Goal: Task Accomplishment & Management: Complete application form

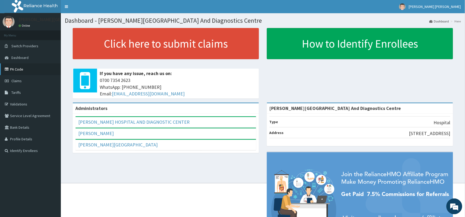
click at [22, 70] on link "PA Code" at bounding box center [30, 69] width 61 height 12
click at [25, 79] on link "Claims" at bounding box center [30, 81] width 61 height 12
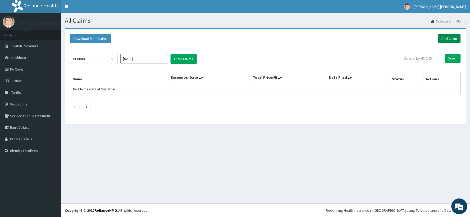
click at [448, 35] on link "Add Claim" at bounding box center [449, 38] width 22 height 9
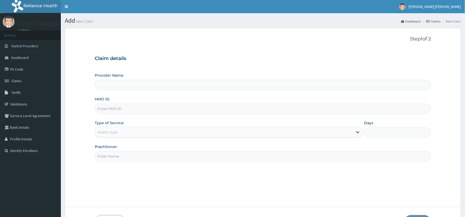
type input "[PERSON_NAME][GEOGRAPHIC_DATA] And Diagnostics Centre"
click at [184, 106] on input "HMO ID" at bounding box center [263, 109] width 337 height 10
type input "GBI/10034/A"
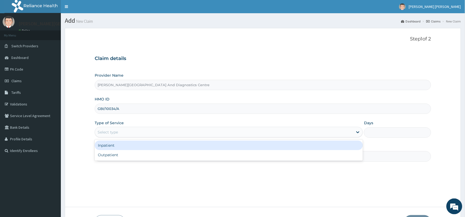
click at [147, 132] on div "Select type" at bounding box center [224, 132] width 258 height 8
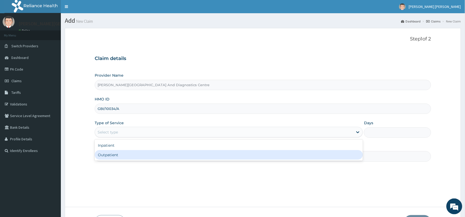
click at [113, 152] on div "Outpatient" at bounding box center [229, 155] width 268 height 10
type input "1"
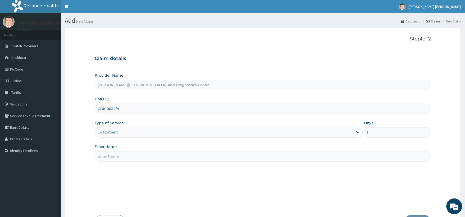
click at [157, 157] on input "Practitioner" at bounding box center [263, 156] width 337 height 10
type input "Dr Paul"
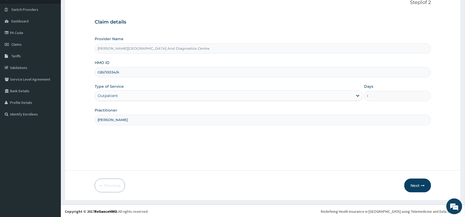
scroll to position [38, 0]
click at [416, 183] on button "Next" at bounding box center [418, 185] width 27 height 14
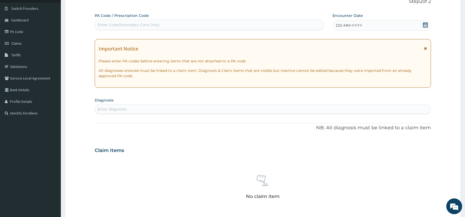
click at [125, 24] on div "Enter Code(Secondary Care Only)" at bounding box center [129, 24] width 62 height 5
type input "PA/5AD499"
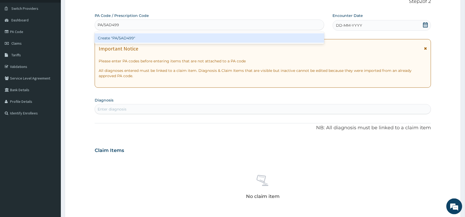
click at [107, 37] on div "Create "PA/5AD499"" at bounding box center [210, 38] width 230 height 10
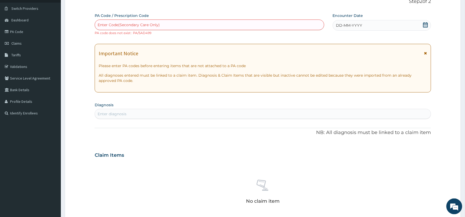
click at [115, 22] on div "Enter Code(Secondary Care Only)" at bounding box center [129, 24] width 62 height 5
paste input "PA/5A0499"
type input "PA/5A0499"
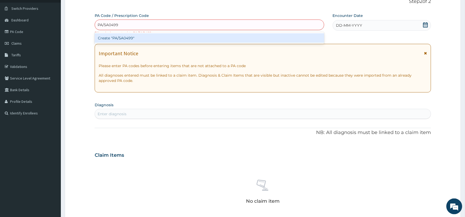
click at [107, 38] on div "Create "PA/5A0499"" at bounding box center [210, 38] width 230 height 10
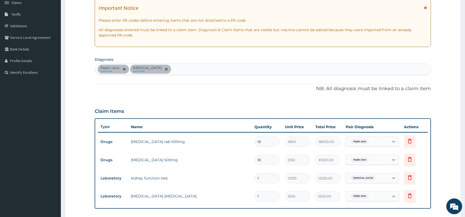
scroll to position [78, 0]
click at [193, 70] on div "Peptic ulcer confirmed Acute pyelonephritis confirmed" at bounding box center [263, 69] width 336 height 11
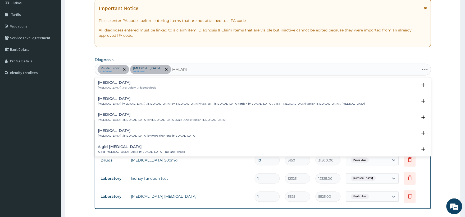
type input "MALARIA"
click at [126, 85] on div "Malaria Malaria , Paludism , Plasmodiosis" at bounding box center [127, 85] width 58 height 9
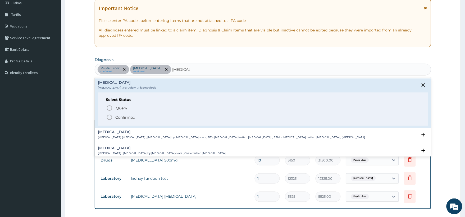
click at [109, 117] on icon "status option filled" at bounding box center [109, 117] width 6 height 6
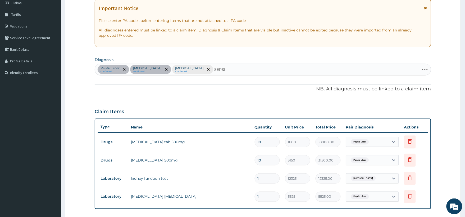
type input "SEPSIS"
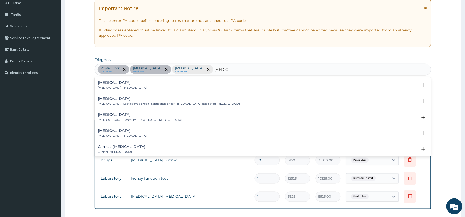
click at [105, 84] on h4 "Sepsis" at bounding box center [122, 83] width 49 height 4
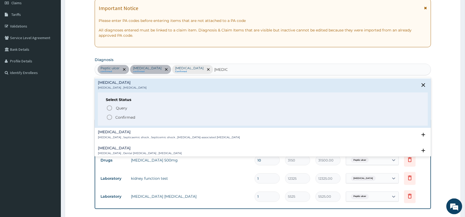
click at [110, 117] on icon "status option filled" at bounding box center [109, 117] width 6 height 6
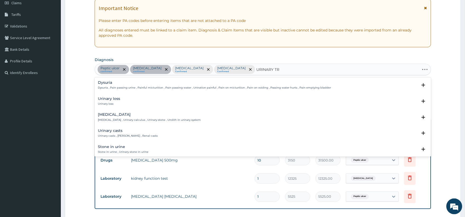
type input "URINARY TRA"
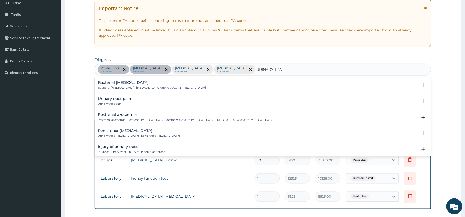
click at [149, 89] on p "Bacterial pyuria , Pyuria due to bacterial urinary tract infection" at bounding box center [152, 88] width 108 height 4
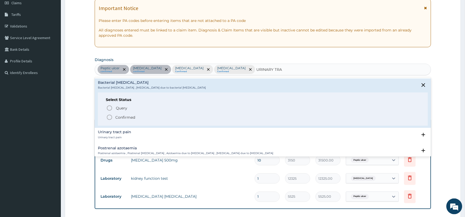
click at [110, 116] on icon "status option filled" at bounding box center [109, 117] width 6 height 6
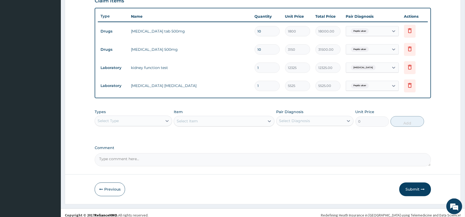
scroll to position [194, 0]
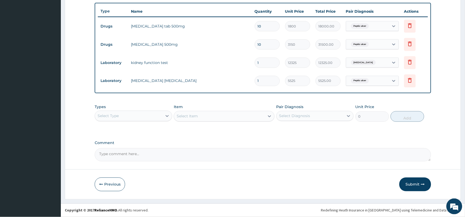
click at [140, 115] on div "Select Type" at bounding box center [128, 116] width 67 height 8
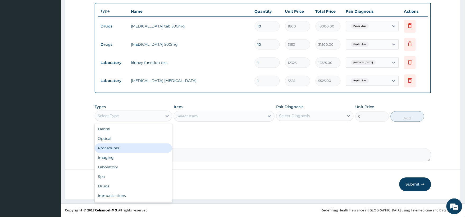
click at [115, 149] on div "Procedures" at bounding box center [133, 149] width 77 height 10
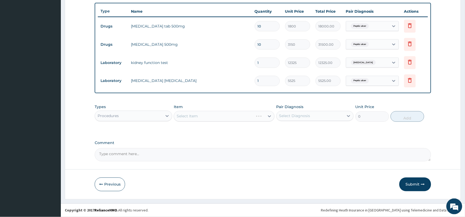
click at [200, 115] on div "Select Item" at bounding box center [224, 116] width 101 height 11
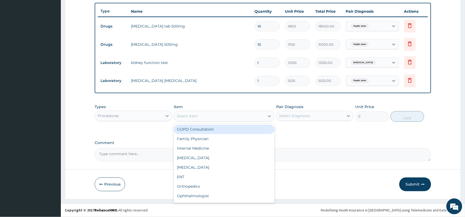
click at [203, 116] on div "Select Item" at bounding box center [219, 116] width 91 height 8
click at [202, 130] on div "GOPD Consultation" at bounding box center [224, 130] width 101 height 10
type input "2500"
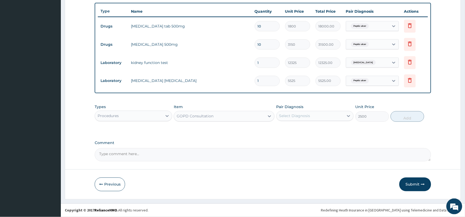
click at [318, 116] on div "Select Diagnosis" at bounding box center [310, 116] width 67 height 8
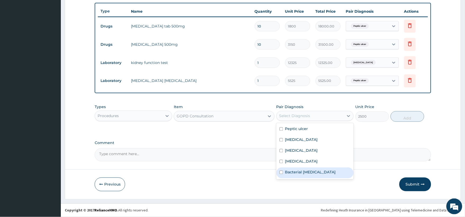
click at [284, 173] on div "Bacterial pyuria" at bounding box center [314, 173] width 77 height 11
checkbox input "true"
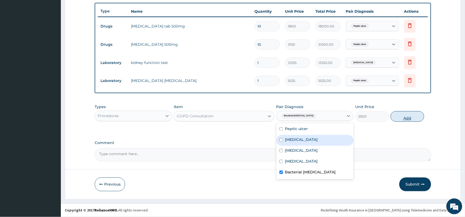
click at [410, 116] on button "Add" at bounding box center [408, 116] width 34 height 11
type input "0"
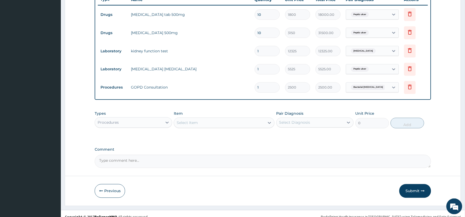
scroll to position [212, 0]
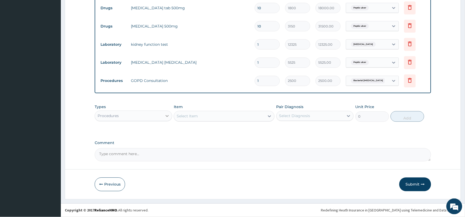
click at [167, 116] on icon at bounding box center [167, 116] width 3 height 2
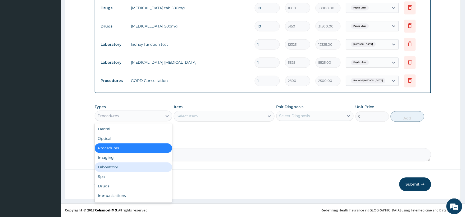
drag, startPoint x: 110, startPoint y: 167, endPoint x: 133, endPoint y: 153, distance: 27.0
click at [110, 167] on div "Laboratory" at bounding box center [133, 168] width 77 height 10
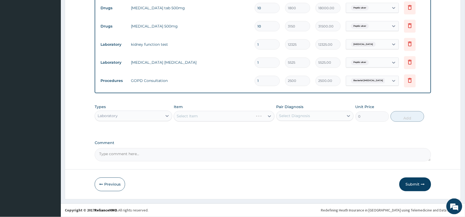
click at [197, 115] on div "Select Item" at bounding box center [224, 116] width 101 height 11
click at [197, 114] on div "Select Item" at bounding box center [224, 116] width 101 height 11
click at [201, 116] on div "Select Item" at bounding box center [219, 116] width 91 height 8
type input "FULL"
click at [203, 126] on div "FULL BLOOD COUNT" at bounding box center [224, 130] width 101 height 10
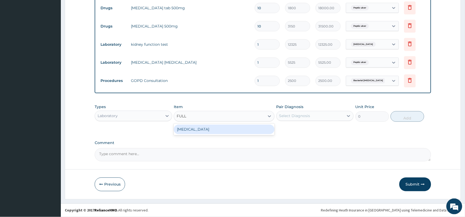
type input "4675"
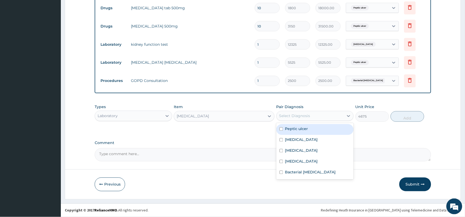
click at [306, 116] on div "Select Diagnosis" at bounding box center [294, 115] width 31 height 5
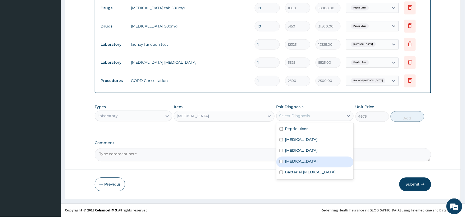
click at [280, 161] on input "checkbox" at bounding box center [281, 161] width 3 height 3
checkbox input "true"
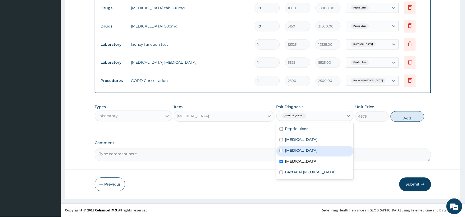
click at [408, 118] on button "Add" at bounding box center [408, 116] width 34 height 11
type input "0"
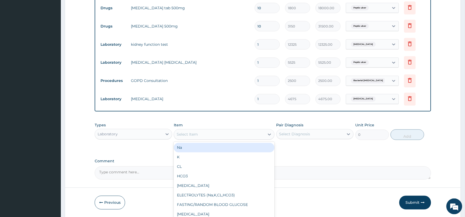
click at [211, 133] on div "Select Item" at bounding box center [219, 134] width 91 height 8
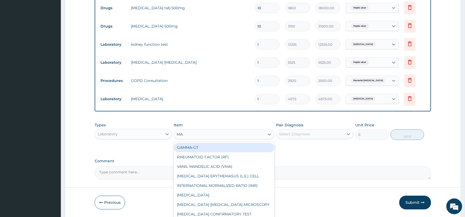
type input "MAL"
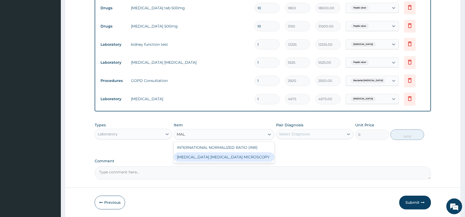
click at [212, 159] on div "MALARIA PARASITE MICROSCOPY" at bounding box center [224, 158] width 101 height 10
type input "1275"
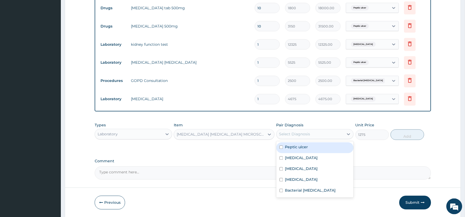
click at [307, 133] on div "Select Diagnosis" at bounding box center [294, 134] width 31 height 5
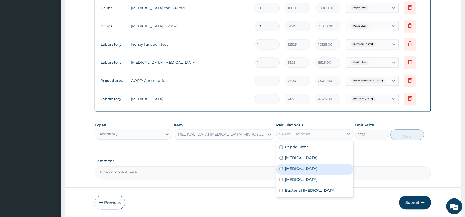
click at [281, 170] on input "checkbox" at bounding box center [281, 168] width 3 height 3
checkbox input "true"
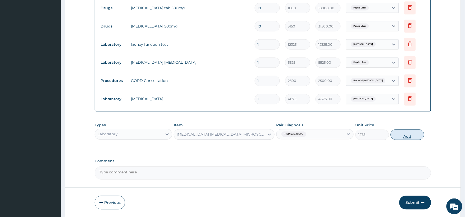
click at [406, 138] on button "Add" at bounding box center [408, 135] width 34 height 11
type input "0"
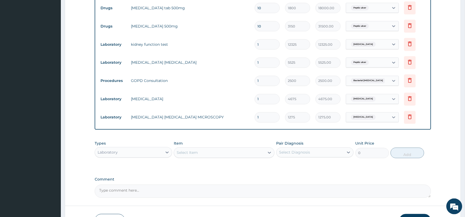
click at [195, 152] on div "Select Item" at bounding box center [187, 152] width 21 height 5
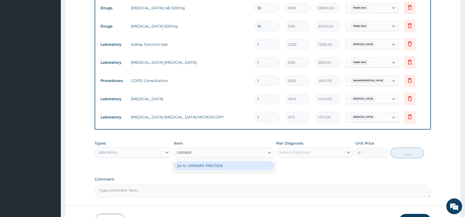
type input "URINA"
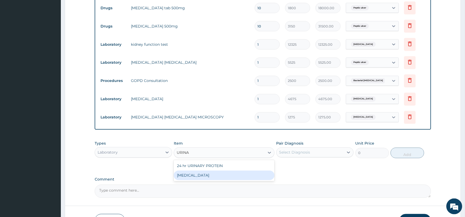
click at [198, 178] on div "URINALYSIS" at bounding box center [224, 176] width 101 height 10
type input "1275"
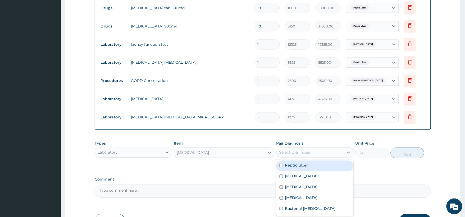
click at [295, 153] on div "Select Diagnosis" at bounding box center [294, 152] width 31 height 5
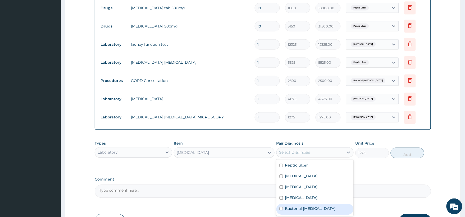
click at [284, 209] on div "Bacterial pyuria" at bounding box center [314, 209] width 77 height 11
checkbox input "true"
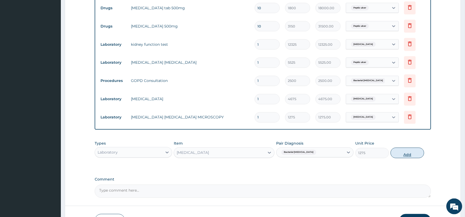
click at [407, 155] on button "Add" at bounding box center [408, 153] width 34 height 11
type input "0"
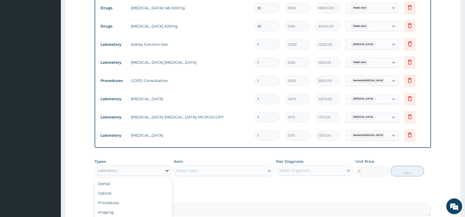
click at [167, 169] on icon at bounding box center [167, 170] width 5 height 5
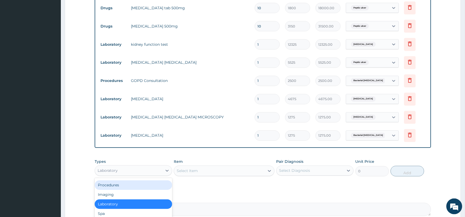
scroll to position [267, 0]
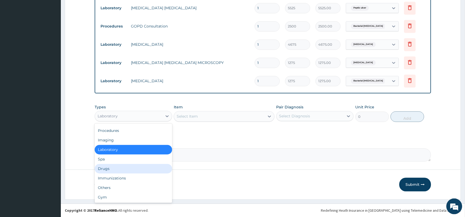
click at [109, 165] on div "Drugs" at bounding box center [133, 169] width 77 height 10
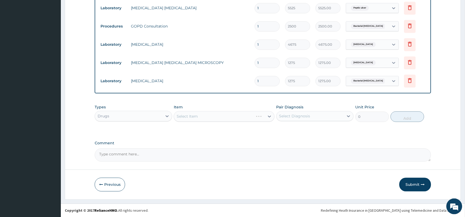
click at [236, 110] on div "Item Select Item" at bounding box center [224, 113] width 101 height 17
click at [227, 116] on div "Select Item" at bounding box center [224, 116] width 101 height 11
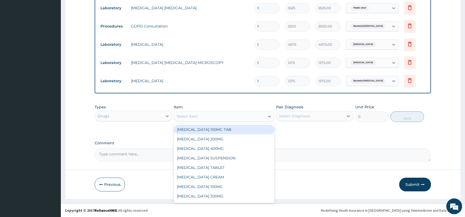
click at [232, 117] on div "Select Item" at bounding box center [219, 116] width 91 height 8
type input "OMEPRA"
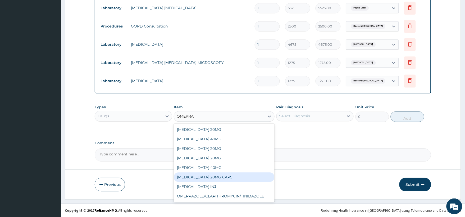
click at [218, 176] on div "OMEPRAZOLE 20MG CAPS" at bounding box center [224, 177] width 101 height 10
type input "1800"
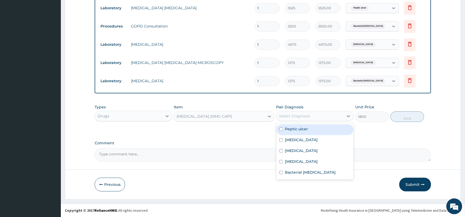
click at [325, 116] on div "Select Diagnosis" at bounding box center [310, 116] width 67 height 8
click at [280, 129] on input "checkbox" at bounding box center [281, 129] width 3 height 3
checkbox input "true"
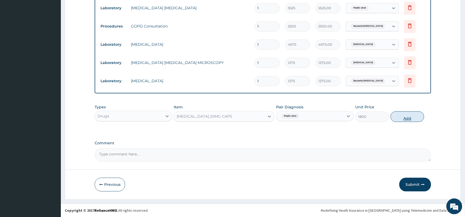
click at [398, 117] on button "Add" at bounding box center [408, 116] width 34 height 11
type input "0"
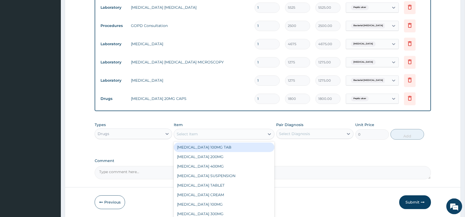
click at [187, 130] on div "Select Item" at bounding box center [219, 134] width 91 height 8
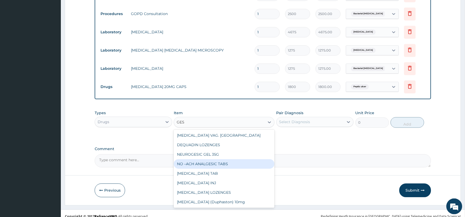
scroll to position [286, 0]
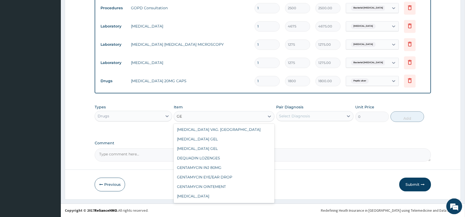
type input "G"
type input "JA"
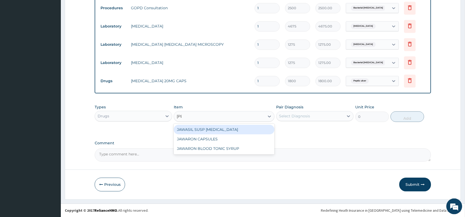
click at [201, 129] on div "JAWASIL SUSP ANTACID" at bounding box center [224, 130] width 101 height 10
type input "1800"
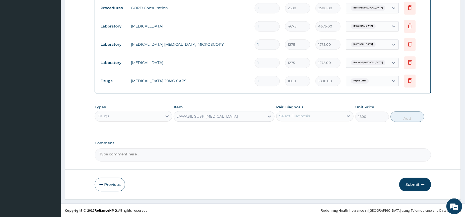
click at [293, 114] on div "Select Diagnosis" at bounding box center [294, 115] width 31 height 5
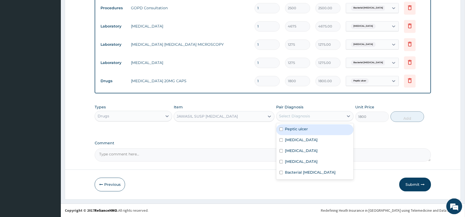
type input "1"
click at [280, 130] on input "checkbox" at bounding box center [281, 129] width 3 height 3
checkbox input "true"
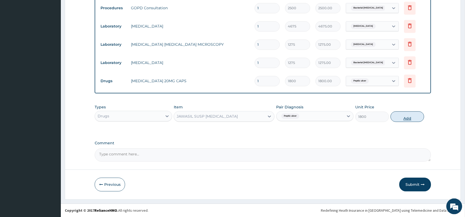
click at [406, 117] on button "Add" at bounding box center [408, 116] width 34 height 11
type input "0"
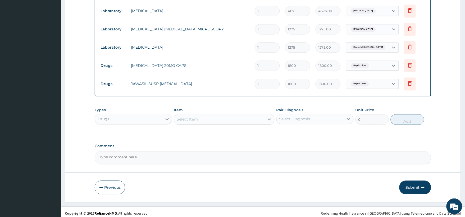
scroll to position [304, 0]
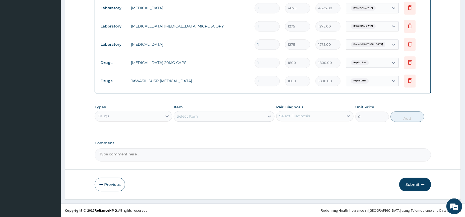
click at [414, 182] on button "Submit" at bounding box center [415, 185] width 32 height 14
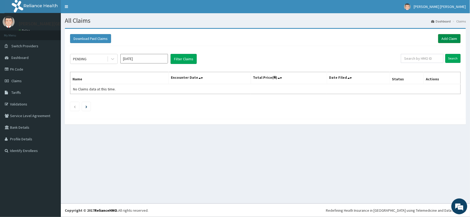
click at [453, 36] on link "Add Claim" at bounding box center [449, 38] width 22 height 9
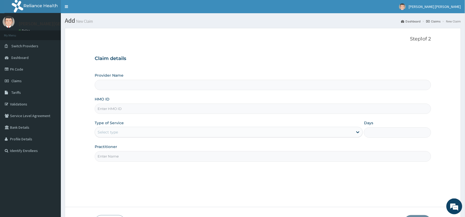
click at [219, 113] on input "HMO ID" at bounding box center [263, 109] width 337 height 10
type input "[PERSON_NAME][GEOGRAPHIC_DATA] And Diagnostics Centre"
type input "GBI/10151/A"
click at [130, 134] on div "Select type" at bounding box center [224, 132] width 258 height 8
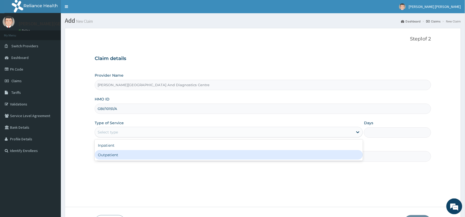
click at [110, 155] on div "Outpatient" at bounding box center [229, 155] width 268 height 10
type input "1"
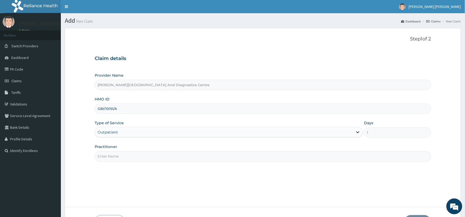
click at [147, 159] on input "Practitioner" at bounding box center [263, 156] width 337 height 10
type input "Dr Paul"
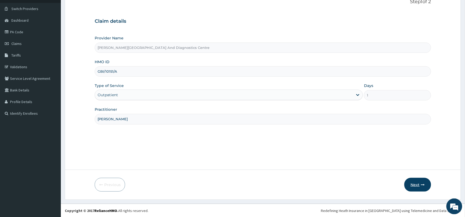
scroll to position [38, 0]
click at [417, 184] on button "Next" at bounding box center [418, 185] width 27 height 14
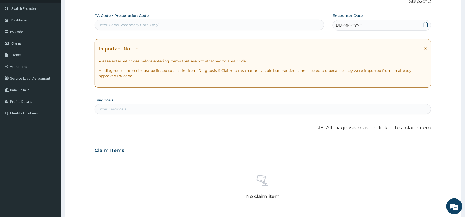
click at [142, 20] on div "Enter Code(Secondary Care Only)" at bounding box center [210, 25] width 230 height 11
paste input "PA/2C7481"
type input "PA/2C7481"
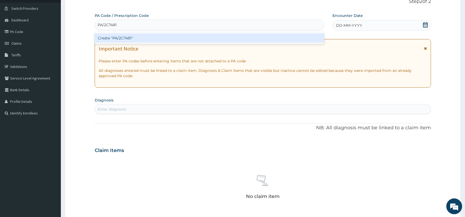
click at [129, 36] on div "Create "PA/2C7481"" at bounding box center [210, 38] width 230 height 10
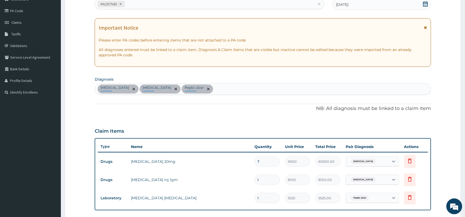
scroll to position [58, 0]
click at [215, 88] on div "Hypercholesterolemia confirmed Bacteremia confirmed Peptic ulcer confirmed" at bounding box center [263, 89] width 336 height 11
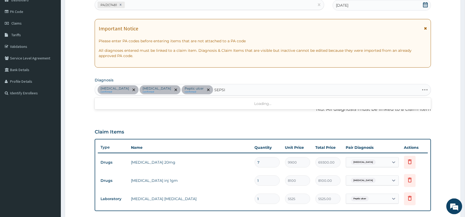
type input "SEPSIS"
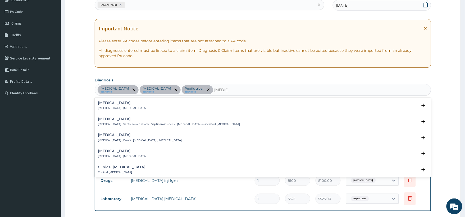
click at [115, 107] on p "Systemic infection , Sepsis" at bounding box center [122, 108] width 49 height 4
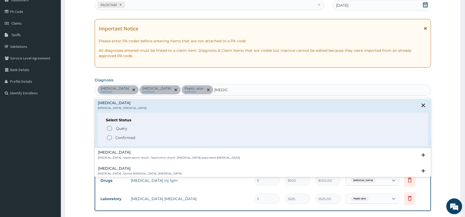
click at [109, 138] on icon "status option filled" at bounding box center [109, 138] width 6 height 6
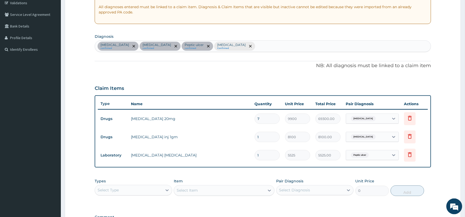
scroll to position [175, 0]
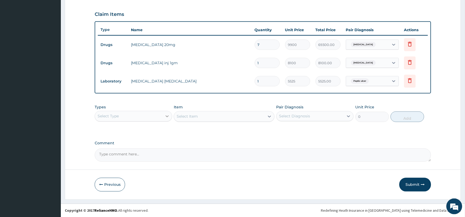
click at [165, 116] on icon at bounding box center [167, 116] width 5 height 5
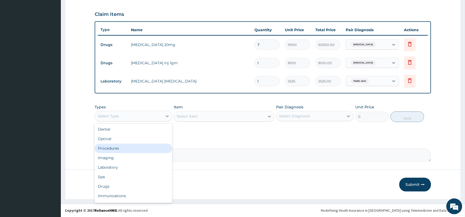
click at [113, 147] on div "Procedures" at bounding box center [133, 149] width 77 height 10
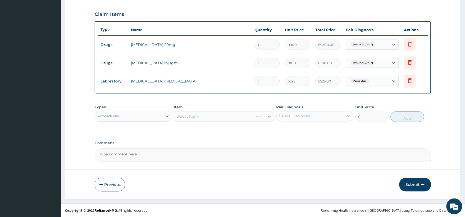
click at [222, 116] on div "Select Item" at bounding box center [224, 116] width 101 height 11
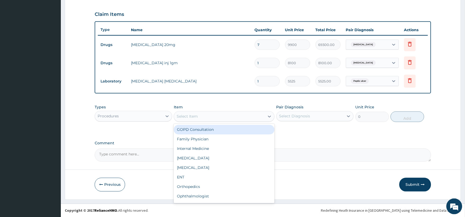
click at [222, 116] on div "Select Item" at bounding box center [219, 116] width 91 height 8
click at [213, 130] on div "GOPD Consultation" at bounding box center [224, 130] width 101 height 10
type input "2500"
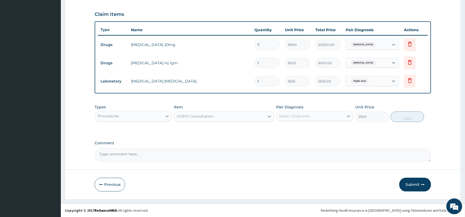
click at [286, 117] on div "Select Diagnosis" at bounding box center [294, 116] width 31 height 5
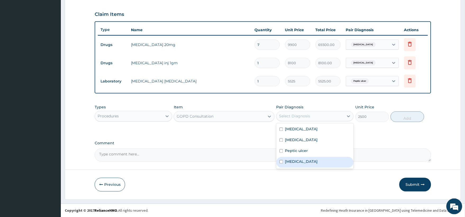
click at [280, 162] on input "checkbox" at bounding box center [281, 161] width 3 height 3
checkbox input "true"
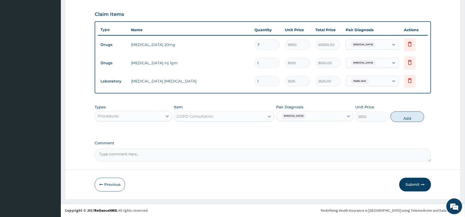
drag, startPoint x: 408, startPoint y: 118, endPoint x: 407, endPoint y: 115, distance: 2.7
click at [408, 117] on button "Add" at bounding box center [408, 117] width 34 height 11
type input "0"
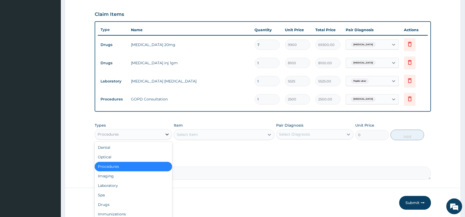
click at [167, 135] on icon at bounding box center [167, 135] width 3 height 2
click at [101, 203] on div "Drugs" at bounding box center [133, 205] width 77 height 10
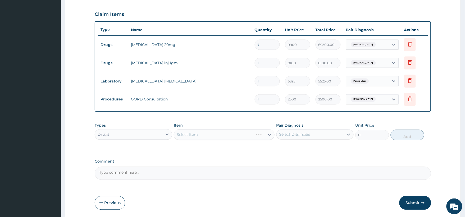
click at [210, 133] on div "Select Item" at bounding box center [224, 135] width 101 height 11
click at [210, 133] on div "Select Item" at bounding box center [219, 135] width 91 height 8
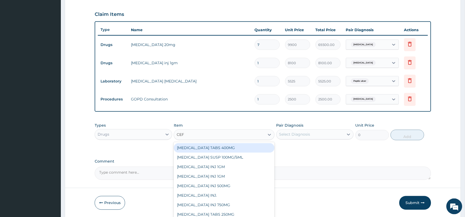
type input "CEFU"
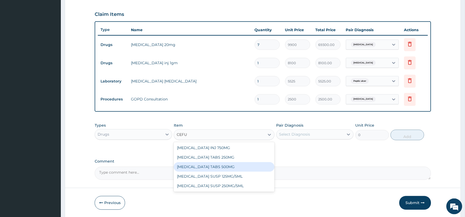
click at [189, 166] on div "CEFUROXIME TABS 500MG" at bounding box center [224, 167] width 101 height 10
type input "3150"
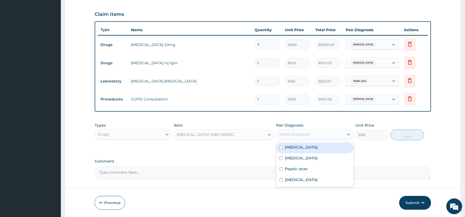
click at [295, 132] on div "Select Diagnosis" at bounding box center [294, 134] width 31 height 5
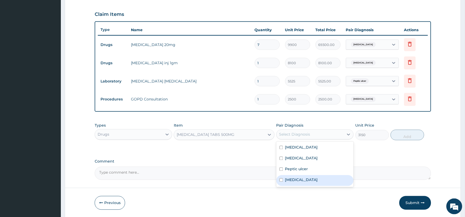
drag, startPoint x: 281, startPoint y: 181, endPoint x: 281, endPoint y: 178, distance: 2.9
click at [280, 179] on input "checkbox" at bounding box center [281, 180] width 3 height 3
checkbox input "true"
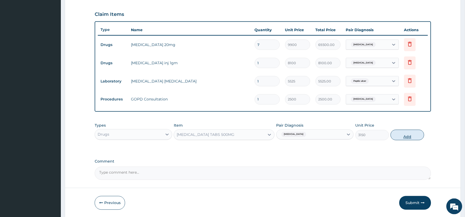
click at [409, 134] on button "Add" at bounding box center [408, 135] width 34 height 11
type input "0"
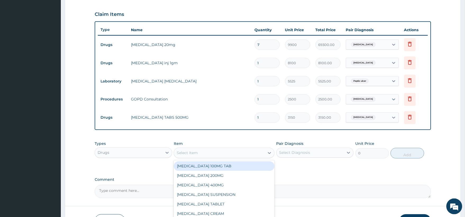
click at [232, 155] on div "Select Item" at bounding box center [219, 153] width 91 height 8
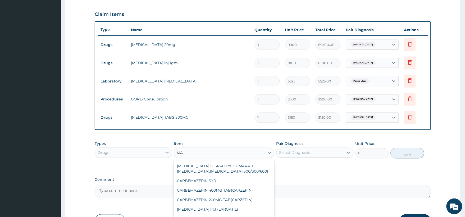
type input "M"
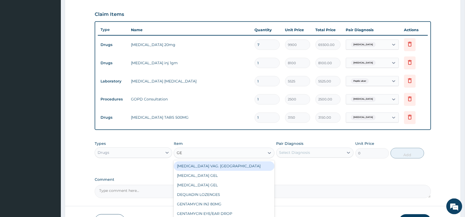
type input "G"
type input "JA"
click at [199, 165] on div "JAWASIL SUSP [MEDICAL_DATA]" at bounding box center [224, 167] width 101 height 10
type input "1800"
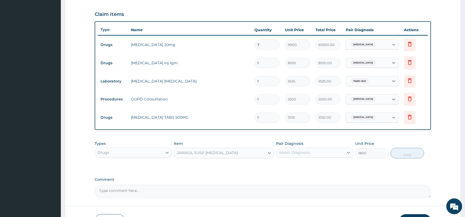
click at [290, 153] on div "Select Diagnosis" at bounding box center [294, 152] width 31 height 5
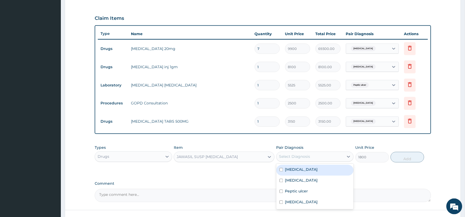
scroll to position [212, 0]
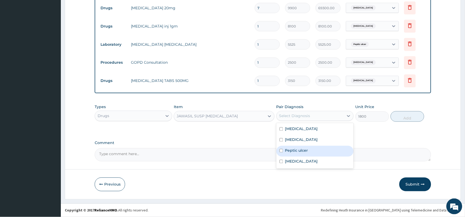
click at [280, 151] on input "checkbox" at bounding box center [281, 150] width 3 height 3
checkbox input "true"
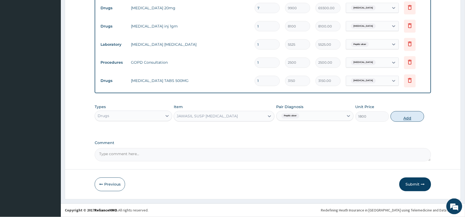
click at [399, 120] on button "Add" at bounding box center [408, 116] width 34 height 11
type input "0"
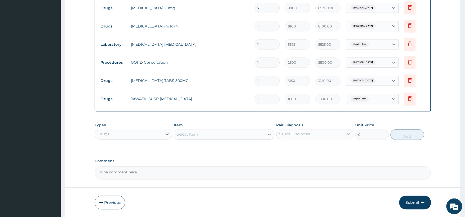
click at [193, 133] on div "Select Item" at bounding box center [187, 134] width 21 height 5
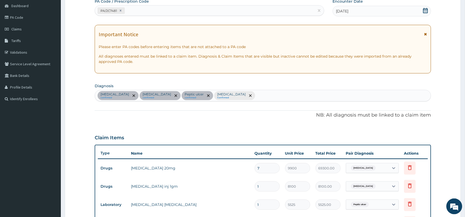
scroll to position [6, 0]
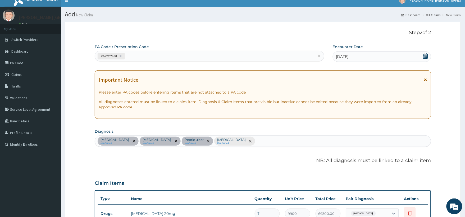
click at [245, 143] on div "Hypercholesterolemia confirmed Bacteremia confirmed Peptic ulcer confirmed Seps…" at bounding box center [263, 141] width 336 height 11
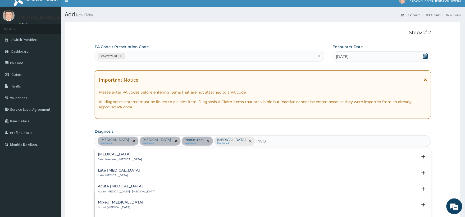
type input "INSOM"
click at [119, 153] on h4 "Insomnia" at bounding box center [120, 154] width 44 height 4
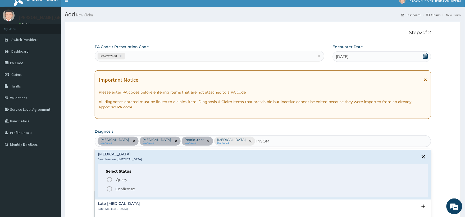
drag, startPoint x: 106, startPoint y: 190, endPoint x: 122, endPoint y: 191, distance: 16.7
click at [108, 190] on div "Query Query covers suspected (?), Keep in view (kiv), Ruled out (r/o) Confirmed" at bounding box center [263, 184] width 314 height 16
click at [111, 190] on icon "status option filled" at bounding box center [109, 189] width 6 height 6
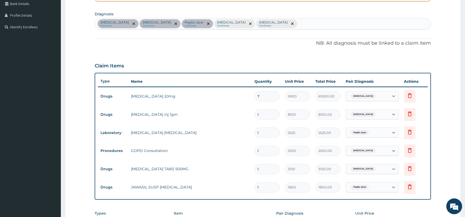
scroll to position [231, 0]
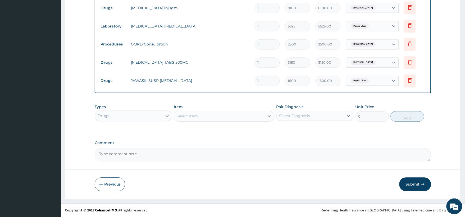
click at [229, 117] on div "Select Item" at bounding box center [219, 116] width 91 height 8
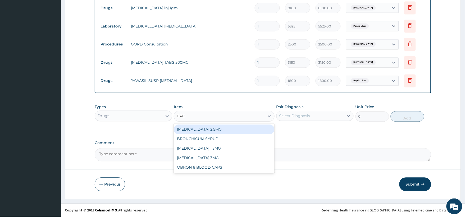
type input "BROM"
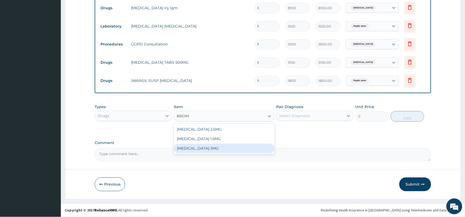
click at [199, 146] on div "[MEDICAL_DATA] 3MG" at bounding box center [224, 149] width 101 height 10
type input "3150"
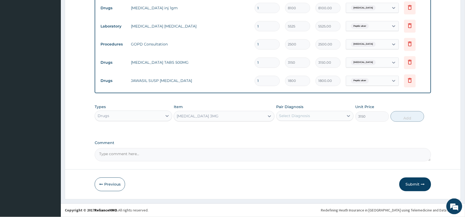
click at [299, 117] on div "Select Diagnosis" at bounding box center [294, 115] width 31 height 5
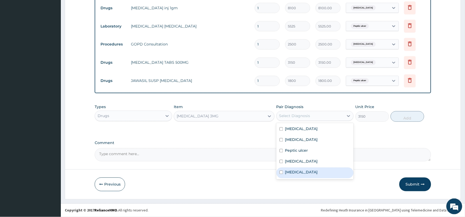
click at [280, 172] on input "checkbox" at bounding box center [281, 172] width 3 height 3
checkbox input "true"
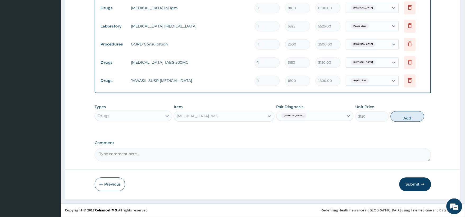
click at [405, 114] on button "Add" at bounding box center [408, 116] width 34 height 11
type input "0"
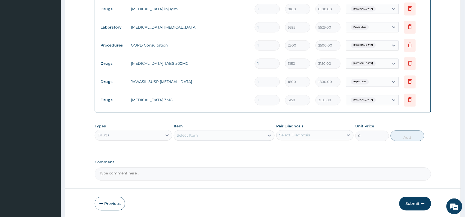
scroll to position [249, 0]
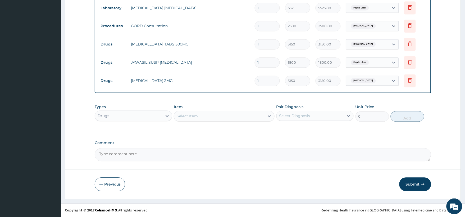
click at [409, 178] on button "Submit" at bounding box center [415, 185] width 32 height 14
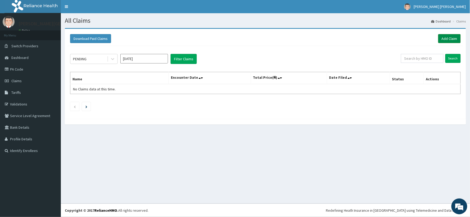
click at [453, 39] on link "Add Claim" at bounding box center [449, 38] width 22 height 9
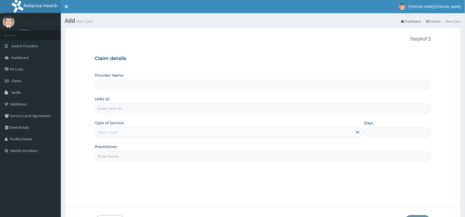
click at [174, 109] on input "HMO ID" at bounding box center [263, 109] width 337 height 10
type input "[PERSON_NAME][GEOGRAPHIC_DATA] And Diagnostics Centre"
type input "NTD/10020/A"
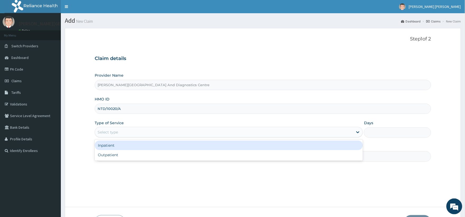
click at [111, 132] on div "Select type" at bounding box center [108, 132] width 20 height 5
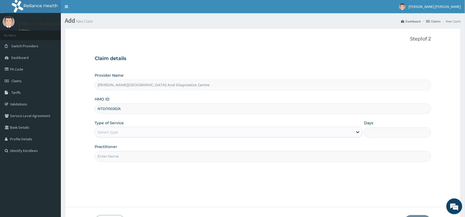
click at [111, 132] on div "Select type" at bounding box center [108, 132] width 20 height 5
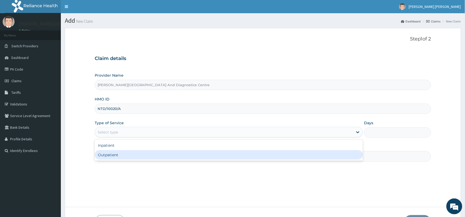
click at [107, 155] on div "Outpatient" at bounding box center [229, 155] width 268 height 10
type input "1"
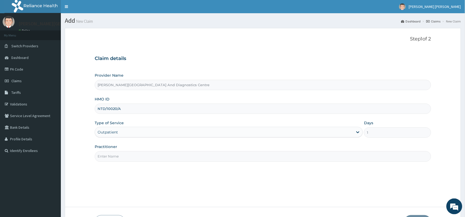
click at [111, 157] on input "Practitioner" at bounding box center [263, 156] width 337 height 10
type input "Dr Paul"
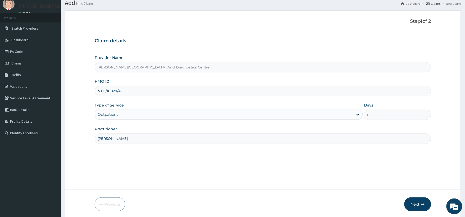
scroll to position [38, 0]
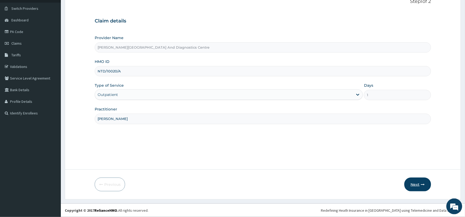
click at [416, 185] on button "Next" at bounding box center [418, 185] width 27 height 14
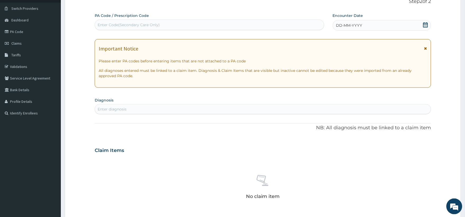
click at [134, 24] on div "Enter Code(Secondary Care Only)" at bounding box center [129, 24] width 62 height 5
paste input "PA/66D4F8"
type input "PA/66D4F8"
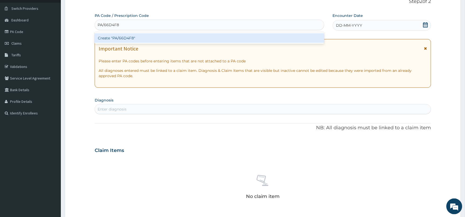
click at [120, 39] on div "Create "PA/66D4F8"" at bounding box center [210, 38] width 230 height 10
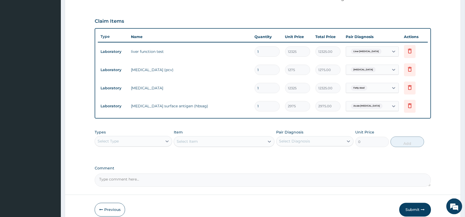
scroll to position [76, 0]
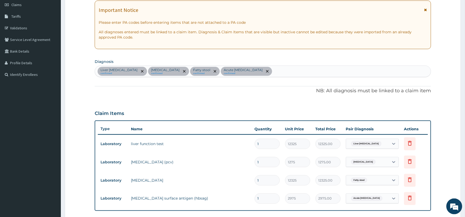
click at [228, 72] on div "Liver cyst confirmed Anemia confirmed Fatty stool confirmed Acute hepatitis con…" at bounding box center [263, 71] width 336 height 11
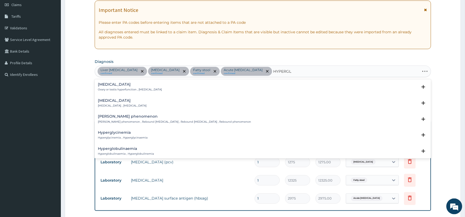
type input "HYPERGLY"
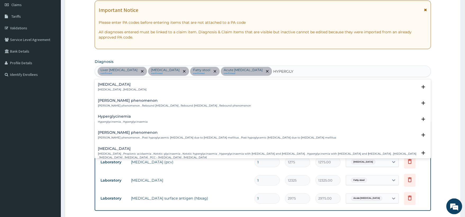
click at [133, 91] on div "Hyperglycemia Hyperglycemia , Hyperglycaemia Select Status Query Query covers s…" at bounding box center [263, 89] width 330 height 12
click at [133, 89] on p "Hyperglycemia , Hyperglycaemia" at bounding box center [122, 90] width 49 height 4
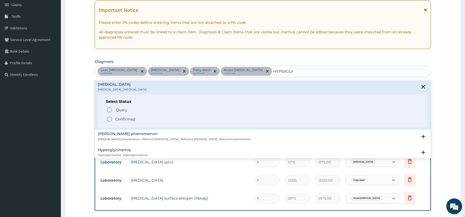
drag, startPoint x: 107, startPoint y: 119, endPoint x: 167, endPoint y: 129, distance: 61.4
click at [107, 119] on circle "status option filled" at bounding box center [109, 119] width 5 height 5
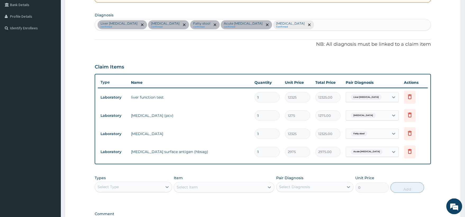
scroll to position [194, 0]
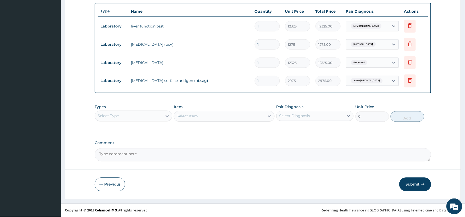
click at [134, 114] on div "Select Type" at bounding box center [128, 116] width 67 height 8
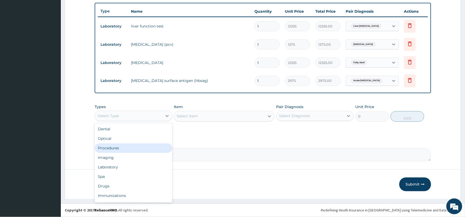
click at [115, 147] on div "Procedures" at bounding box center [133, 149] width 77 height 10
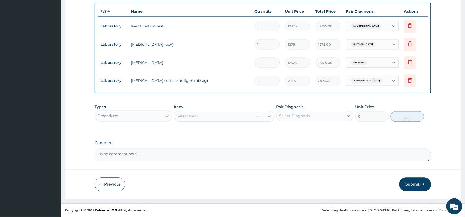
click at [204, 117] on div "Select Item" at bounding box center [224, 116] width 101 height 11
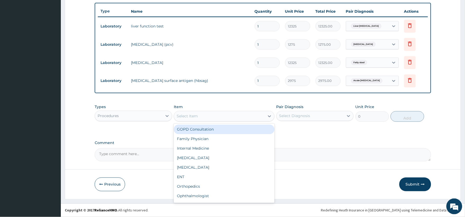
click at [206, 114] on div "Select Item" at bounding box center [219, 116] width 91 height 8
click at [205, 129] on div "GOPD Consultation" at bounding box center [224, 130] width 101 height 10
type input "2500"
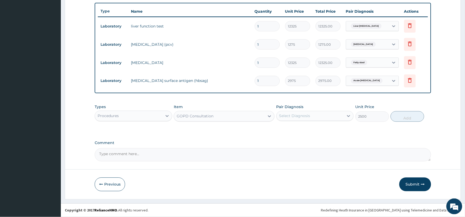
click at [326, 117] on div "Select Diagnosis" at bounding box center [310, 116] width 67 height 8
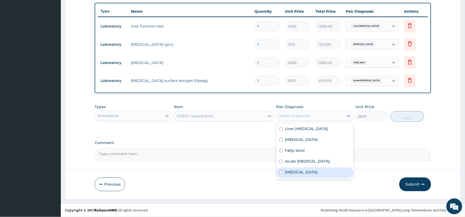
click at [284, 173] on div "Hyperglycemia" at bounding box center [314, 173] width 77 height 11
checkbox input "true"
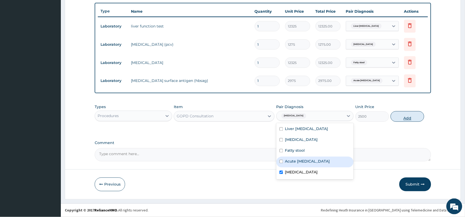
click at [412, 117] on button "Add" at bounding box center [408, 116] width 34 height 11
type input "0"
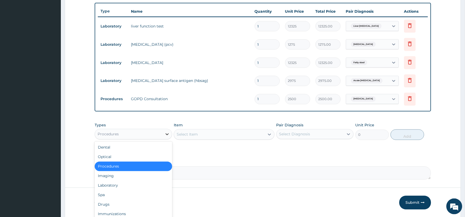
click at [166, 133] on icon at bounding box center [167, 134] width 5 height 5
click at [116, 185] on div "Laboratory" at bounding box center [133, 186] width 77 height 10
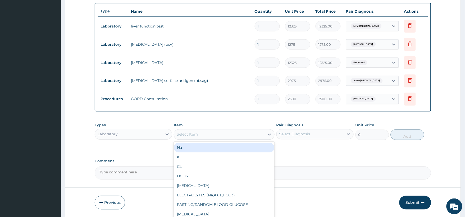
click at [214, 133] on div "Select Item" at bounding box center [219, 134] width 91 height 8
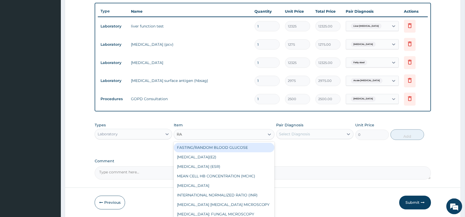
type input "RAN"
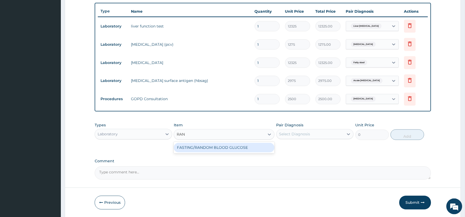
click at [213, 145] on div "FASTING/RANDOM BLOOD GLUCOSE" at bounding box center [224, 148] width 101 height 10
type input "1275"
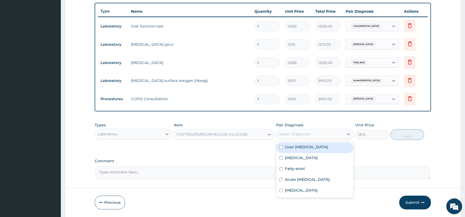
click at [307, 134] on div "Select Diagnosis" at bounding box center [294, 134] width 31 height 5
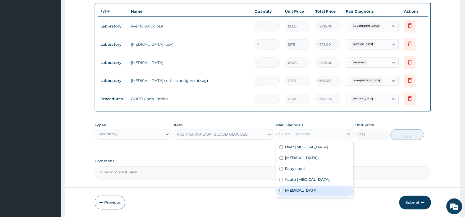
click at [281, 190] on input "checkbox" at bounding box center [281, 190] width 3 height 3
checkbox input "true"
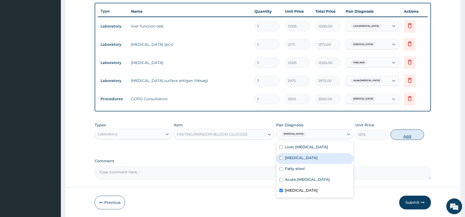
click at [406, 133] on button "Add" at bounding box center [408, 135] width 34 height 11
type input "0"
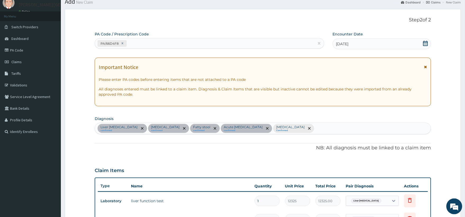
scroll to position [17, 0]
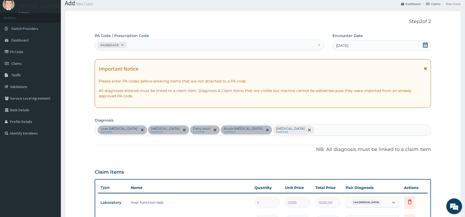
click at [261, 130] on div "Liver cyst confirmed Anemia confirmed Fatty stool confirmed Acute hepatitis con…" at bounding box center [263, 130] width 336 height 11
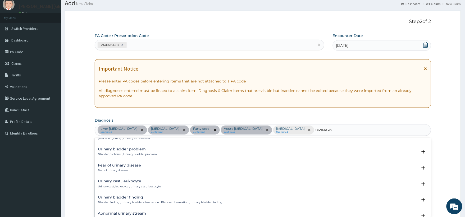
scroll to position [523, 0]
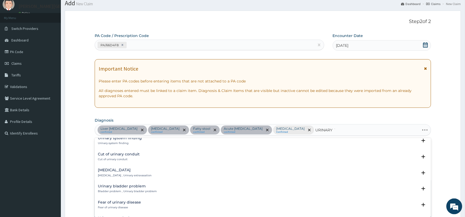
type input "URINARY TR"
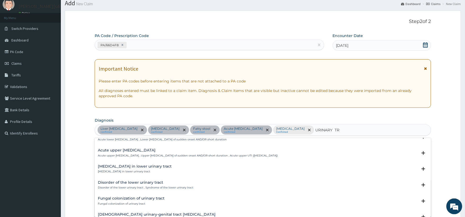
scroll to position [519, 0]
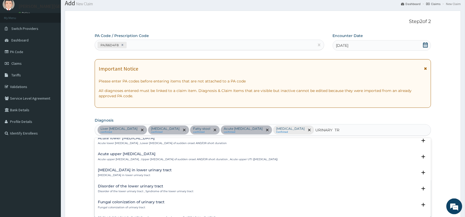
click at [149, 156] on div "Acute upper urinary tract infection Acute upper urinary tract infection , Upper…" at bounding box center [188, 156] width 180 height 9
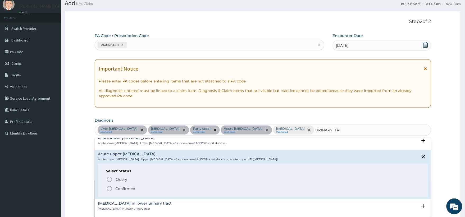
drag, startPoint x: 110, startPoint y: 189, endPoint x: 174, endPoint y: 179, distance: 65.2
click at [110, 189] on icon "status option filled" at bounding box center [109, 189] width 6 height 6
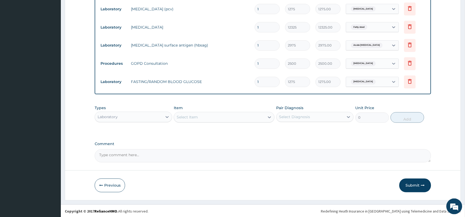
scroll to position [231, 0]
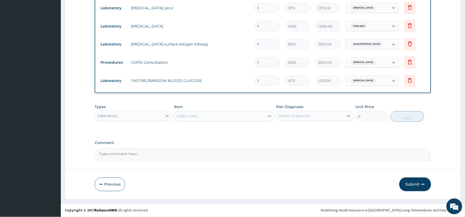
click at [215, 119] on div "Select Item" at bounding box center [219, 116] width 91 height 8
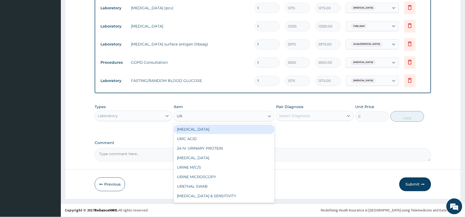
type input "URI"
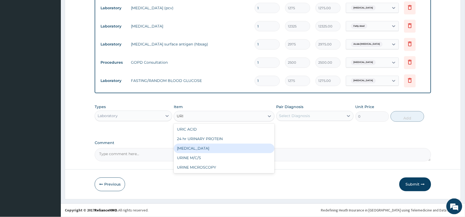
click at [191, 147] on div "URINALYSIS" at bounding box center [224, 149] width 101 height 10
type input "1275"
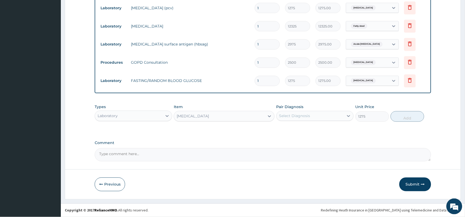
click at [319, 118] on div "Select Diagnosis" at bounding box center [310, 116] width 67 height 8
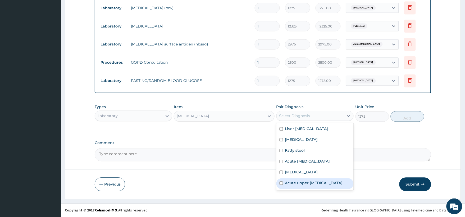
click at [281, 183] on input "checkbox" at bounding box center [281, 183] width 3 height 3
checkbox input "true"
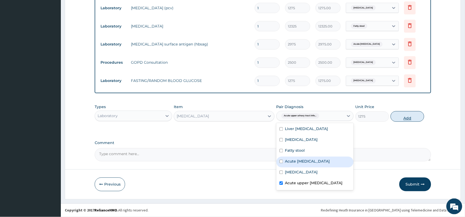
click at [407, 118] on button "Add" at bounding box center [408, 116] width 34 height 11
type input "0"
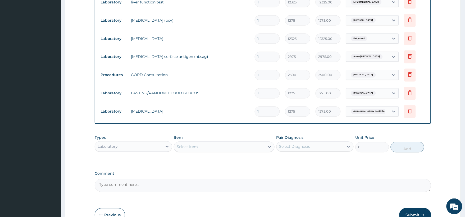
scroll to position [249, 0]
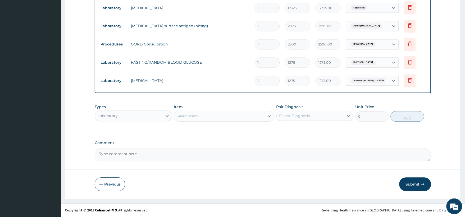
click at [412, 184] on button "Submit" at bounding box center [415, 185] width 32 height 14
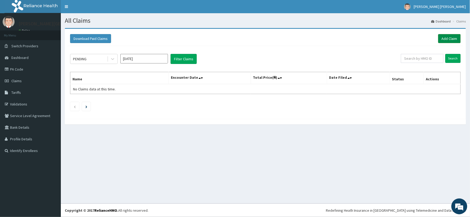
click at [446, 36] on link "Add Claim" at bounding box center [449, 38] width 22 height 9
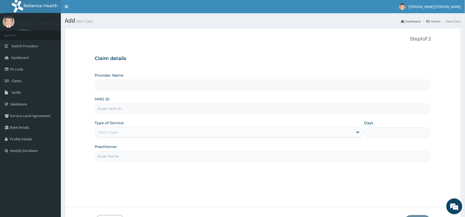
click at [120, 108] on input "HMO ID" at bounding box center [263, 109] width 337 height 10
type input "Dr Hassan's Hospital And Diagnostics Centre"
type input "GBI/10034/A"
click at [115, 130] on div "Select type" at bounding box center [108, 132] width 20 height 5
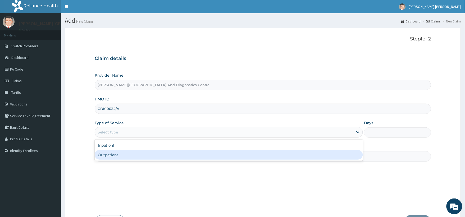
click at [106, 155] on div "Outpatient" at bounding box center [229, 155] width 268 height 10
type input "1"
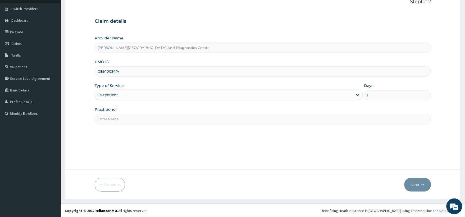
scroll to position [38, 0]
click at [111, 121] on input "Practitioner" at bounding box center [263, 119] width 337 height 10
type input "[PERSON_NAME]"
click at [421, 184] on button "Next" at bounding box center [418, 185] width 27 height 14
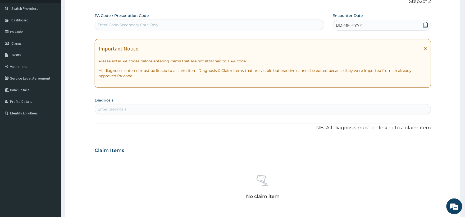
click at [427, 24] on icon at bounding box center [425, 24] width 5 height 5
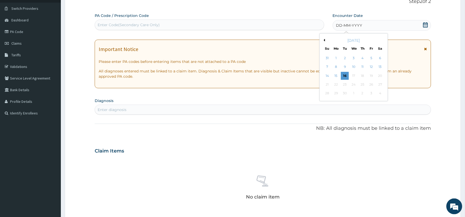
click at [325, 39] on div "[DATE]" at bounding box center [354, 40] width 64 height 5
click at [325, 40] on div "[DATE]" at bounding box center [354, 40] width 64 height 5
click at [324, 41] on button "Previous Month" at bounding box center [324, 40] width 3 height 3
click at [382, 66] on div "9" at bounding box center [380, 67] width 8 height 8
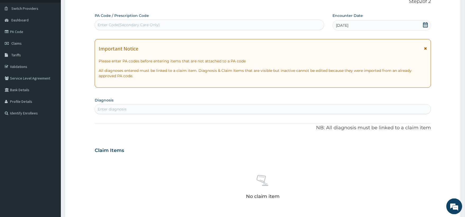
click at [427, 24] on icon at bounding box center [425, 24] width 5 height 5
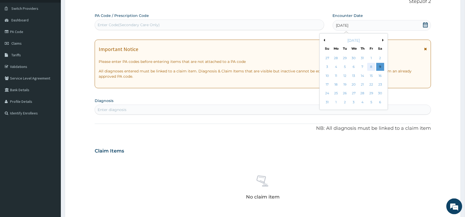
click at [372, 67] on div "8" at bounding box center [371, 67] width 8 height 8
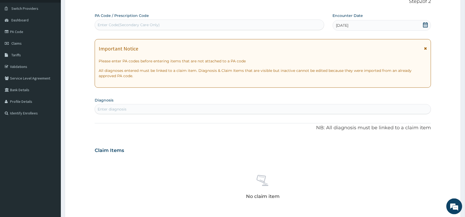
click at [129, 109] on div "Enter diagnosis" at bounding box center [263, 109] width 336 height 8
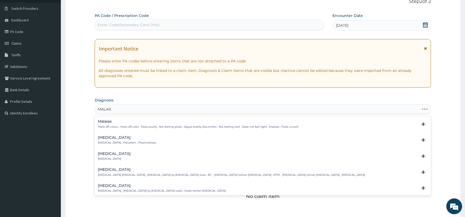
type input "MALARI"
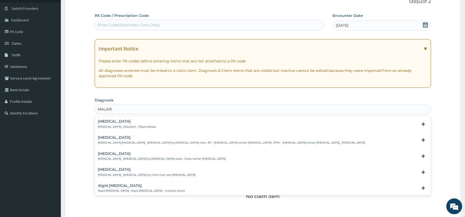
click at [124, 125] on p "Malaria , Paludism , Plasmodiosis" at bounding box center [127, 127] width 58 height 4
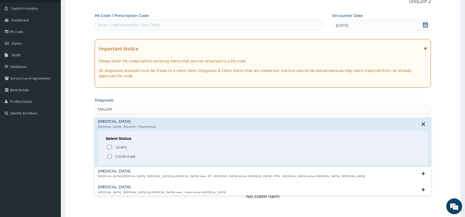
click at [112, 154] on icon "status option filled" at bounding box center [109, 156] width 6 height 6
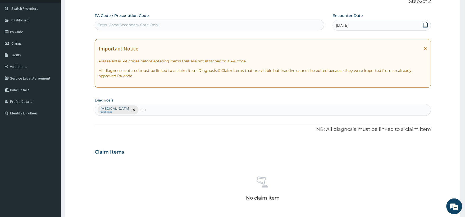
type input "GOU"
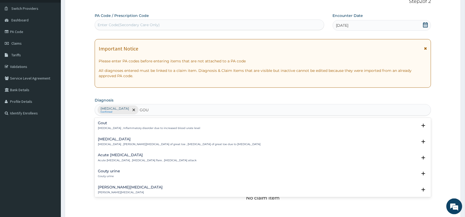
click at [128, 125] on div "Gout Gout , Inflammatory disorder due to increased blood urate level" at bounding box center [149, 125] width 102 height 9
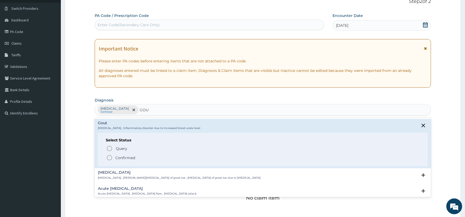
click at [108, 160] on circle "status option filled" at bounding box center [109, 158] width 5 height 5
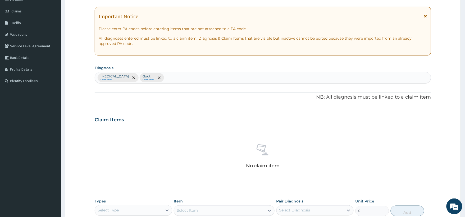
scroll to position [155, 0]
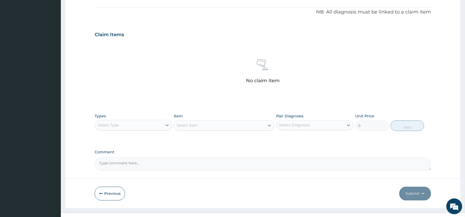
click at [128, 126] on div "Select Type" at bounding box center [128, 125] width 67 height 8
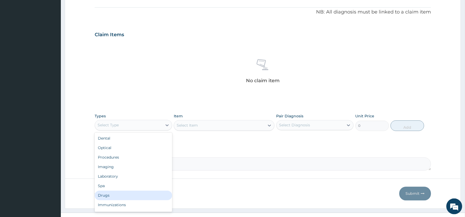
click at [104, 195] on div "Drugs" at bounding box center [133, 196] width 77 height 10
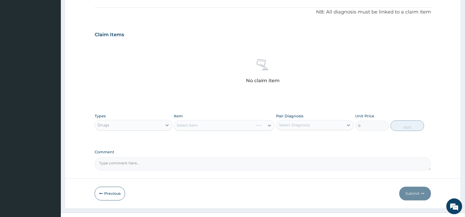
click at [197, 126] on div "Select Item" at bounding box center [224, 125] width 101 height 11
click at [197, 125] on div "Select Item" at bounding box center [187, 125] width 21 height 5
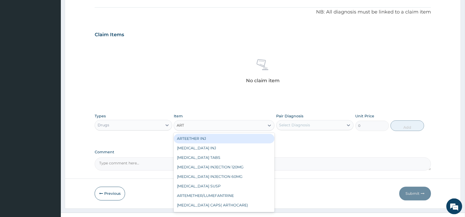
type input "ARTE"
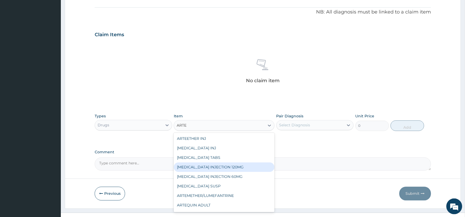
click at [218, 165] on div "[MEDICAL_DATA] INJECTION 120MG" at bounding box center [224, 168] width 101 height 10
type input "6750"
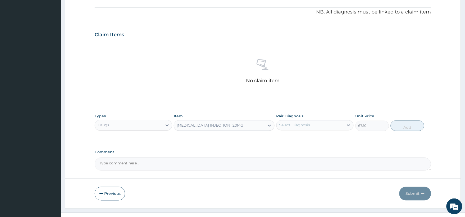
click at [291, 124] on div "Select Diagnosis" at bounding box center [294, 125] width 31 height 5
click at [281, 138] on input "checkbox" at bounding box center [281, 138] width 3 height 3
checkbox input "true"
click at [407, 122] on button "Add" at bounding box center [408, 126] width 34 height 11
type input "0"
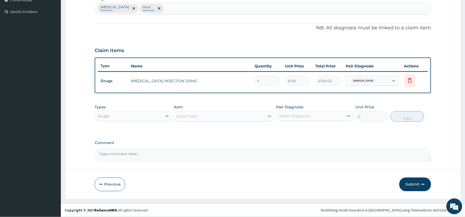
scroll to position [139, 0]
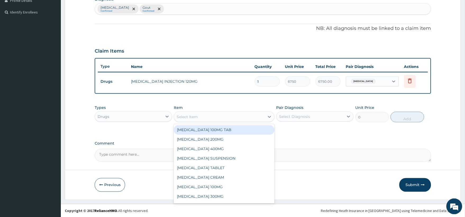
click at [187, 115] on div "Select Item" at bounding box center [187, 116] width 21 height 5
type input "ARTEM"
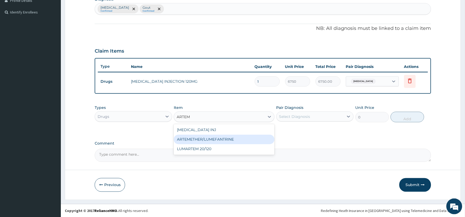
click at [212, 136] on div "ARTEMETHER/LUMEFANTRINE" at bounding box center [224, 140] width 101 height 10
type input "1800"
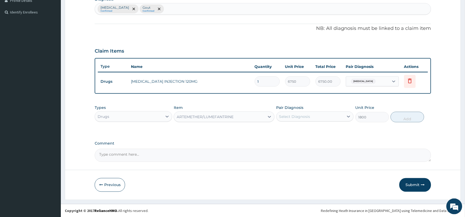
click at [296, 117] on div "Select Diagnosis" at bounding box center [294, 116] width 31 height 5
click at [281, 128] on input "checkbox" at bounding box center [281, 129] width 3 height 3
checkbox input "true"
click at [415, 117] on button "Add" at bounding box center [408, 117] width 34 height 11
type input "0"
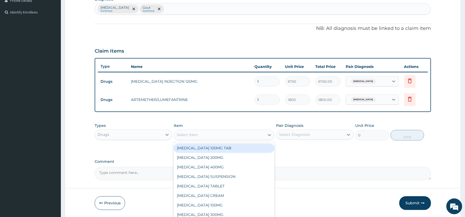
click at [218, 131] on div "Select Item" at bounding box center [219, 135] width 91 height 8
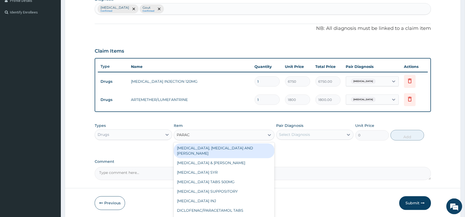
type input "PARACE"
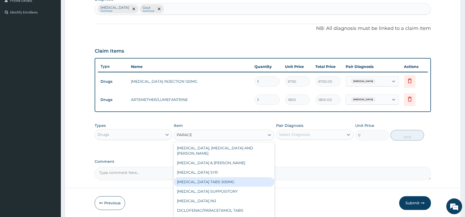
click at [222, 178] on div "PARACETAMOL TABS 500MG" at bounding box center [224, 183] width 101 height 10
type input "900"
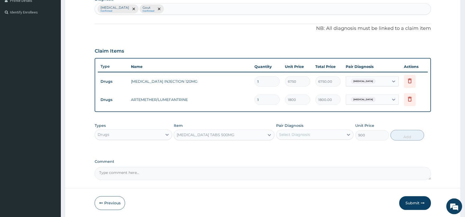
click at [290, 134] on div "Select Diagnosis" at bounding box center [294, 134] width 31 height 5
click at [282, 148] on input "checkbox" at bounding box center [281, 147] width 3 height 3
checkbox input "true"
click at [411, 134] on button "Add" at bounding box center [408, 135] width 34 height 11
type input "0"
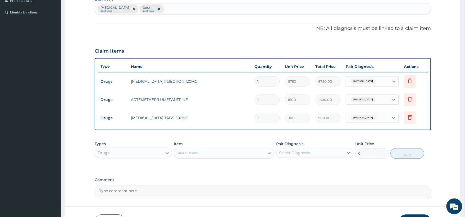
click at [220, 152] on div "Select Item" at bounding box center [219, 153] width 91 height 8
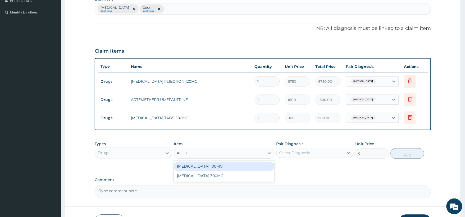
type input "ALLOP"
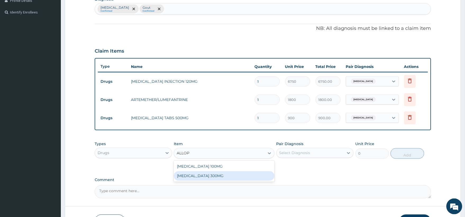
click at [215, 178] on div "ALLOPURINOL 300MG" at bounding box center [224, 176] width 101 height 10
type input "3150"
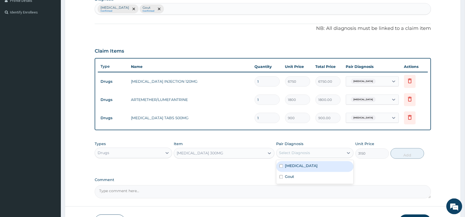
click at [300, 152] on div "Select Diagnosis" at bounding box center [294, 153] width 31 height 5
click at [281, 176] on input "checkbox" at bounding box center [281, 176] width 3 height 3
checkbox input "true"
click at [413, 153] on button "Add" at bounding box center [408, 153] width 34 height 11
type input "0"
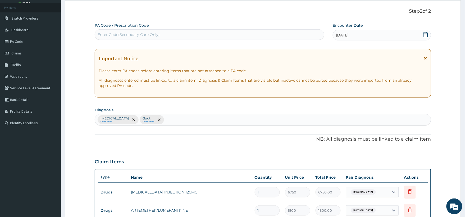
scroll to position [21, 0]
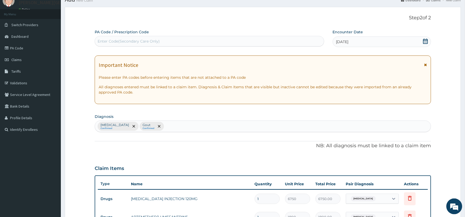
click at [162, 128] on div "Malaria Confirmed Gout Confirmed" at bounding box center [263, 126] width 336 height 11
type input "FUR"
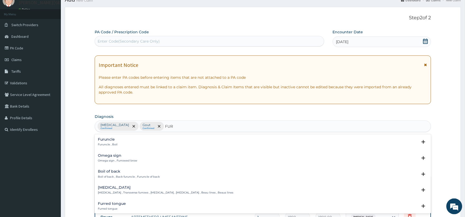
click at [115, 144] on p "Furuncle , Boil" at bounding box center [108, 145] width 20 height 4
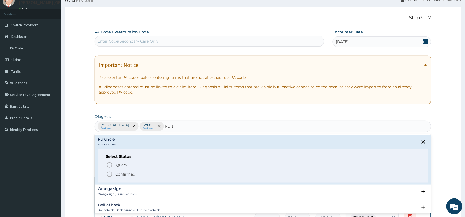
click at [109, 175] on icon "status option filled" at bounding box center [109, 174] width 6 height 6
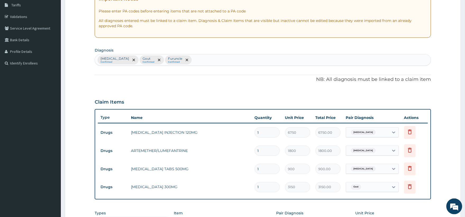
scroll to position [194, 0]
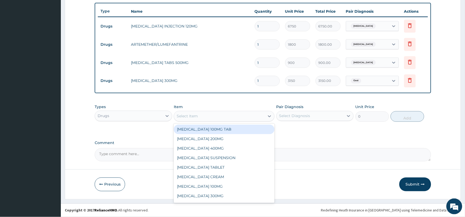
click at [208, 117] on div "Select Item" at bounding box center [219, 116] width 91 height 8
type input "AMO"
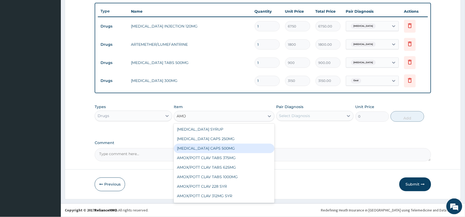
click at [210, 150] on div "AMOXYCILLIN CAPS 500MG" at bounding box center [224, 149] width 101 height 10
type input "1350"
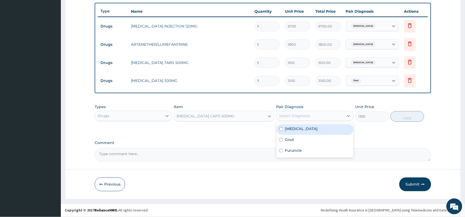
drag, startPoint x: 291, startPoint y: 116, endPoint x: 285, endPoint y: 152, distance: 36.5
click at [292, 117] on div "Select Diagnosis" at bounding box center [294, 115] width 31 height 5
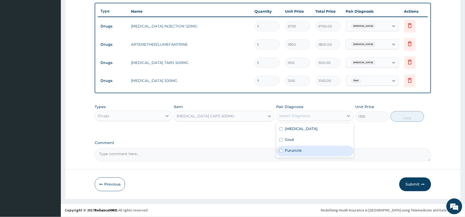
click at [283, 151] on input "checkbox" at bounding box center [281, 150] width 3 height 3
checkbox input "true"
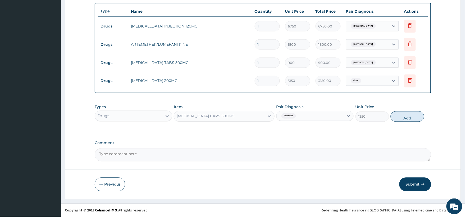
click at [405, 116] on button "Add" at bounding box center [408, 116] width 34 height 11
type input "0"
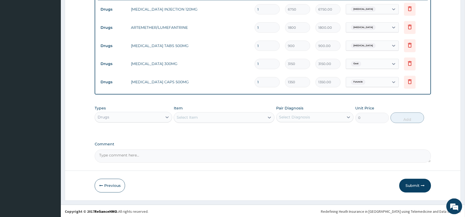
scroll to position [212, 0]
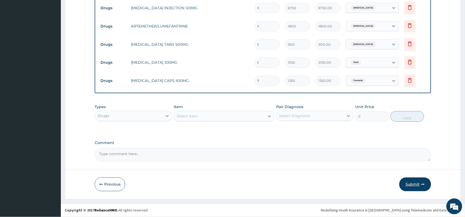
click at [416, 183] on button "Submit" at bounding box center [415, 185] width 32 height 14
click at [416, 185] on button "Submit" at bounding box center [415, 185] width 32 height 14
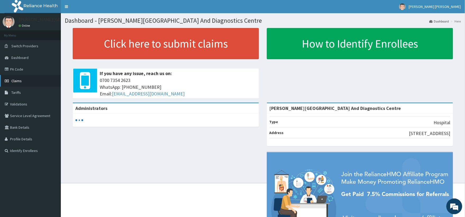
click at [22, 81] on link "Claims" at bounding box center [30, 81] width 61 height 12
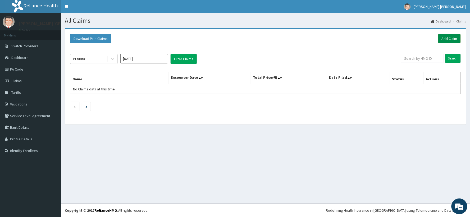
drag, startPoint x: 447, startPoint y: 38, endPoint x: 445, endPoint y: 38, distance: 2.8
click at [446, 38] on link "Add Claim" at bounding box center [449, 38] width 22 height 9
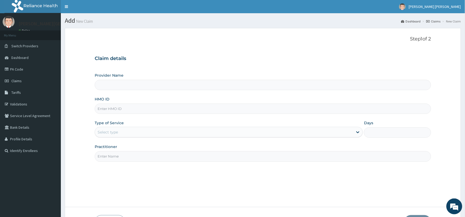
type input "[PERSON_NAME][GEOGRAPHIC_DATA] And Diagnostics Centre"
click at [123, 108] on input "HMO ID" at bounding box center [263, 109] width 337 height 10
type input "GBI/10420/A"
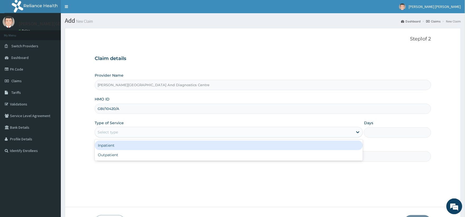
click at [116, 133] on div "Select type" at bounding box center [108, 132] width 20 height 5
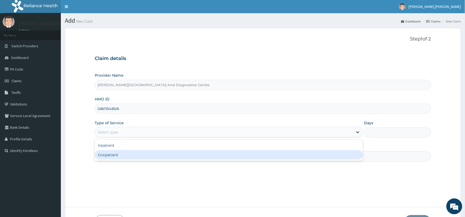
click at [103, 154] on div "Outpatient" at bounding box center [229, 155] width 268 height 10
type input "1"
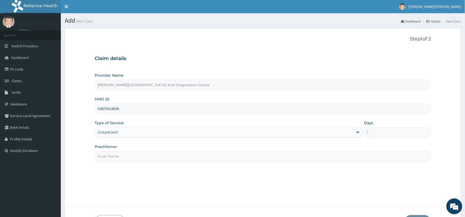
click at [110, 157] on input "Practitioner" at bounding box center [263, 156] width 337 height 10
type input "Dr Paul"
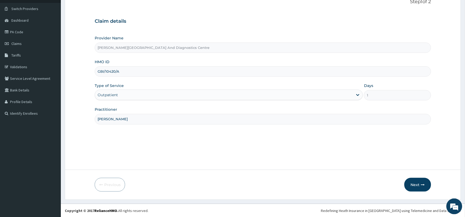
scroll to position [38, 0]
click at [414, 187] on button "Next" at bounding box center [418, 185] width 27 height 14
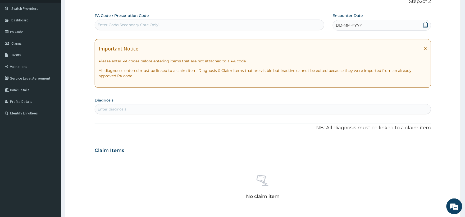
click at [424, 25] on icon at bounding box center [425, 24] width 5 height 5
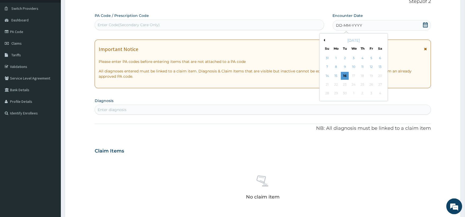
click at [323, 39] on button "Previous Month" at bounding box center [324, 40] width 3 height 3
drag, startPoint x: 371, startPoint y: 66, endPoint x: 374, endPoint y: 68, distance: 3.0
click at [372, 66] on div "8" at bounding box center [371, 67] width 8 height 8
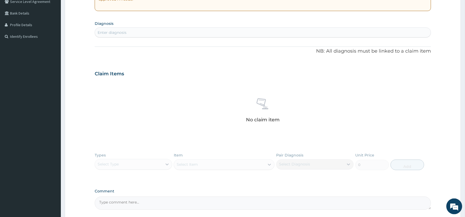
scroll to position [126, 0]
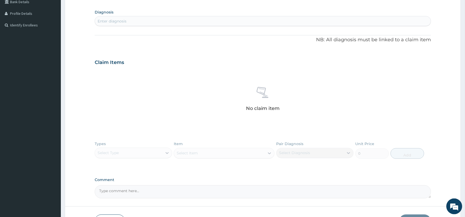
click at [180, 22] on div "Enter diagnosis" at bounding box center [263, 21] width 336 height 8
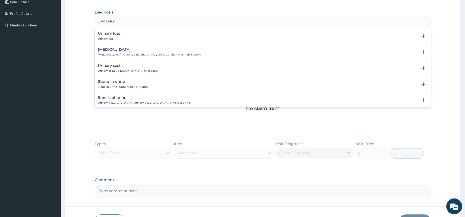
type input "URINARY T"
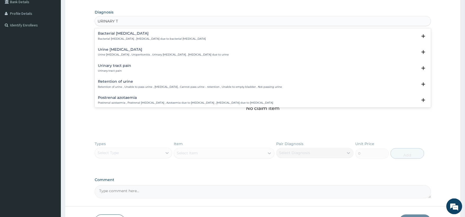
click at [164, 38] on p "Bacterial pyuria , Pyuria due to bacterial urinary tract infection" at bounding box center [152, 39] width 108 height 4
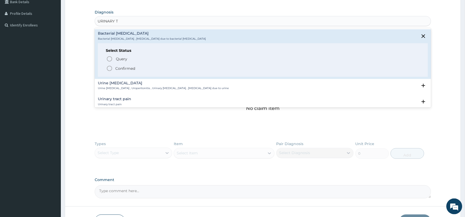
click at [109, 68] on icon "status option filled" at bounding box center [109, 68] width 6 height 6
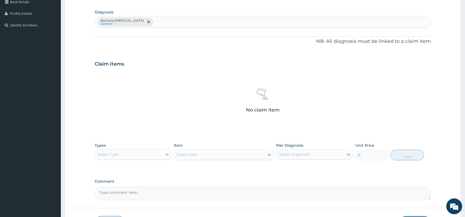
click at [168, 155] on icon at bounding box center [167, 154] width 5 height 5
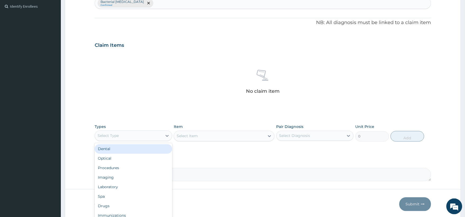
scroll to position [155, 0]
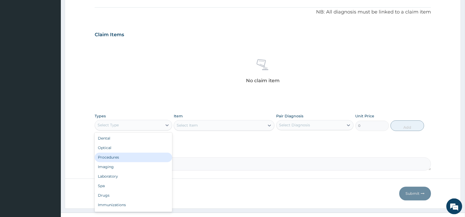
click at [117, 157] on div "Procedures" at bounding box center [133, 158] width 77 height 10
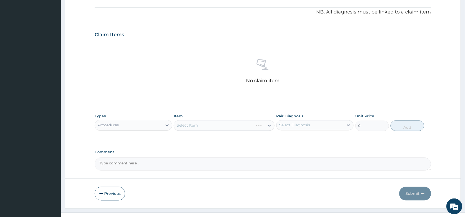
click at [220, 123] on div "Select Item" at bounding box center [224, 125] width 101 height 11
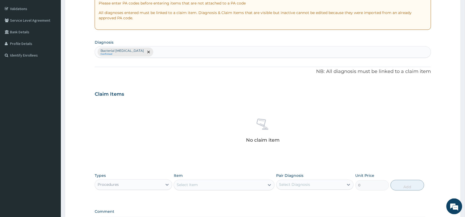
scroll to position [105, 0]
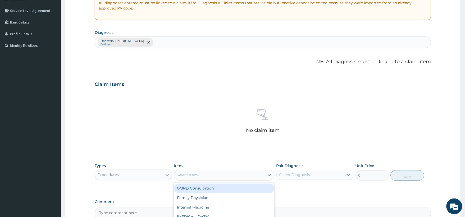
click at [215, 174] on div "Select Item" at bounding box center [219, 175] width 91 height 8
click at [212, 189] on div "GOPD Consultation" at bounding box center [224, 189] width 101 height 10
type input "2500"
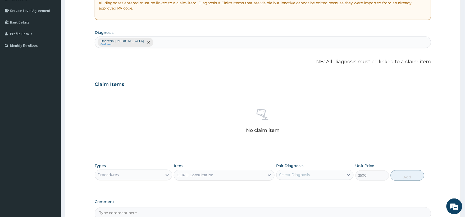
scroll to position [164, 0]
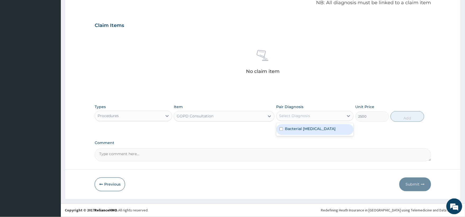
click at [307, 117] on div "Select Diagnosis" at bounding box center [294, 115] width 31 height 5
click at [281, 130] on input "checkbox" at bounding box center [281, 129] width 3 height 3
checkbox input "true"
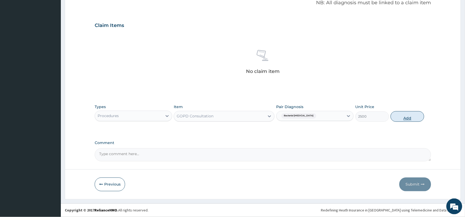
click at [404, 116] on button "Add" at bounding box center [408, 116] width 34 height 11
type input "0"
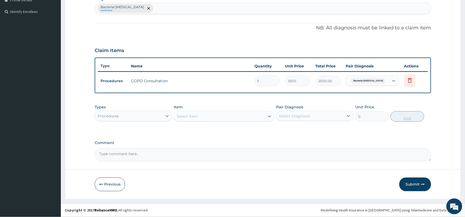
scroll to position [139, 0]
click at [167, 116] on icon at bounding box center [167, 117] width 3 height 2
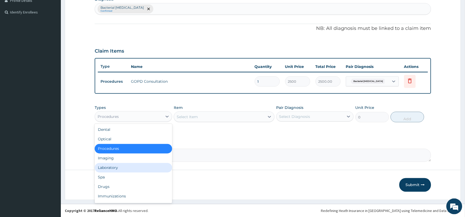
click at [113, 167] on div "Laboratory" at bounding box center [133, 168] width 77 height 10
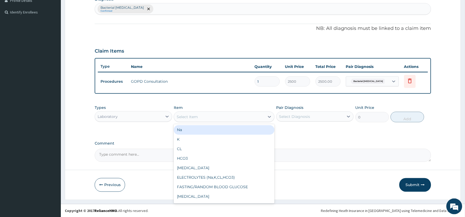
click at [211, 115] on div "Select Item" at bounding box center [219, 117] width 91 height 8
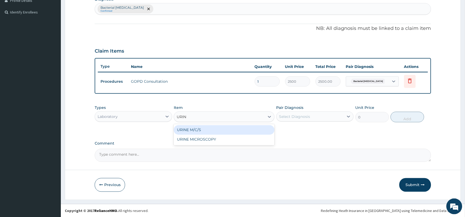
type input "URINE"
click at [198, 132] on div "URINE M/C/S" at bounding box center [224, 130] width 101 height 10
type input "2975"
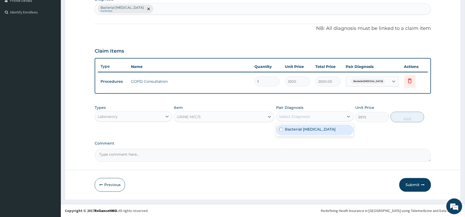
click at [290, 117] on div "Select Diagnosis" at bounding box center [294, 116] width 31 height 5
click at [282, 130] on input "checkbox" at bounding box center [281, 129] width 3 height 3
checkbox input "true"
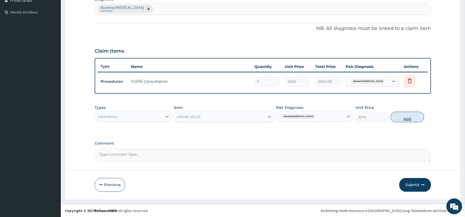
click at [405, 117] on button "Add" at bounding box center [408, 117] width 34 height 11
type input "0"
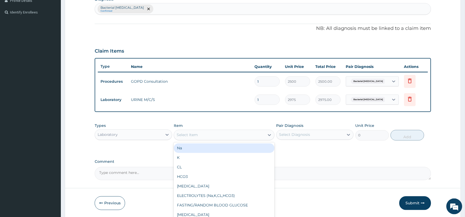
click at [203, 136] on div "Select Item" at bounding box center [219, 135] width 91 height 8
type input "URIN"
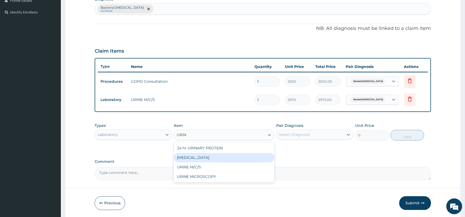
click at [195, 153] on div "[MEDICAL_DATA]" at bounding box center [224, 158] width 101 height 10
type input "1275"
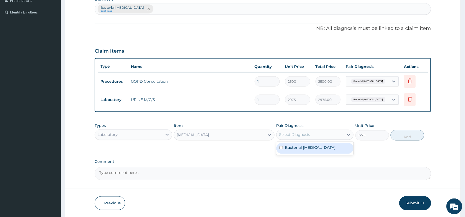
click at [308, 133] on div "Select Diagnosis" at bounding box center [294, 134] width 31 height 5
click at [283, 148] on input "checkbox" at bounding box center [281, 147] width 3 height 3
checkbox input "true"
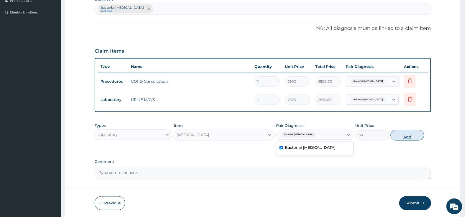
click at [413, 133] on button "Add" at bounding box center [408, 135] width 34 height 11
type input "0"
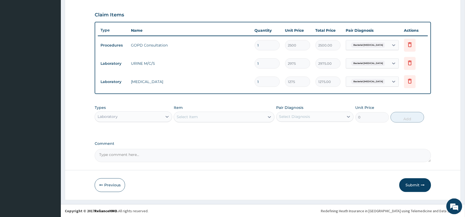
scroll to position [175, 0]
click at [415, 183] on button "Submit" at bounding box center [415, 185] width 32 height 14
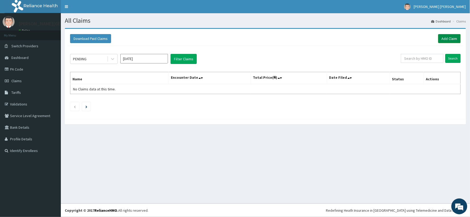
click at [451, 38] on link "Add Claim" at bounding box center [449, 38] width 22 height 9
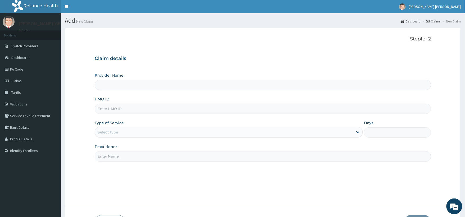
click at [140, 107] on input "HMO ID" at bounding box center [263, 109] width 337 height 10
type input "[PERSON_NAME][GEOGRAPHIC_DATA] And Diagnostics Centre"
type input "NTD/10020/A"
click at [128, 131] on div "Select type" at bounding box center [224, 132] width 258 height 8
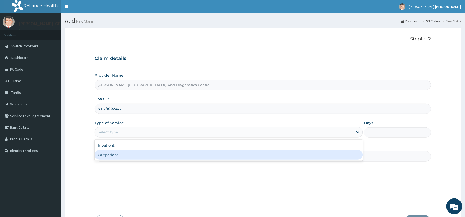
click at [104, 155] on div "Outpatient" at bounding box center [229, 155] width 268 height 10
type input "1"
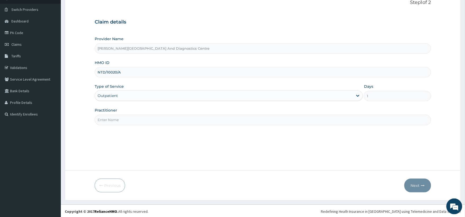
scroll to position [38, 0]
click at [125, 122] on input "Practitioner" at bounding box center [263, 119] width 337 height 10
type input "[PERSON_NAME]"
click at [412, 181] on button "Next" at bounding box center [418, 185] width 27 height 14
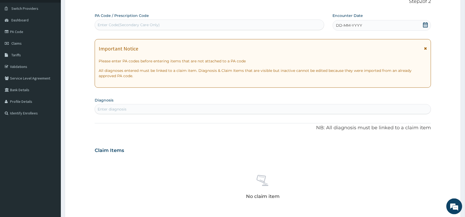
click at [423, 25] on div "DD-MM-YYYY" at bounding box center [382, 25] width 98 height 11
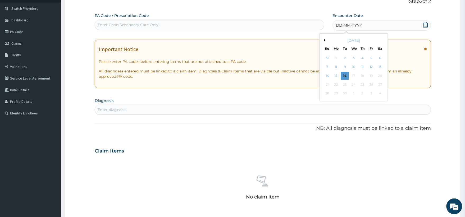
click at [325, 40] on button "Previous Month" at bounding box center [324, 40] width 3 height 3
click at [371, 66] on div "8" at bounding box center [371, 67] width 8 height 8
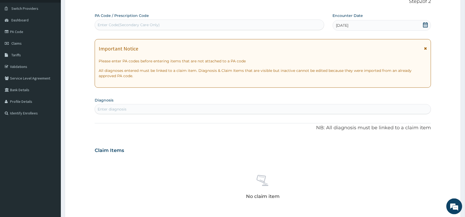
scroll to position [126, 0]
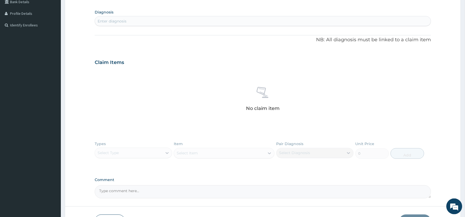
click at [145, 21] on div "Enter diagnosis" at bounding box center [263, 21] width 336 height 8
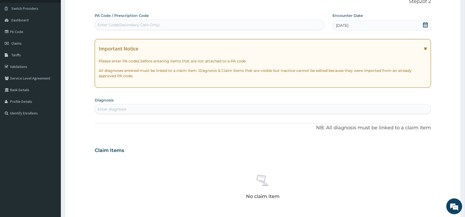
click at [425, 22] on icon at bounding box center [425, 24] width 5 height 5
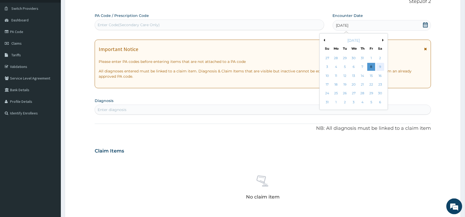
click at [379, 69] on div "9" at bounding box center [380, 67] width 8 height 8
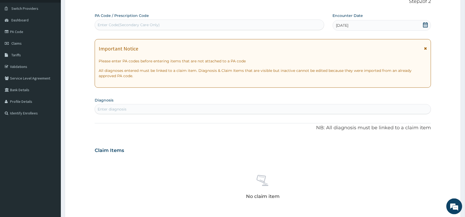
click at [151, 108] on div "Enter diagnosis" at bounding box center [263, 109] width 336 height 8
type input "COUGH"
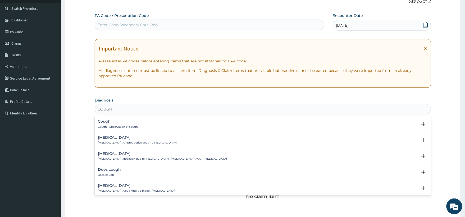
click at [122, 125] on div "Cough Cough , Observation of cough" at bounding box center [118, 124] width 40 height 9
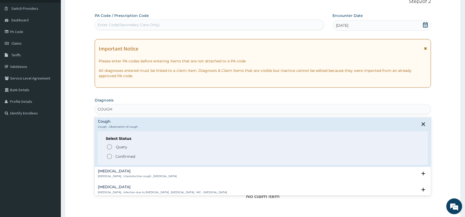
click at [112, 155] on icon "status option filled" at bounding box center [109, 156] width 6 height 6
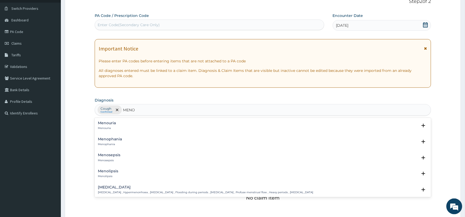
type input "MENOR"
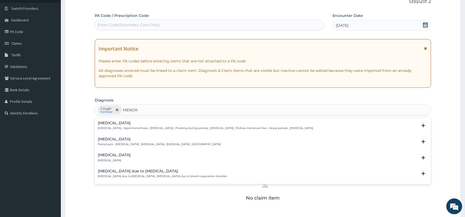
click at [246, 128] on p "[MEDICAL_DATA] , Hypermenorrhoea , [MEDICAL_DATA] , Flooding during periods , […" at bounding box center [205, 128] width 215 height 4
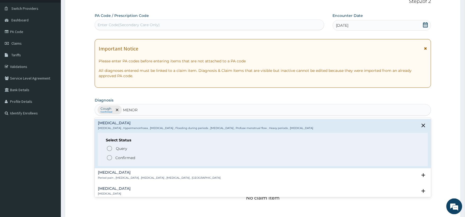
click at [110, 159] on icon "status option filled" at bounding box center [109, 158] width 6 height 6
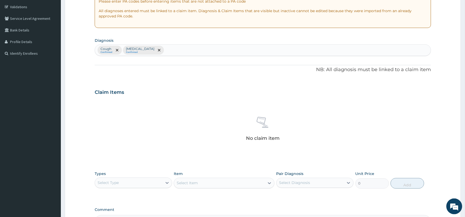
scroll to position [96, 0]
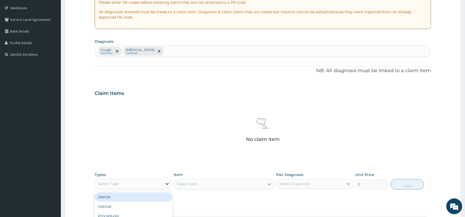
click at [166, 183] on icon at bounding box center [167, 183] width 5 height 5
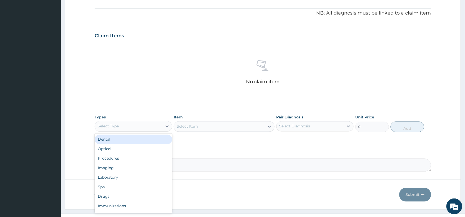
scroll to position [155, 0]
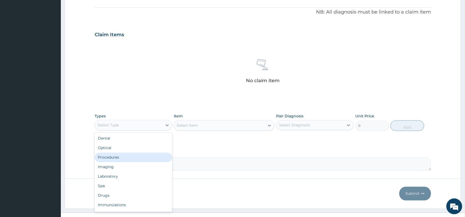
click at [111, 158] on div "Procedures" at bounding box center [133, 158] width 77 height 10
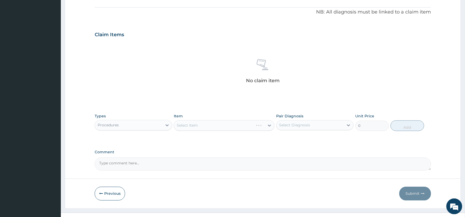
click at [210, 125] on div "Select Item" at bounding box center [224, 125] width 101 height 11
click at [210, 123] on div "Select Item" at bounding box center [219, 125] width 91 height 8
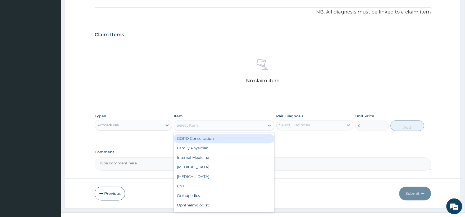
drag, startPoint x: 210, startPoint y: 139, endPoint x: 273, endPoint y: 140, distance: 62.7
click at [210, 139] on div "GOPD Consultation" at bounding box center [224, 139] width 101 height 10
type input "2500"
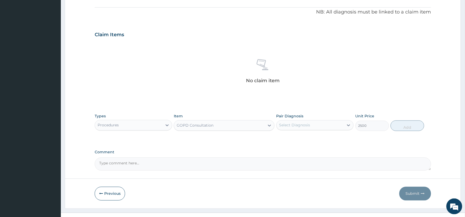
click at [297, 126] on div "Select Diagnosis" at bounding box center [294, 125] width 31 height 5
drag, startPoint x: 283, startPoint y: 139, endPoint x: 305, endPoint y: 139, distance: 22.0
click at [282, 140] on input "checkbox" at bounding box center [281, 138] width 3 height 3
checkbox input "true"
drag, startPoint x: 416, startPoint y: 128, endPoint x: 415, endPoint y: 126, distance: 2.7
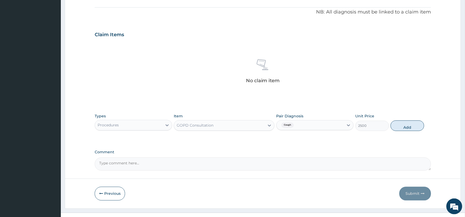
click at [416, 128] on button "Add" at bounding box center [408, 126] width 34 height 11
type input "0"
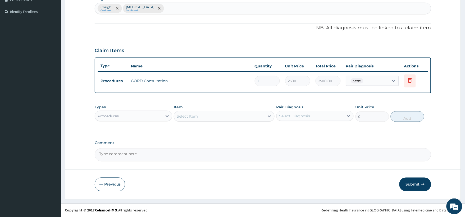
scroll to position [139, 0]
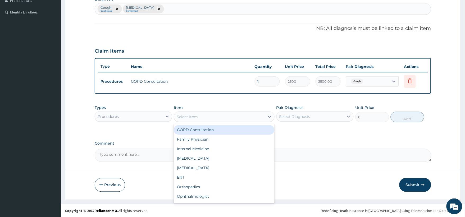
click at [192, 117] on div "Select Item" at bounding box center [187, 116] width 21 height 5
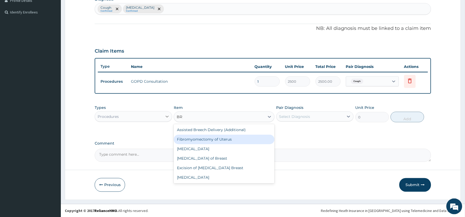
type input "BR"
click at [166, 114] on icon at bounding box center [167, 116] width 5 height 5
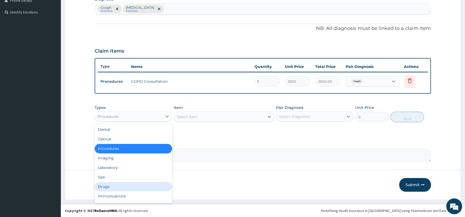
click at [111, 186] on div "Drugs" at bounding box center [133, 187] width 77 height 10
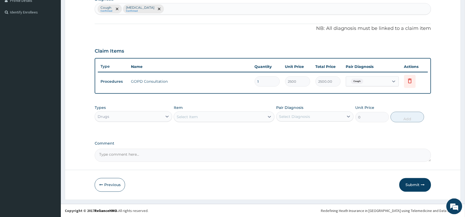
click at [204, 116] on div "Select Item" at bounding box center [219, 117] width 91 height 8
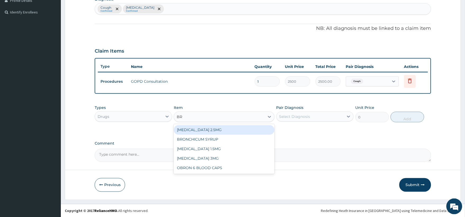
type input "BRO"
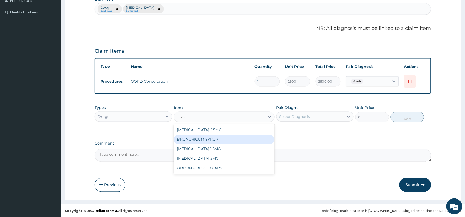
click at [205, 138] on div "BRONCHICUM SYRUP" at bounding box center [224, 140] width 101 height 10
type input "3150"
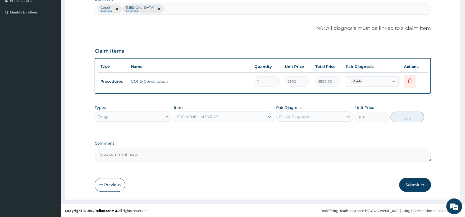
click at [349, 116] on icon at bounding box center [348, 117] width 3 height 2
click at [281, 129] on input "checkbox" at bounding box center [281, 129] width 3 height 3
checkbox input "true"
click at [409, 116] on button "Add" at bounding box center [408, 117] width 34 height 11
type input "0"
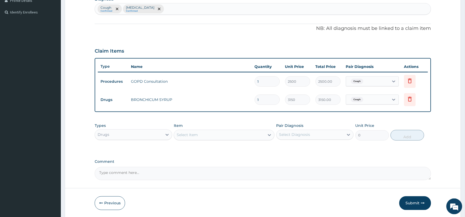
click at [198, 135] on div "Select Item" at bounding box center [219, 135] width 91 height 8
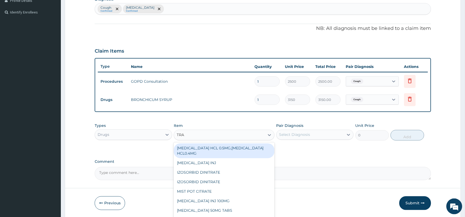
type input "[PERSON_NAME]"
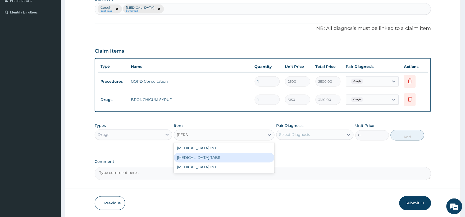
click at [220, 157] on div "[MEDICAL_DATA] TABS" at bounding box center [224, 158] width 101 height 10
type input "1350"
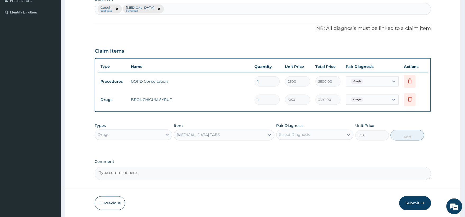
click at [340, 135] on div "Select Diagnosis" at bounding box center [310, 135] width 67 height 8
click at [282, 158] on input "checkbox" at bounding box center [281, 158] width 3 height 3
checkbox input "true"
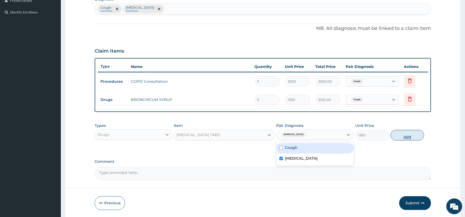
click at [409, 136] on button "Add" at bounding box center [408, 135] width 34 height 11
type input "0"
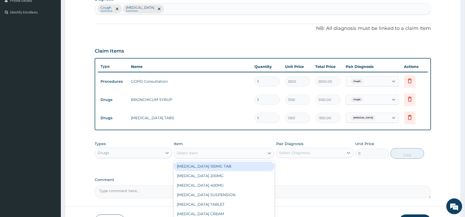
click at [235, 151] on div "Select Item" at bounding box center [219, 153] width 91 height 8
type input "FERR"
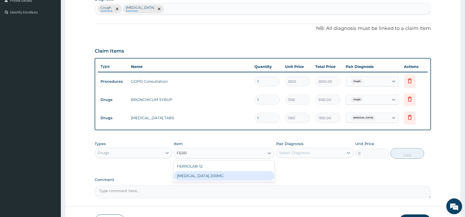
click at [224, 175] on div "[MEDICAL_DATA] 200MG" at bounding box center [224, 176] width 101 height 10
type input "900"
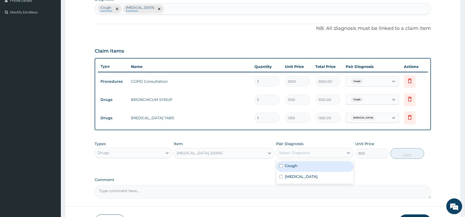
click at [297, 152] on div "Select Diagnosis" at bounding box center [294, 153] width 31 height 5
click at [282, 176] on input "checkbox" at bounding box center [281, 176] width 3 height 3
checkbox input "true"
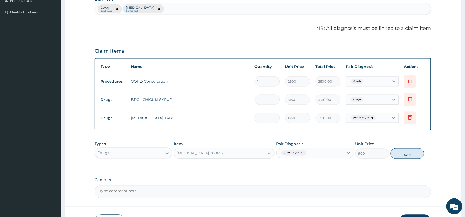
click at [405, 155] on button "Add" at bounding box center [408, 153] width 34 height 11
type input "0"
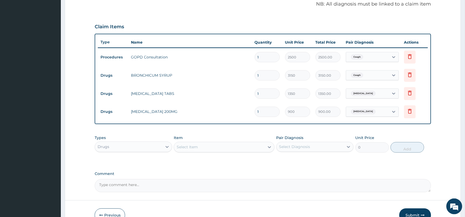
scroll to position [194, 0]
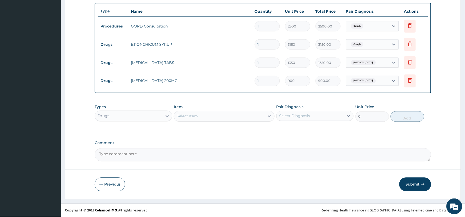
click at [417, 182] on button "Submit" at bounding box center [415, 185] width 32 height 14
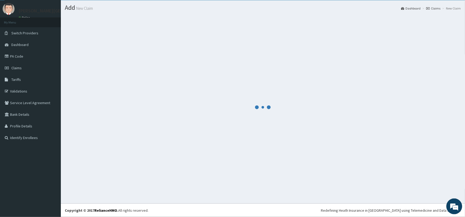
scroll to position [13, 0]
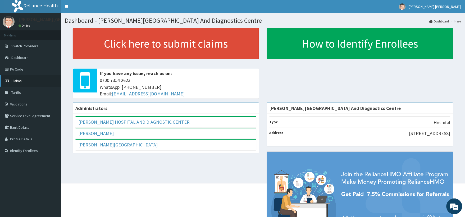
click at [20, 80] on span "Claims" at bounding box center [16, 81] width 10 height 5
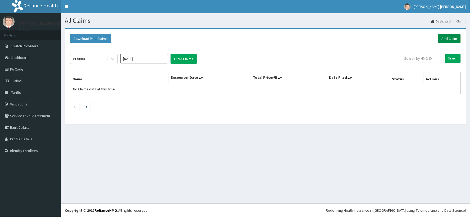
click at [449, 36] on link "Add Claim" at bounding box center [449, 38] width 22 height 9
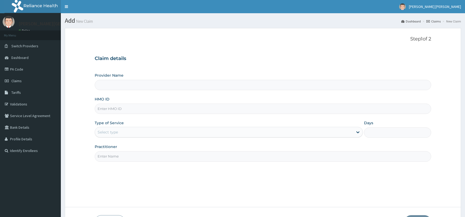
type input "[PERSON_NAME][GEOGRAPHIC_DATA] And Diagnostics Centre"
click at [140, 108] on input "HMO ID" at bounding box center [263, 109] width 337 height 10
type input "AA/0000036/A"
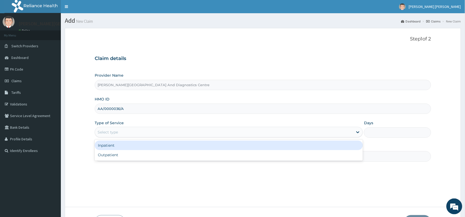
click at [140, 132] on div "Select type" at bounding box center [224, 132] width 258 height 8
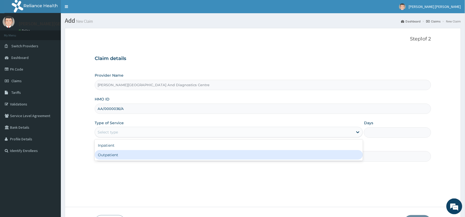
click at [117, 154] on div "Outpatient" at bounding box center [229, 155] width 268 height 10
type input "1"
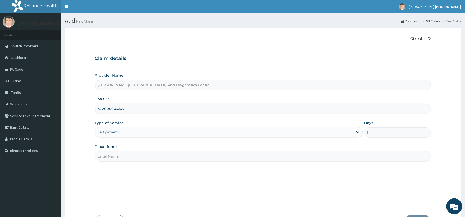
click at [129, 157] on input "Practitioner" at bounding box center [263, 156] width 337 height 10
type input "[PERSON_NAME]"
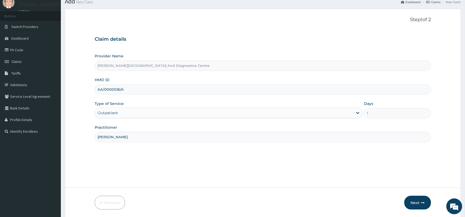
scroll to position [38, 0]
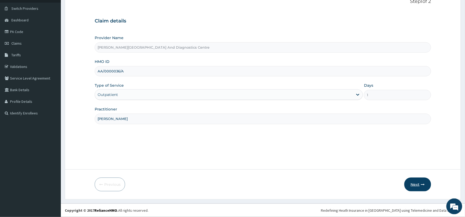
click at [420, 181] on button "Next" at bounding box center [418, 185] width 27 height 14
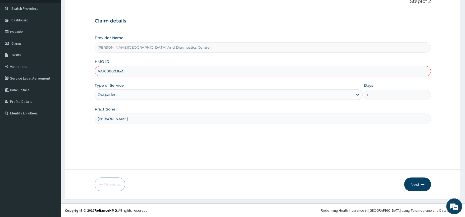
click at [116, 70] on input "AA/0000036/A" at bounding box center [263, 71] width 337 height 10
click at [416, 185] on button "Next" at bounding box center [418, 185] width 27 height 14
click at [414, 183] on button "Next" at bounding box center [418, 185] width 27 height 14
click at [102, 72] on input "AA/00036/A" at bounding box center [263, 71] width 337 height 10
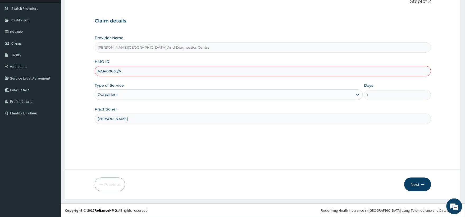
type input "AAP/00036/A"
click at [415, 182] on button "Next" at bounding box center [418, 185] width 27 height 14
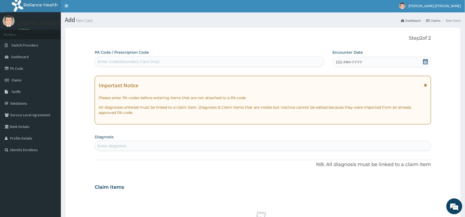
scroll to position [0, 0]
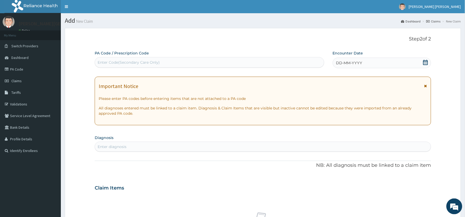
click at [424, 61] on icon at bounding box center [425, 62] width 5 height 5
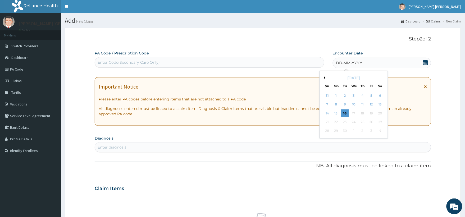
click at [325, 77] on div "[DATE]" at bounding box center [354, 77] width 64 height 5
click at [324, 77] on button "Previous Month" at bounding box center [324, 77] width 3 height 3
click at [337, 112] on div "11" at bounding box center [336, 114] width 8 height 8
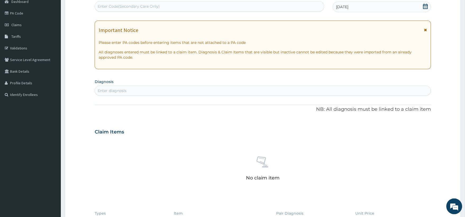
scroll to position [59, 0]
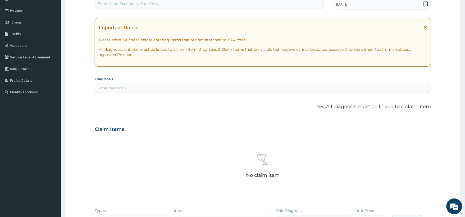
click at [128, 91] on div "Enter diagnosis" at bounding box center [263, 88] width 336 height 8
type input "MALARIA"
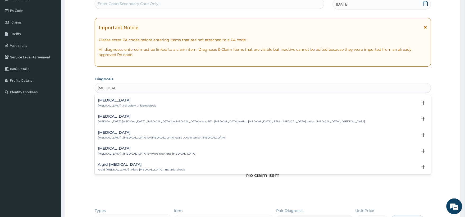
click at [125, 104] on p "Malaria , Paludism , Plasmodiosis" at bounding box center [127, 106] width 58 height 4
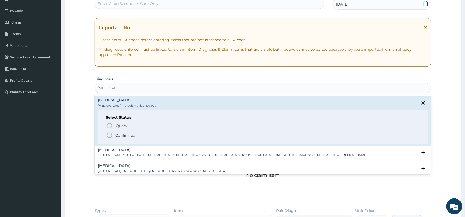
click at [111, 136] on icon "status option filled" at bounding box center [109, 135] width 6 height 6
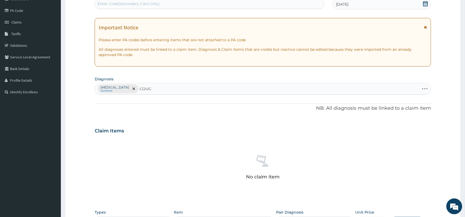
type input "COUGH"
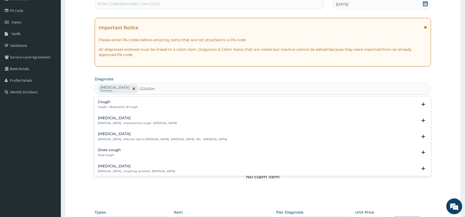
click at [128, 104] on h4 "Cough" at bounding box center [118, 102] width 40 height 4
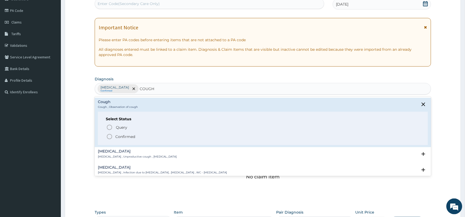
click at [108, 136] on icon "status option filled" at bounding box center [109, 137] width 6 height 6
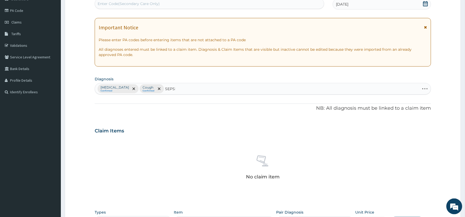
type input "SEPSIS"
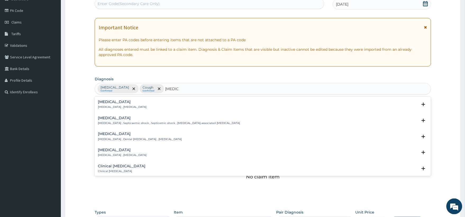
click at [124, 105] on div "Sepsis Systemic infection , Sepsis" at bounding box center [122, 104] width 49 height 9
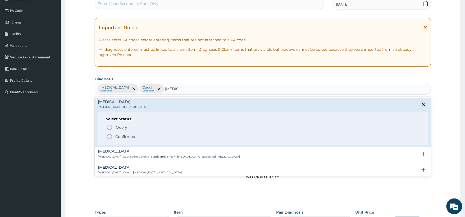
click at [110, 135] on icon "status option filled" at bounding box center [109, 137] width 6 height 6
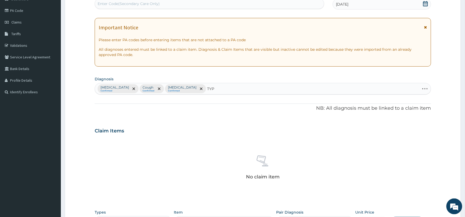
type input "TYPH"
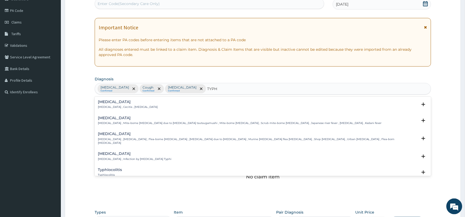
click at [121, 157] on p "Typhoid fever , Infection by Salmonella Typhi" at bounding box center [135, 159] width 74 height 4
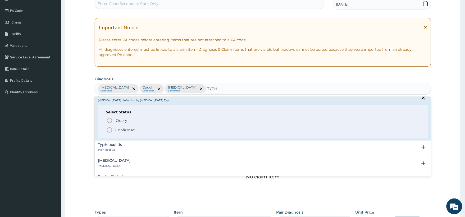
click at [110, 127] on icon "status option filled" at bounding box center [109, 130] width 6 height 6
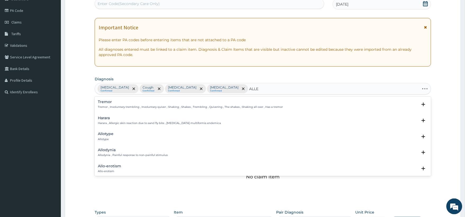
type input "ALLER"
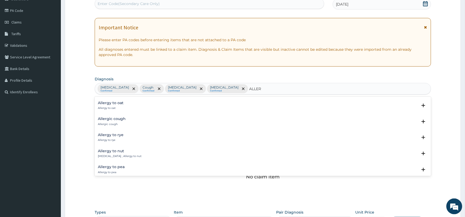
scroll to position [0, 0]
click at [144, 107] on p "Harara , Allergic skin reaction due to sand fly bite , Urticaria multiformis en…" at bounding box center [159, 107] width 123 height 4
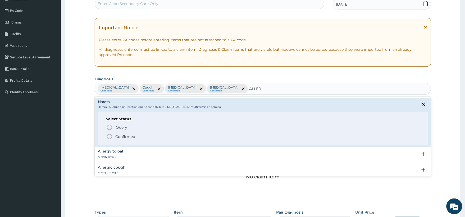
click at [112, 135] on icon "status option filled" at bounding box center [109, 137] width 6 height 6
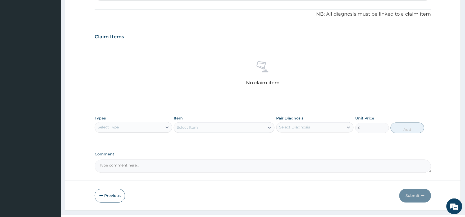
scroll to position [164, 0]
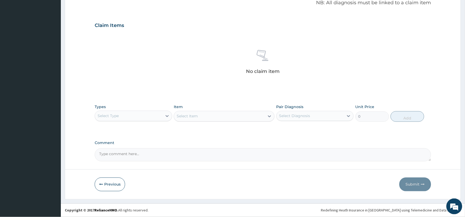
click at [162, 116] on div "Select Type" at bounding box center [128, 116] width 67 height 8
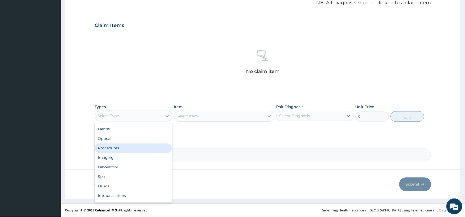
click at [120, 149] on div "Procedures" at bounding box center [133, 149] width 77 height 10
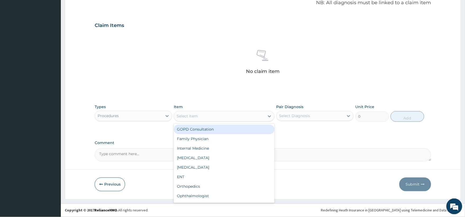
click at [211, 113] on div "Select Item" at bounding box center [219, 116] width 91 height 8
click at [204, 129] on div "GOPD Consultation" at bounding box center [224, 130] width 101 height 10
type input "2500"
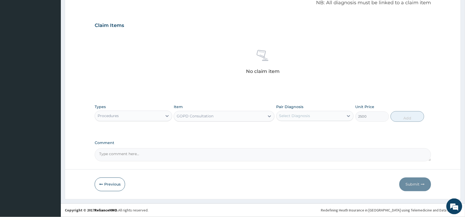
click at [322, 116] on div "Select Diagnosis" at bounding box center [310, 116] width 67 height 8
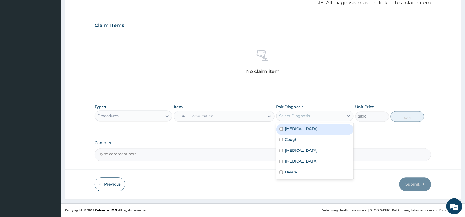
click at [280, 128] on input "checkbox" at bounding box center [281, 129] width 3 height 3
checkbox input "true"
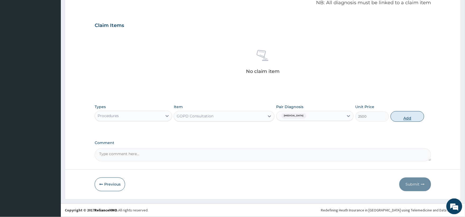
click at [411, 116] on button "Add" at bounding box center [408, 116] width 34 height 11
type input "0"
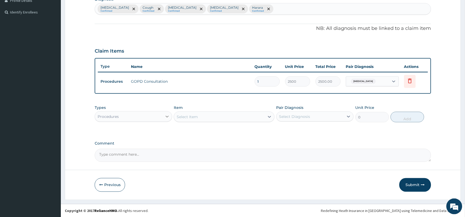
click at [168, 116] on icon at bounding box center [167, 117] width 3 height 2
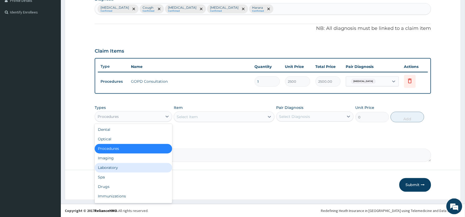
click at [122, 165] on div "Laboratory" at bounding box center [133, 168] width 77 height 10
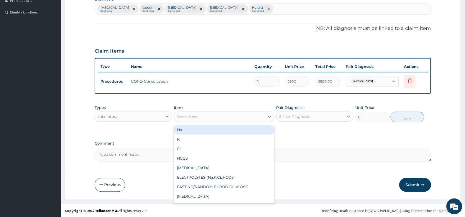
click at [202, 115] on div "Select Item" at bounding box center [219, 117] width 91 height 8
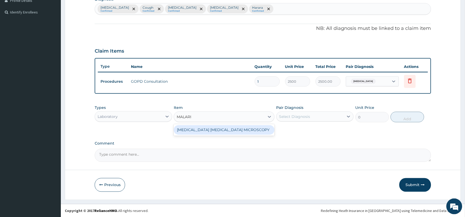
type input "MALARIA"
click at [215, 130] on div "MALARIA PARASITE MICROSCOPY" at bounding box center [224, 130] width 101 height 10
type input "1275"
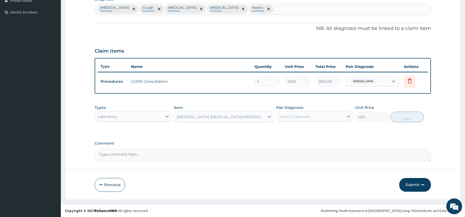
click at [311, 115] on div "Select Diagnosis" at bounding box center [310, 116] width 67 height 8
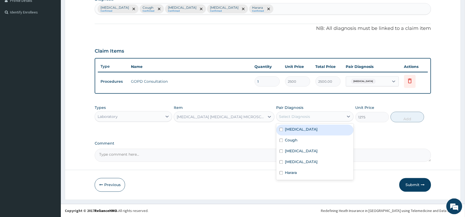
click at [280, 129] on input "checkbox" at bounding box center [281, 129] width 3 height 3
checkbox input "true"
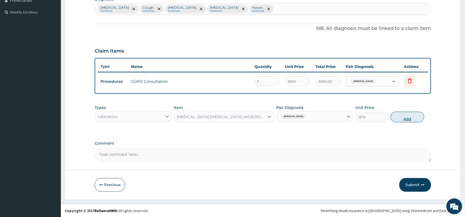
click at [406, 119] on button "Add" at bounding box center [408, 117] width 34 height 11
type input "0"
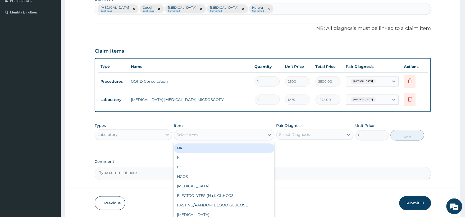
click at [209, 133] on div "Select Item" at bounding box center [219, 135] width 91 height 8
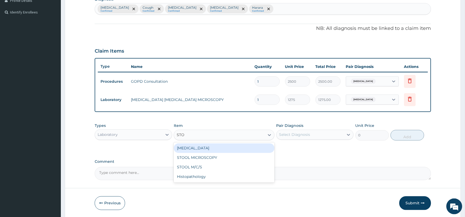
type input "STOO"
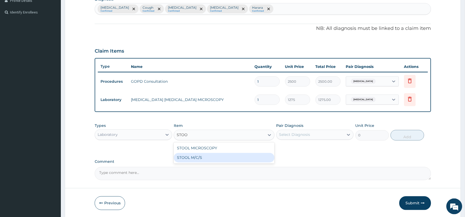
click at [203, 157] on div "STOOL M/C/S" at bounding box center [224, 158] width 101 height 10
type input "4675"
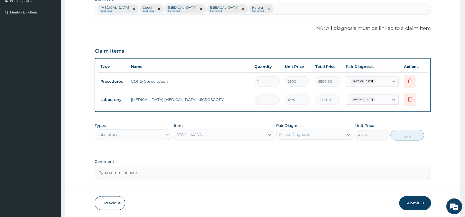
click at [317, 135] on div "Select Diagnosis" at bounding box center [310, 135] width 67 height 8
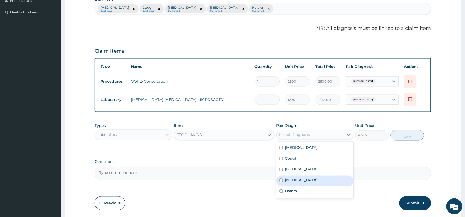
click at [280, 181] on input "checkbox" at bounding box center [281, 180] width 3 height 3
checkbox input "true"
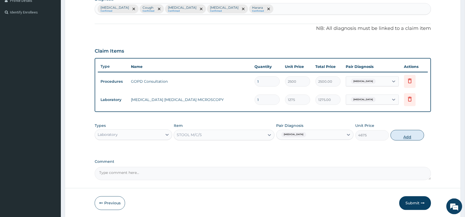
drag, startPoint x: 409, startPoint y: 126, endPoint x: 406, endPoint y: 133, distance: 7.8
click at [408, 127] on div "Types Laboratory Item STOOL M/C/S Pair Diagnosis Typhoid fever Unit Price 4675 …" at bounding box center [263, 132] width 337 height 23
click at [408, 136] on button "Add" at bounding box center [408, 135] width 34 height 11
type input "0"
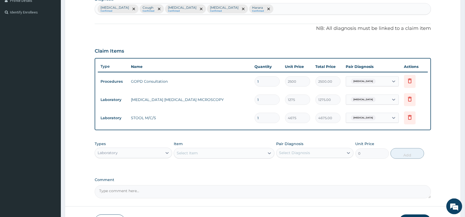
click at [225, 148] on div "Select Item" at bounding box center [224, 153] width 101 height 11
type input "FULL"
click at [229, 167] on div "FULL BLOOD COUNT" at bounding box center [224, 167] width 101 height 10
type input "4675"
click at [312, 150] on div "Select Diagnosis" at bounding box center [310, 153] width 67 height 8
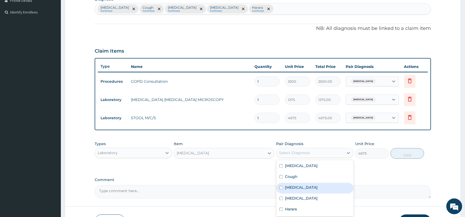
click at [283, 187] on input "checkbox" at bounding box center [281, 187] width 3 height 3
checkbox input "true"
click at [408, 153] on button "Add" at bounding box center [408, 153] width 34 height 11
type input "0"
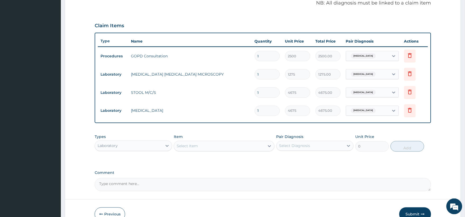
scroll to position [194, 0]
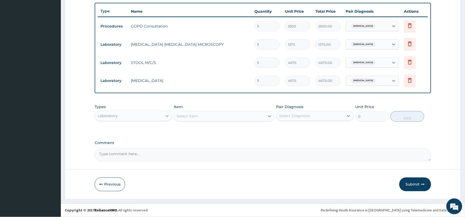
click at [168, 113] on icon at bounding box center [167, 115] width 5 height 5
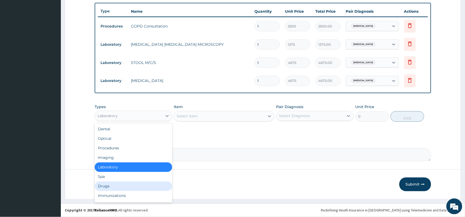
click at [107, 185] on div "Drugs" at bounding box center [133, 187] width 77 height 10
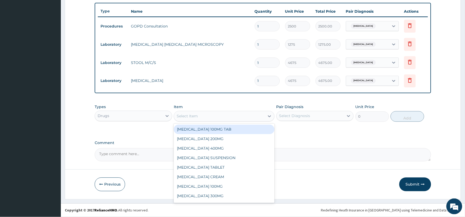
click at [191, 117] on div "Select Item" at bounding box center [187, 116] width 21 height 5
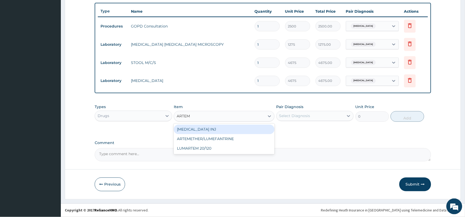
type input "ARTEME"
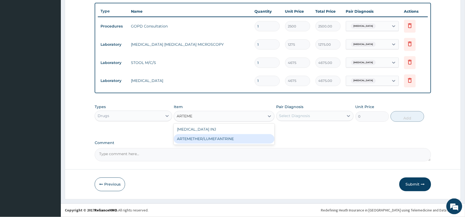
click at [213, 137] on div "ARTEMETHER/LUMEFANTRINE" at bounding box center [224, 139] width 101 height 10
type input "1800"
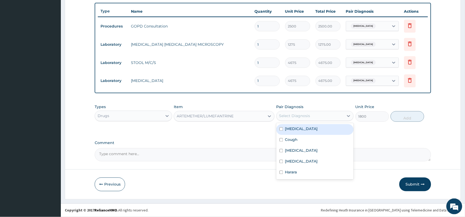
click at [291, 116] on div "Select Diagnosis" at bounding box center [294, 115] width 31 height 5
click at [281, 130] on input "checkbox" at bounding box center [281, 129] width 3 height 3
checkbox input "true"
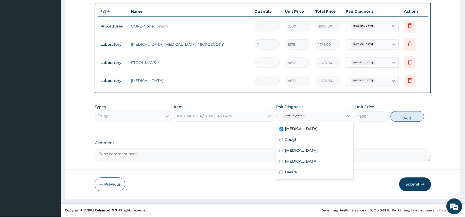
click at [406, 118] on button "Add" at bounding box center [408, 116] width 34 height 11
type input "0"
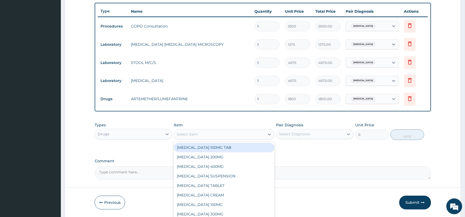
click at [189, 134] on div "Select Item" at bounding box center [187, 134] width 21 height 5
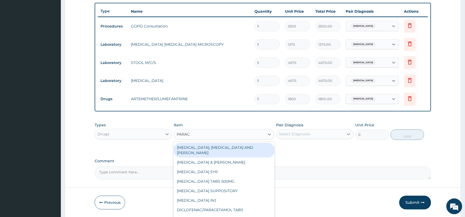
type input "PARACE"
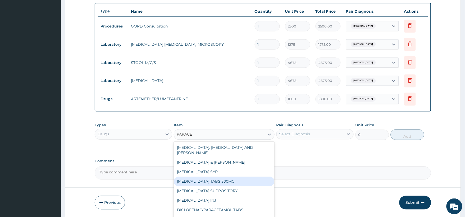
drag, startPoint x: 226, startPoint y: 174, endPoint x: 219, endPoint y: 176, distance: 6.9
click at [225, 177] on div "PARACETAMOL TABS 500MG" at bounding box center [224, 182] width 101 height 10
type input "900"
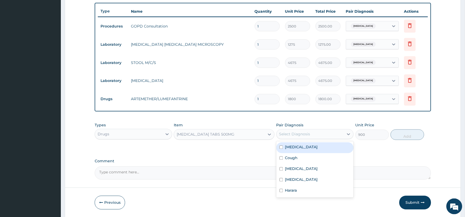
click at [311, 134] on div "Select Diagnosis" at bounding box center [310, 134] width 67 height 8
click at [283, 148] on input "checkbox" at bounding box center [281, 147] width 3 height 3
checkbox input "true"
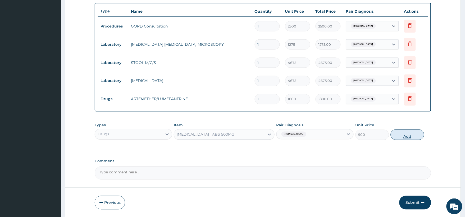
click at [403, 134] on button "Add" at bounding box center [408, 135] width 34 height 11
type input "0"
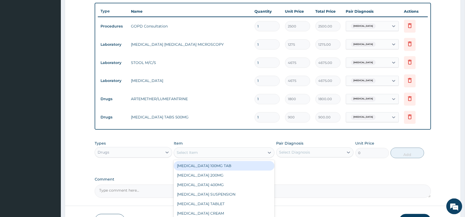
click at [226, 156] on div "Select Item" at bounding box center [219, 153] width 91 height 8
type input "AMO"
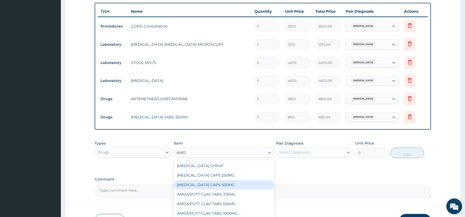
click at [217, 184] on div "AMOXYCILLIN CAPS 500MG" at bounding box center [224, 185] width 101 height 10
type input "1350"
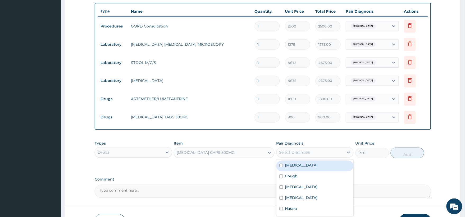
click at [291, 151] on div "Select Diagnosis" at bounding box center [294, 152] width 31 height 5
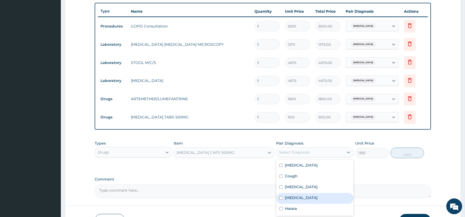
click at [282, 199] on input "checkbox" at bounding box center [281, 198] width 3 height 3
checkbox input "true"
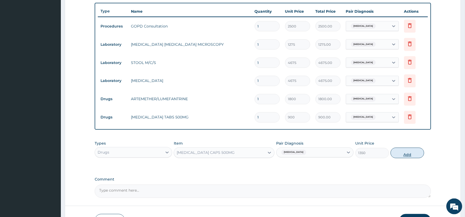
click at [413, 155] on button "Add" at bounding box center [408, 153] width 34 height 11
type input "0"
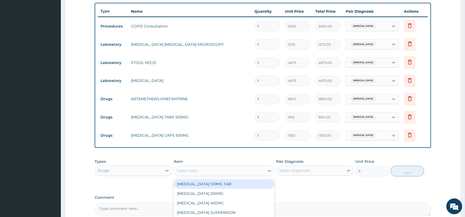
click at [241, 169] on div "Select Item" at bounding box center [219, 171] width 91 height 8
type input "BRON"
click at [218, 185] on div "BRONCHICUM SYRUP" at bounding box center [224, 185] width 101 height 10
type input "3150"
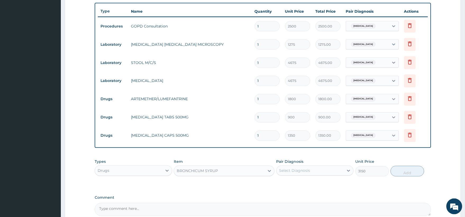
click at [297, 171] on div "Select Diagnosis" at bounding box center [294, 170] width 31 height 5
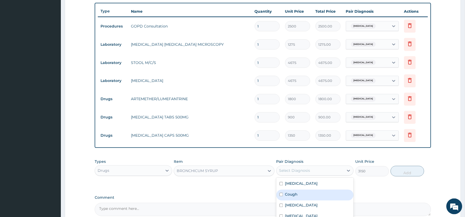
click at [283, 195] on div "Cough" at bounding box center [314, 195] width 77 height 11
checkbox input "true"
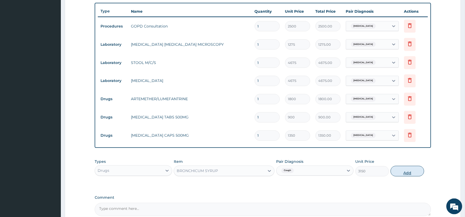
click at [404, 171] on button "Add" at bounding box center [408, 171] width 34 height 11
type input "0"
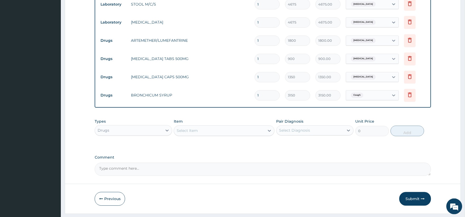
scroll to position [253, 0]
click at [213, 129] on div "Select Item" at bounding box center [219, 130] width 91 height 8
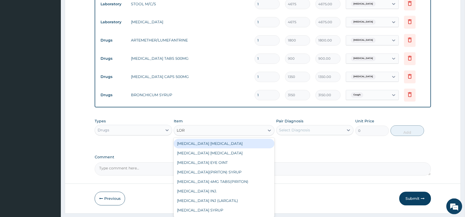
type input "LORA"
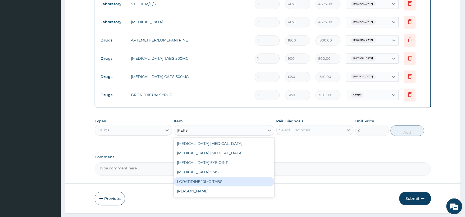
click at [211, 181] on div "LORATIDINE 10MG TABS" at bounding box center [224, 182] width 101 height 10
type input "1350"
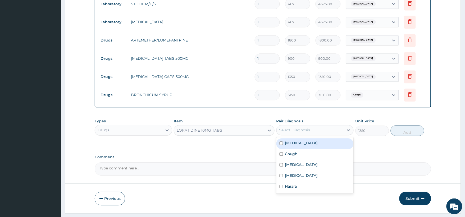
click at [299, 131] on div "Select Diagnosis" at bounding box center [294, 130] width 31 height 5
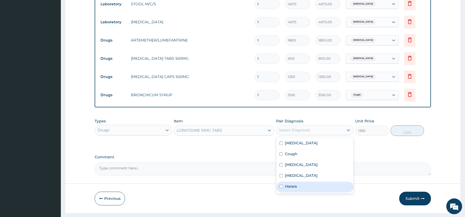
drag, startPoint x: 282, startPoint y: 187, endPoint x: 295, endPoint y: 182, distance: 14.2
click at [282, 187] on input "checkbox" at bounding box center [281, 186] width 3 height 3
checkbox input "true"
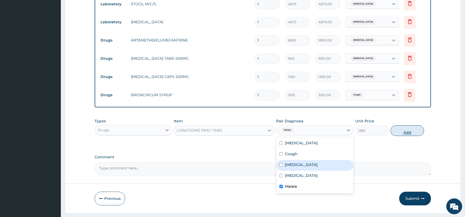
click at [410, 131] on button "Add" at bounding box center [408, 131] width 34 height 11
type input "0"
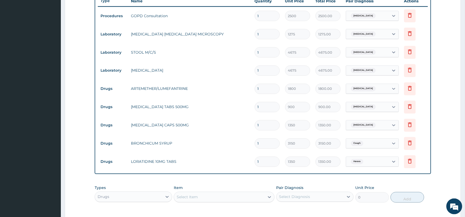
scroll to position [194, 0]
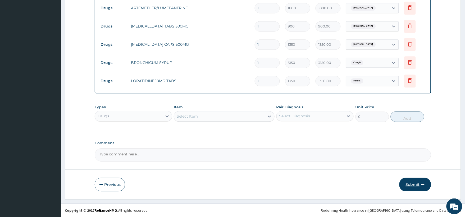
click at [416, 184] on button "Submit" at bounding box center [415, 185] width 32 height 14
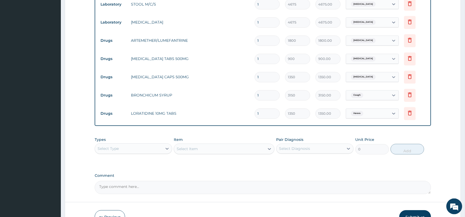
scroll to position [286, 0]
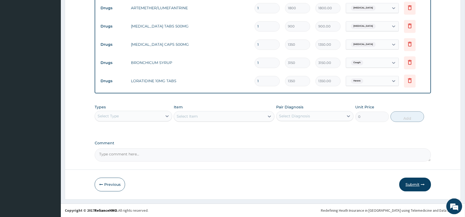
click at [415, 184] on button "Submit" at bounding box center [415, 185] width 32 height 14
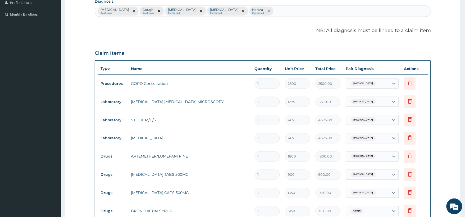
scroll to position [147, 0]
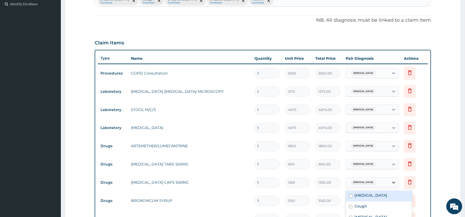
click at [394, 183] on td "option Malaria focused, 1 of 5. 5 results available. Use Up and Down to choose …" at bounding box center [372, 182] width 58 height 15
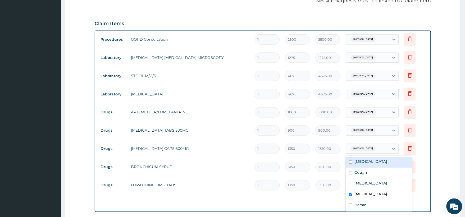
scroll to position [176, 0]
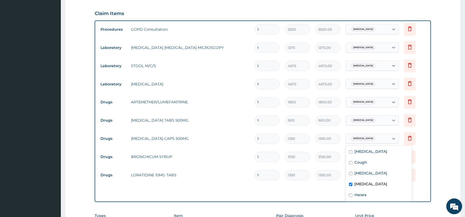
click at [349, 184] on input "checkbox" at bounding box center [350, 184] width 3 height 3
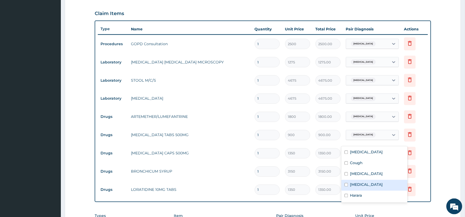
scroll to position [0, 0]
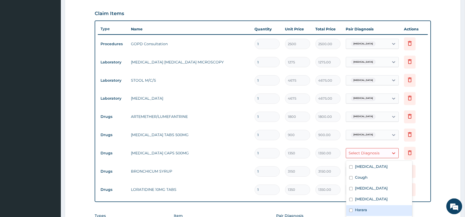
click at [352, 210] on input "checkbox" at bounding box center [350, 210] width 3 height 3
checkbox input "true"
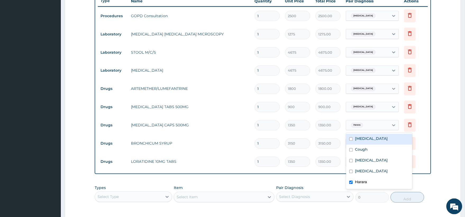
scroll to position [206, 0]
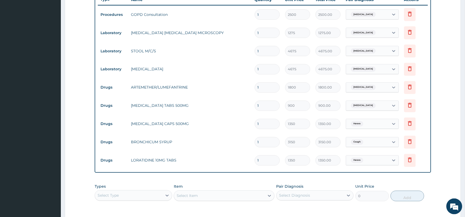
click at [448, 151] on form "Step 2 of 2 PA Code / Prescription Code Enter Code(Secondary Care Only) Encount…" at bounding box center [263, 50] width 396 height 457
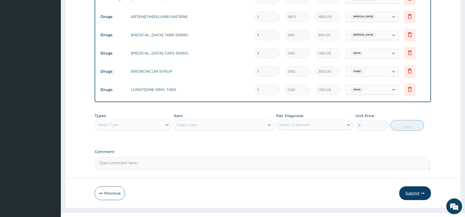
scroll to position [286, 0]
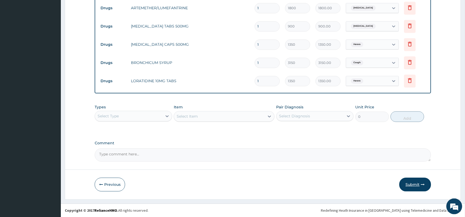
click at [415, 182] on button "Submit" at bounding box center [415, 185] width 32 height 14
click at [407, 183] on button "Submit" at bounding box center [415, 185] width 32 height 14
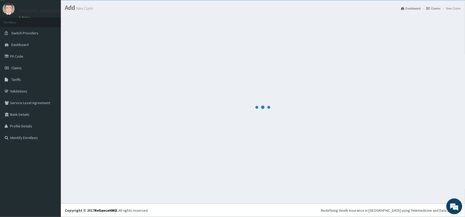
scroll to position [13, 0]
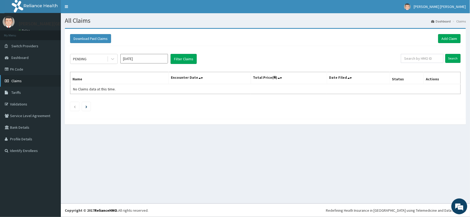
click at [22, 78] on link "Claims" at bounding box center [30, 81] width 61 height 12
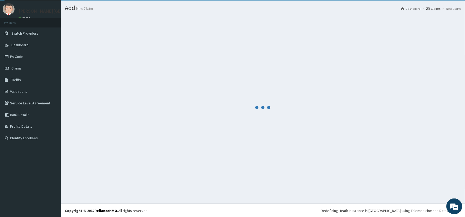
drag, startPoint x: 0, startPoint y: 108, endPoint x: 91, endPoint y: 74, distance: 97.2
click at [91, 74] on div at bounding box center [263, 107] width 396 height 185
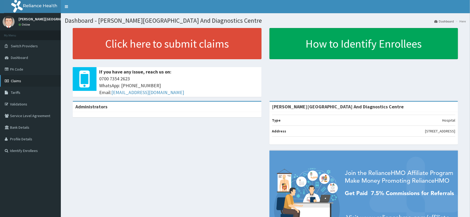
click at [16, 80] on span "Claims" at bounding box center [16, 81] width 10 height 5
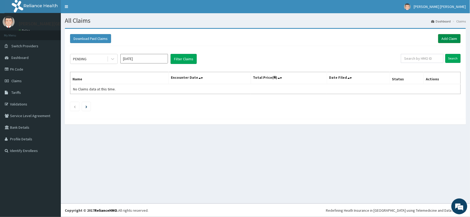
click at [454, 38] on link "Add Claim" at bounding box center [449, 38] width 22 height 9
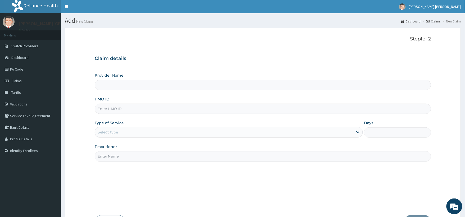
type input "[PERSON_NAME][GEOGRAPHIC_DATA] And Diagnostics Centre"
click at [123, 110] on input "HMO ID" at bounding box center [263, 109] width 337 height 10
type input "g"
type input "GBI/10420/A"
click at [123, 129] on div "Select type" at bounding box center [224, 132] width 258 height 8
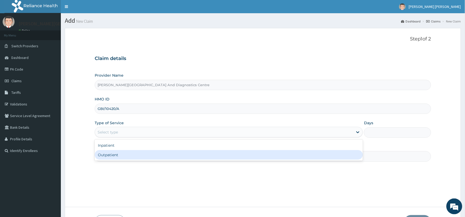
click at [105, 153] on div "Outpatient" at bounding box center [229, 155] width 268 height 10
type input "1"
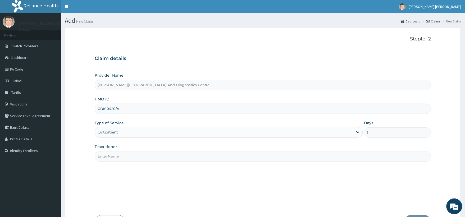
click at [115, 157] on input "Practitioner" at bounding box center [263, 156] width 337 height 10
type input "Dr Paul"
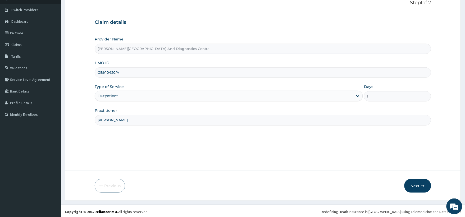
scroll to position [38, 0]
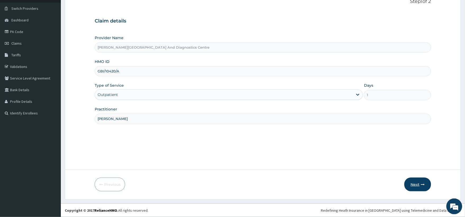
click at [416, 182] on button "Next" at bounding box center [418, 185] width 27 height 14
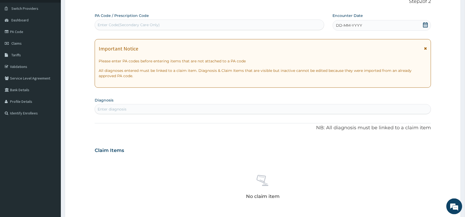
click at [426, 25] on icon at bounding box center [425, 24] width 5 height 5
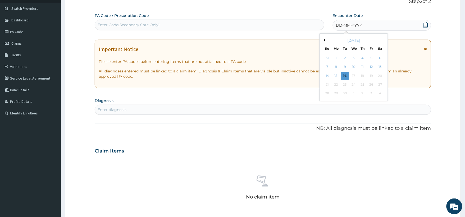
click at [324, 38] on div "September 2025" at bounding box center [354, 40] width 64 height 5
click at [324, 41] on button "Previous Month" at bounding box center [324, 40] width 3 height 3
click at [351, 73] on div "13" at bounding box center [354, 76] width 8 height 8
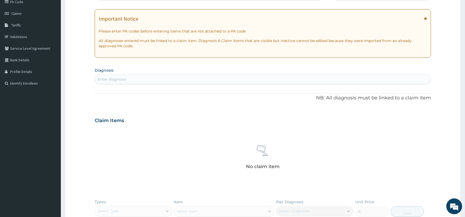
scroll to position [67, 0]
click at [139, 79] on div "Enter diagnosis" at bounding box center [263, 80] width 336 height 8
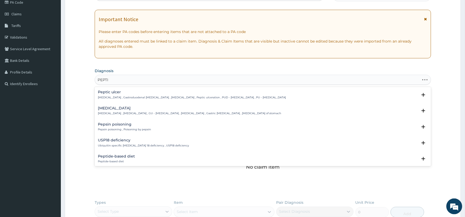
type input "PEPTIC"
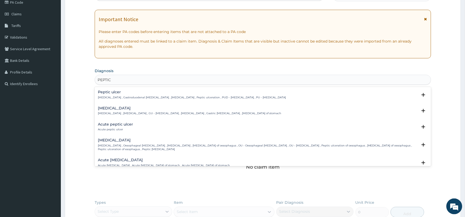
click at [137, 94] on h4 "Peptic ulcer" at bounding box center [192, 92] width 188 height 4
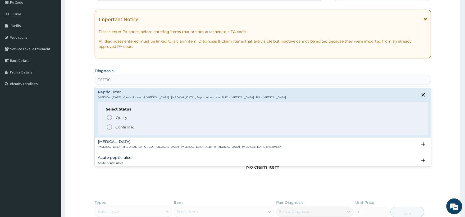
click at [107, 128] on icon "status option filled" at bounding box center [109, 127] width 6 height 6
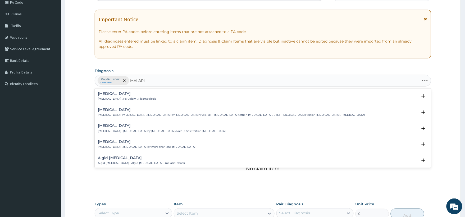
type input "MALARIA"
click at [113, 92] on h4 "Malaria" at bounding box center [127, 94] width 58 height 4
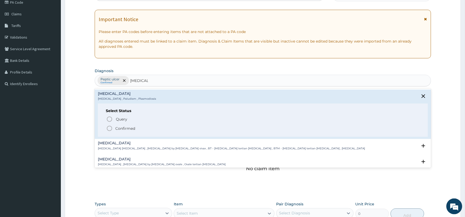
click at [109, 127] on icon "status option filled" at bounding box center [109, 128] width 6 height 6
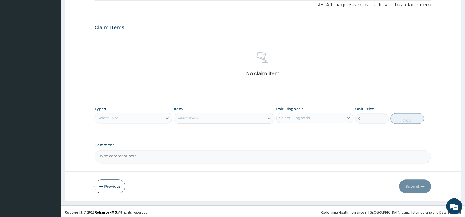
scroll to position [164, 0]
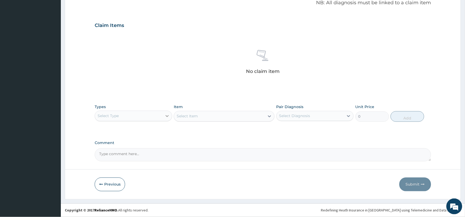
click at [165, 114] on icon at bounding box center [167, 115] width 5 height 5
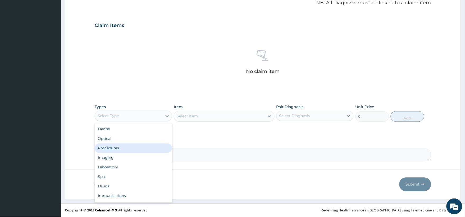
click at [120, 150] on div "Procedures" at bounding box center [133, 149] width 77 height 10
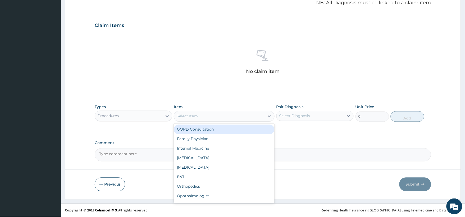
click at [204, 115] on div "Select Item" at bounding box center [219, 116] width 91 height 8
click at [196, 130] on div "GOPD Consultation" at bounding box center [224, 130] width 101 height 10
type input "2500"
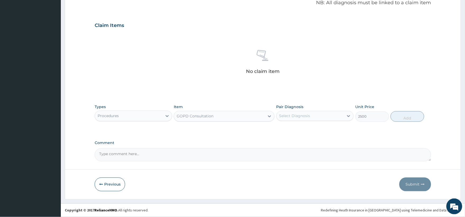
click at [333, 115] on div "Select Diagnosis" at bounding box center [310, 116] width 67 height 8
click at [281, 128] on input "checkbox" at bounding box center [281, 129] width 3 height 3
checkbox input "true"
click at [413, 120] on button "Add" at bounding box center [408, 116] width 34 height 11
type input "0"
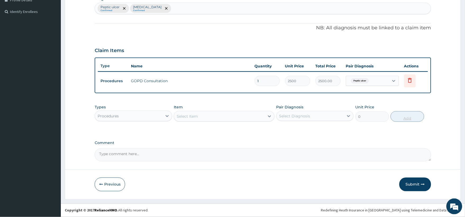
scroll to position [139, 0]
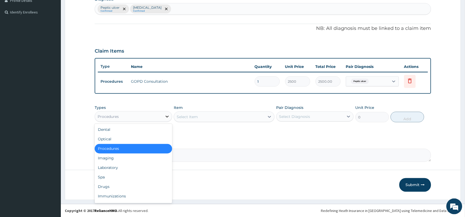
click at [166, 116] on icon at bounding box center [167, 116] width 5 height 5
click at [112, 188] on div "Drugs" at bounding box center [133, 187] width 77 height 10
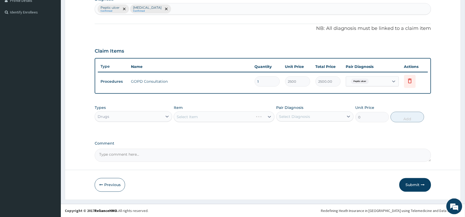
click at [200, 114] on div "Select Item" at bounding box center [224, 117] width 101 height 11
click at [196, 116] on div "Select Item" at bounding box center [187, 116] width 21 height 5
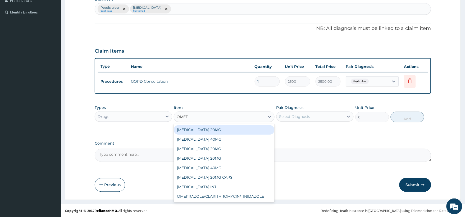
type input "OMEPR"
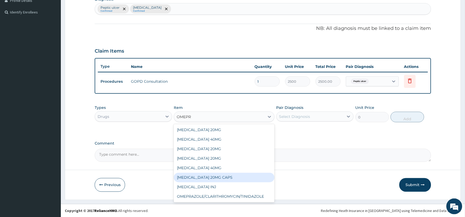
click at [205, 175] on div "[MEDICAL_DATA] 20MG CAPS" at bounding box center [224, 178] width 101 height 10
type input "1800"
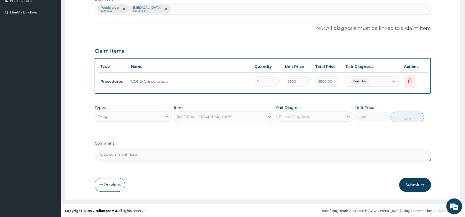
click at [319, 116] on div "Select Diagnosis" at bounding box center [310, 116] width 67 height 8
click at [283, 131] on div "Peptic ulcer" at bounding box center [314, 130] width 77 height 11
checkbox input "true"
click at [410, 119] on button "Add" at bounding box center [408, 117] width 34 height 11
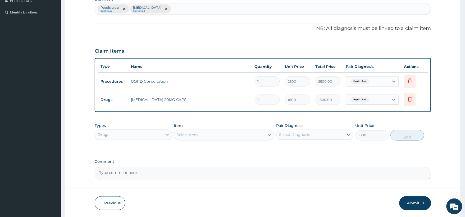
type input "0"
click at [222, 128] on div "Item Select Item" at bounding box center [224, 131] width 101 height 17
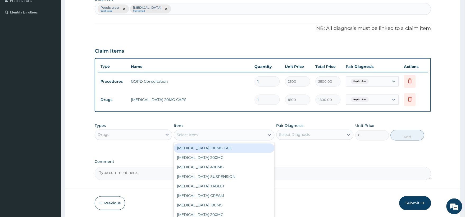
click at [218, 132] on div "Select Item" at bounding box center [219, 135] width 91 height 8
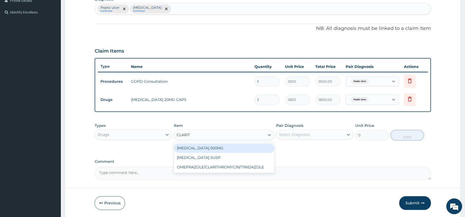
type input "CLARITH"
click at [221, 146] on div "[MEDICAL_DATA] 500MG" at bounding box center [224, 149] width 101 height 10
type input "3150"
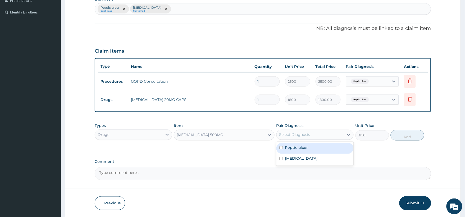
click at [292, 134] on div "Select Diagnosis" at bounding box center [294, 134] width 31 height 5
click at [281, 147] on input "checkbox" at bounding box center [281, 147] width 3 height 3
checkbox input "true"
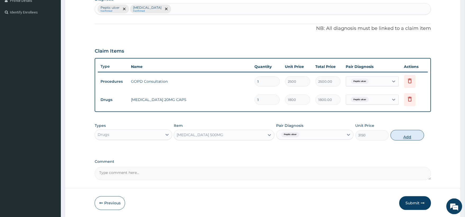
click at [411, 136] on button "Add" at bounding box center [408, 135] width 34 height 11
type input "0"
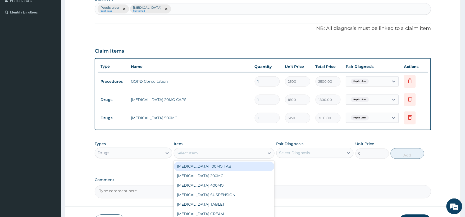
click at [207, 151] on div "Select Item" at bounding box center [219, 153] width 91 height 8
type input "TINI"
click at [209, 166] on div "[MEDICAL_DATA] TAB 500MG" at bounding box center [224, 167] width 101 height 10
type input "1800"
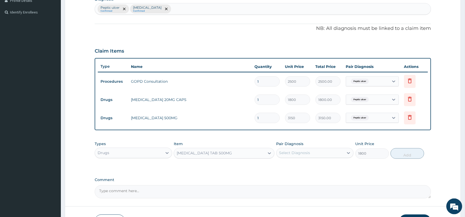
click at [311, 152] on div "Select Diagnosis" at bounding box center [310, 153] width 67 height 8
click at [281, 166] on input "checkbox" at bounding box center [281, 166] width 3 height 3
checkbox input "true"
click at [413, 154] on button "Add" at bounding box center [408, 153] width 34 height 11
type input "0"
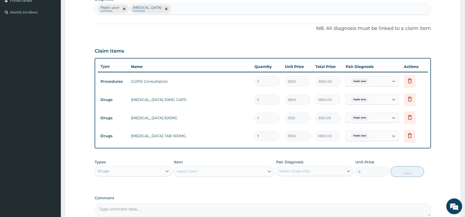
click at [187, 167] on div "Select Item" at bounding box center [219, 171] width 91 height 8
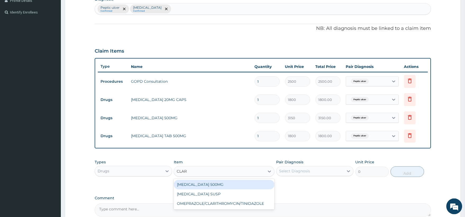
type input "CLARI"
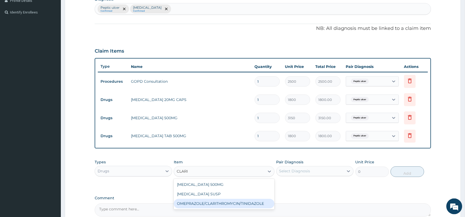
click at [257, 202] on div "OMEPRAZOLE/CLARITHROMYCIN/TINIDAZOLE" at bounding box center [224, 204] width 101 height 10
type input "6300"
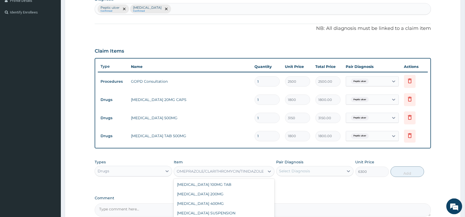
click at [216, 169] on div "OMEPRAZOLE/CLARITHROMYCIN/TINIDAZOLE" at bounding box center [220, 171] width 87 height 5
type input "ARTEM"
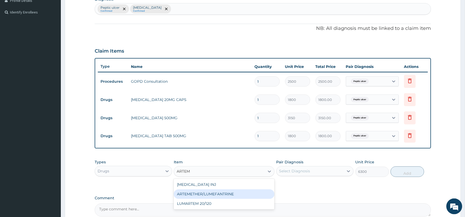
click at [225, 195] on div "ARTEMETHER/LUMEFANTRINE" at bounding box center [224, 195] width 101 height 10
type input "1800"
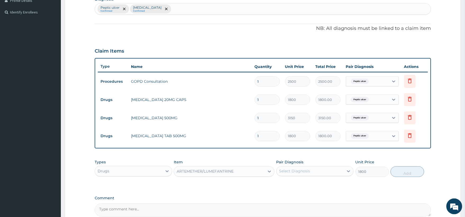
click at [293, 172] on div "Select Diagnosis" at bounding box center [294, 171] width 31 height 5
click at [280, 194] on input "checkbox" at bounding box center [281, 195] width 3 height 3
checkbox input "true"
click at [408, 173] on button "Add" at bounding box center [408, 172] width 34 height 11
type input "0"
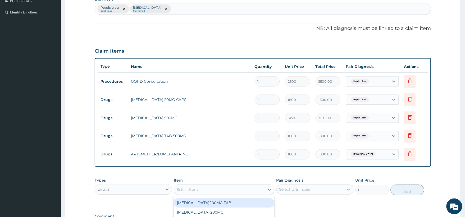
click at [229, 186] on div "Select Item" at bounding box center [219, 190] width 91 height 8
type input "PARACET"
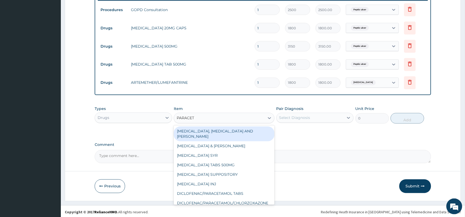
scroll to position [212, 0]
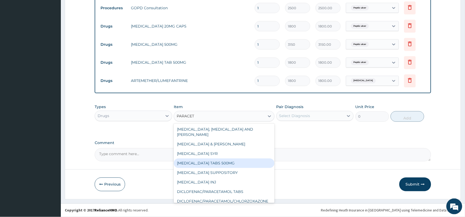
click at [219, 159] on div "[MEDICAL_DATA] TABS 500MG" at bounding box center [224, 164] width 101 height 10
type input "900"
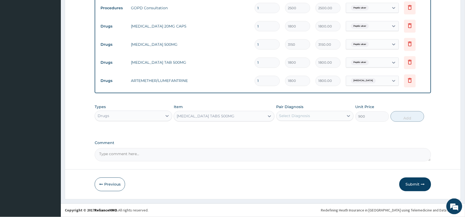
click at [296, 112] on div "Select Diagnosis" at bounding box center [310, 116] width 67 height 8
click at [280, 141] on input "checkbox" at bounding box center [281, 139] width 3 height 3
checkbox input "true"
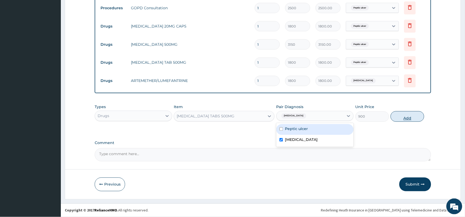
click at [405, 118] on button "Add" at bounding box center [408, 116] width 34 height 11
type input "0"
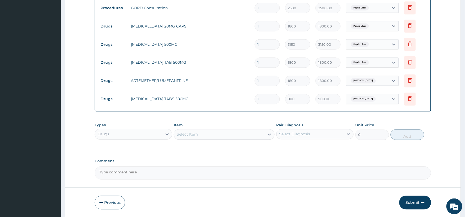
click at [192, 136] on div "Select Item" at bounding box center [187, 134] width 21 height 5
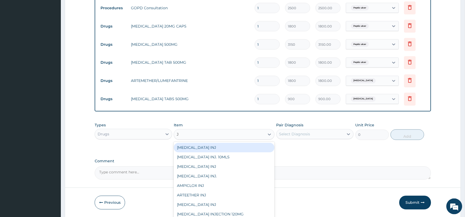
type input "[PERSON_NAME]"
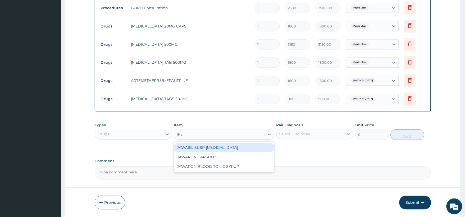
click at [218, 144] on div "JAWASIL SUSP [MEDICAL_DATA]" at bounding box center [224, 148] width 101 height 10
type input "1800"
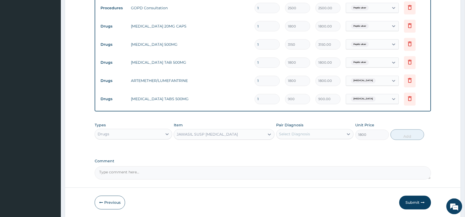
click at [302, 136] on div "Select Diagnosis" at bounding box center [294, 134] width 31 height 5
click at [281, 147] on input "checkbox" at bounding box center [281, 147] width 3 height 3
checkbox input "true"
click at [405, 135] on button "Add" at bounding box center [408, 135] width 34 height 11
type input "0"
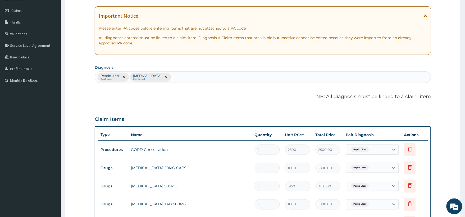
scroll to position [65, 0]
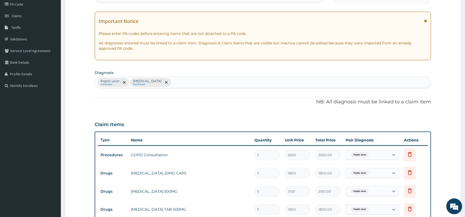
click at [184, 85] on div "Peptic ulcer Confirmed Malaria Confirmed" at bounding box center [263, 82] width 336 height 11
type input "ANKLE"
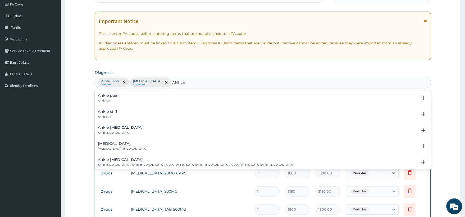
click at [126, 96] on div "Ankle pain Ankle pain" at bounding box center [263, 98] width 330 height 9
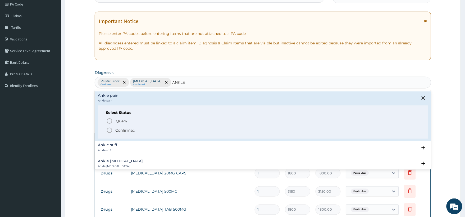
click at [108, 130] on icon "status option filled" at bounding box center [109, 130] width 6 height 6
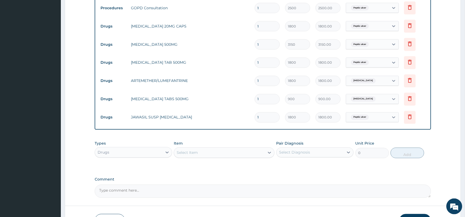
scroll to position [249, 0]
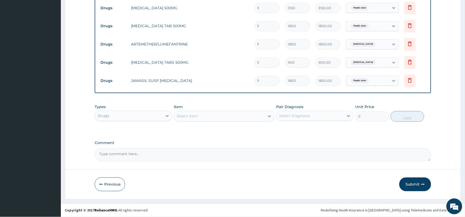
click at [210, 120] on div "Select Item" at bounding box center [219, 116] width 91 height 8
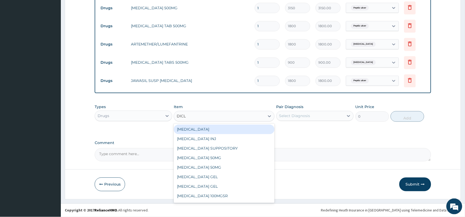
type input "DICLO"
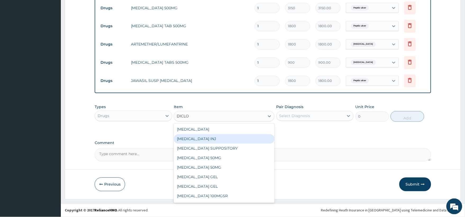
click at [205, 139] on div "[MEDICAL_DATA] INJ" at bounding box center [224, 139] width 101 height 10
type input "2250"
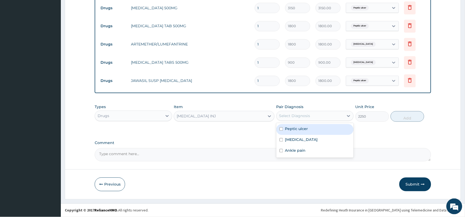
click at [302, 114] on div "Select Diagnosis" at bounding box center [294, 115] width 31 height 5
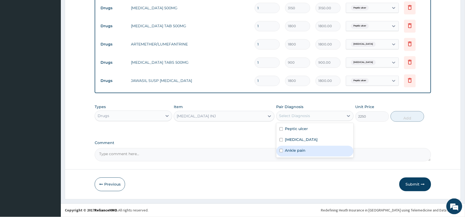
click at [281, 151] on input "checkbox" at bounding box center [281, 150] width 3 height 3
checkbox input "true"
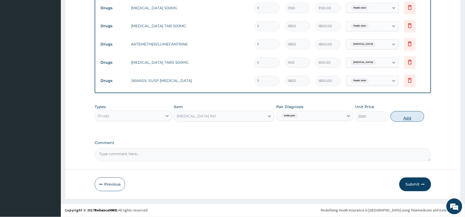
click at [408, 116] on button "Add" at bounding box center [408, 116] width 34 height 11
type input "0"
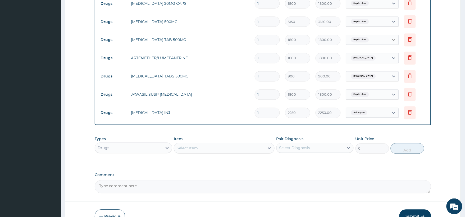
scroll to position [267, 0]
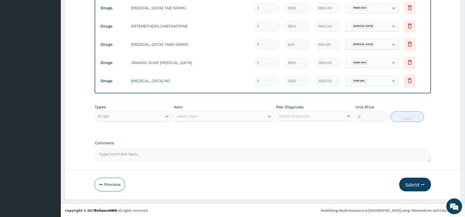
click at [414, 183] on button "Submit" at bounding box center [415, 185] width 32 height 14
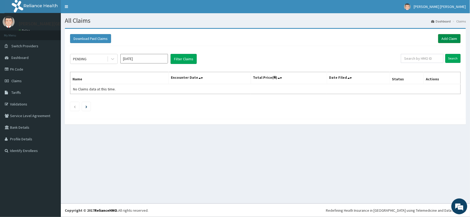
click at [454, 40] on link "Add Claim" at bounding box center [449, 38] width 22 height 9
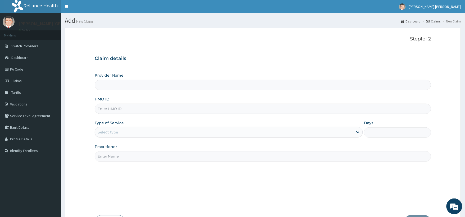
click at [145, 107] on input "HMO ID" at bounding box center [263, 109] width 337 height 10
type input "[PERSON_NAME][GEOGRAPHIC_DATA] And Diagnostics Centre"
type input "GBI/10151/A"
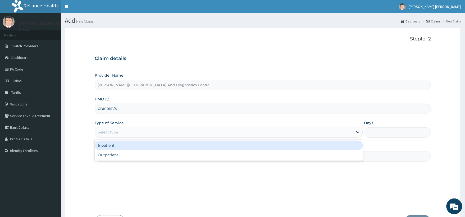
click at [162, 129] on div "Select type" at bounding box center [224, 132] width 258 height 8
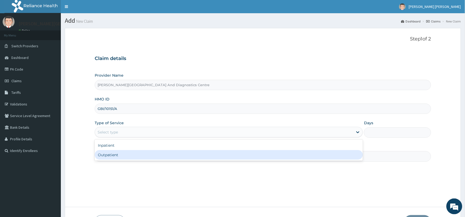
click at [125, 153] on div "Outpatient" at bounding box center [229, 155] width 268 height 10
type input "1"
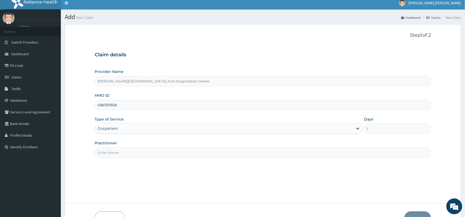
scroll to position [38, 0]
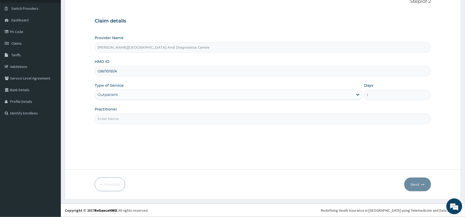
drag, startPoint x: 135, startPoint y: 119, endPoint x: 135, endPoint y: 123, distance: 4.0
click at [135, 119] on input "Practitioner" at bounding box center [263, 119] width 337 height 10
type input "[PERSON_NAME]"
click at [423, 182] on button "Next" at bounding box center [418, 185] width 27 height 14
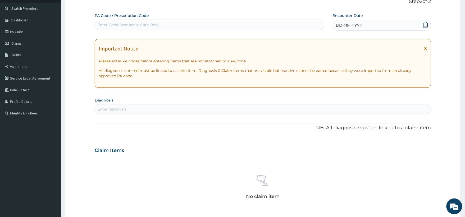
click at [425, 23] on icon at bounding box center [425, 24] width 5 height 5
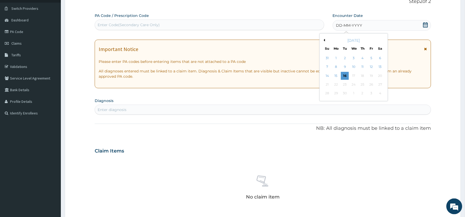
click at [324, 40] on button "Previous Month" at bounding box center [324, 40] width 3 height 3
click at [355, 76] on div "13" at bounding box center [354, 76] width 8 height 8
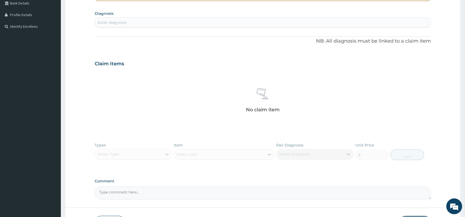
scroll to position [126, 0]
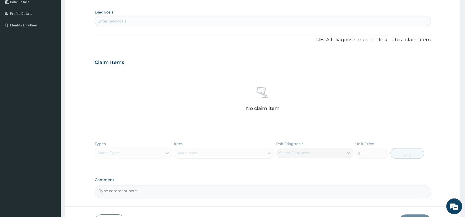
click at [147, 20] on div "Enter diagnosis" at bounding box center [263, 21] width 336 height 8
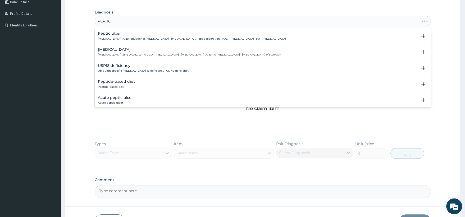
type input "PEPTIC"
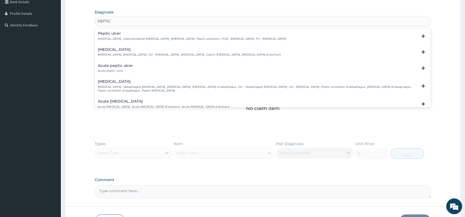
click at [152, 39] on p "[MEDICAL_DATA] , Gastroduodenal [MEDICAL_DATA] , [MEDICAL_DATA] , Peptic ulcera…" at bounding box center [192, 39] width 188 height 4
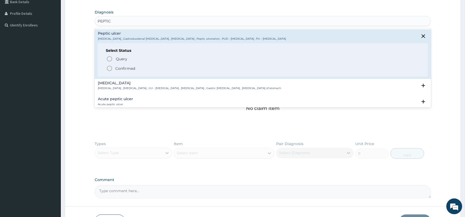
click at [109, 67] on icon "status option filled" at bounding box center [109, 68] width 6 height 6
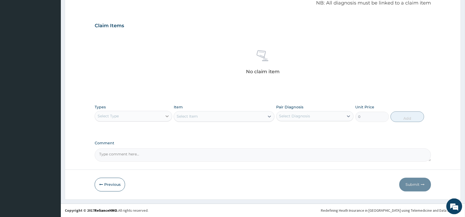
scroll to position [164, 0]
click at [170, 115] on div at bounding box center [167, 116] width 10 height 10
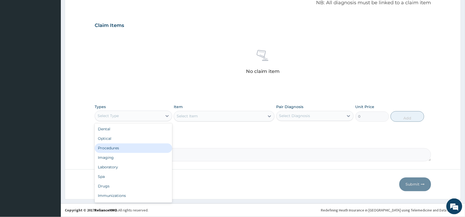
click at [119, 150] on div "Procedures" at bounding box center [133, 149] width 77 height 10
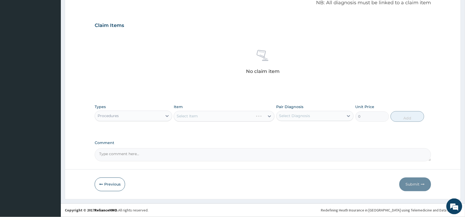
click at [226, 116] on div "Select Item" at bounding box center [224, 116] width 101 height 11
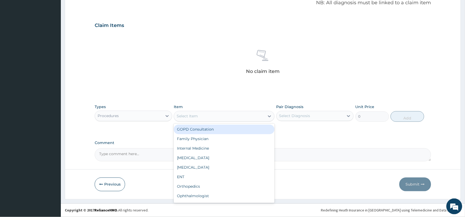
click at [226, 116] on div "Select Item" at bounding box center [219, 116] width 91 height 8
click at [200, 130] on div "GOPD Consultation" at bounding box center [224, 130] width 101 height 10
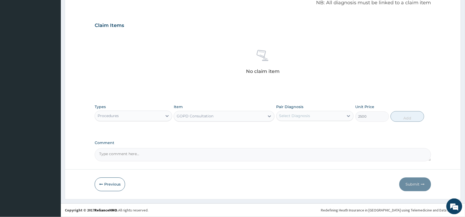
type input "2500"
click at [321, 115] on div "Select Diagnosis" at bounding box center [310, 116] width 67 height 8
click at [283, 129] on div "Peptic ulcer" at bounding box center [314, 129] width 77 height 11
checkbox input "true"
click at [404, 117] on button "Add" at bounding box center [408, 116] width 34 height 11
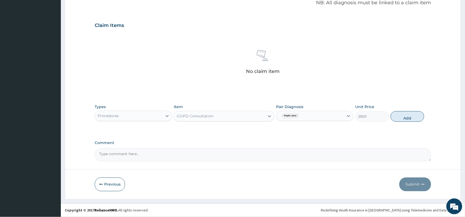
type input "0"
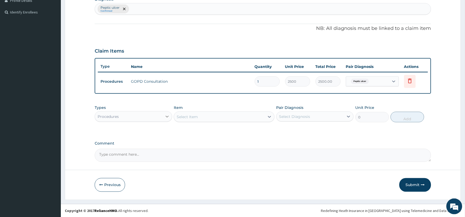
click at [168, 116] on icon at bounding box center [167, 117] width 3 height 2
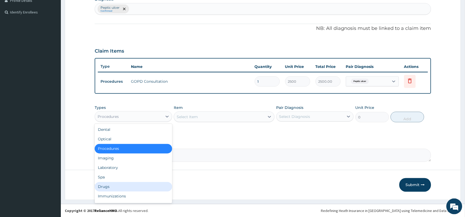
drag, startPoint x: 104, startPoint y: 187, endPoint x: 110, endPoint y: 162, distance: 25.1
click at [104, 186] on div "Drugs" at bounding box center [133, 187] width 77 height 10
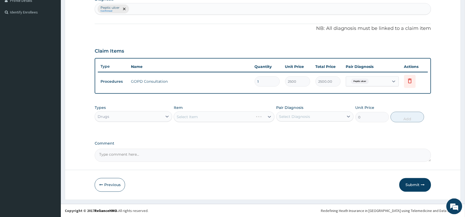
click at [199, 117] on div "Select Item" at bounding box center [224, 117] width 101 height 11
click at [200, 115] on div "Select Item" at bounding box center [224, 117] width 101 height 11
click at [200, 114] on div "Select Item" at bounding box center [224, 117] width 101 height 11
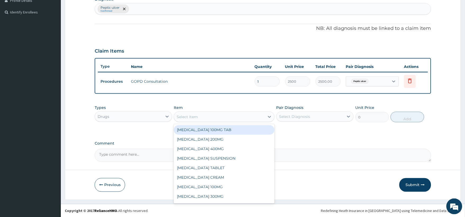
click at [200, 114] on div "Select Item" at bounding box center [219, 117] width 91 height 8
type input "OMEPRA"
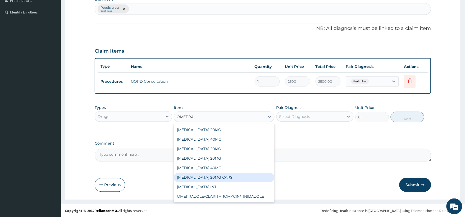
click at [219, 175] on div "[MEDICAL_DATA] 20MG CAPS" at bounding box center [224, 178] width 101 height 10
type input "1800"
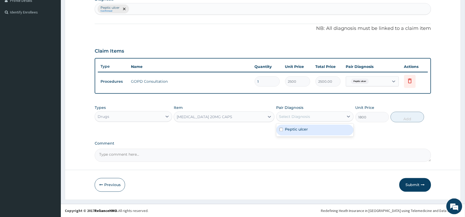
click at [325, 114] on div "Select Diagnosis" at bounding box center [310, 116] width 67 height 8
click at [281, 129] on input "checkbox" at bounding box center [281, 129] width 3 height 3
checkbox input "true"
click at [408, 118] on button "Add" at bounding box center [408, 117] width 34 height 11
type input "0"
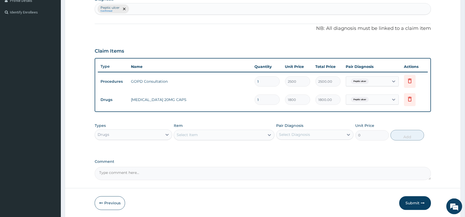
click at [194, 133] on div "Select Item" at bounding box center [187, 135] width 21 height 5
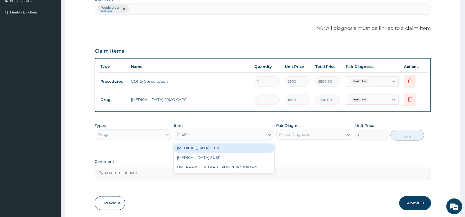
type input "CLARI"
click at [198, 146] on div "[MEDICAL_DATA] 500MG" at bounding box center [224, 149] width 101 height 10
type input "3150"
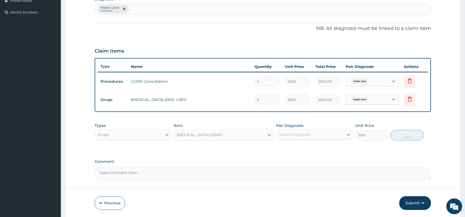
click at [307, 136] on div "Select Diagnosis" at bounding box center [294, 134] width 31 height 5
click at [281, 147] on input "checkbox" at bounding box center [281, 147] width 3 height 3
checkbox input "true"
click at [406, 136] on button "Add" at bounding box center [408, 135] width 34 height 11
type input "0"
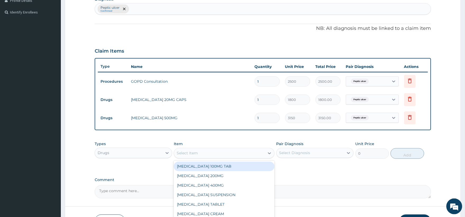
click at [210, 151] on div "Select Item" at bounding box center [219, 153] width 91 height 8
type input "TINI"
click at [214, 165] on div "[MEDICAL_DATA] TAB 500MG" at bounding box center [224, 167] width 101 height 10
type input "1800"
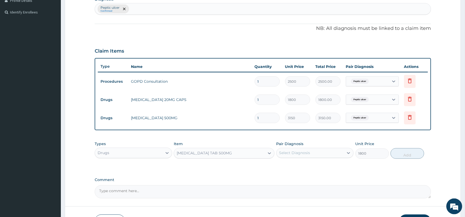
click at [308, 152] on div "Select Diagnosis" at bounding box center [294, 153] width 31 height 5
click at [282, 166] on input "checkbox" at bounding box center [281, 166] width 3 height 3
checkbox input "true"
click at [405, 153] on button "Add" at bounding box center [408, 153] width 34 height 11
type input "0"
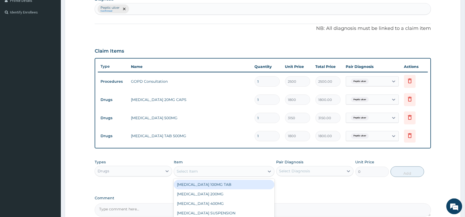
click at [189, 172] on div "Select Item" at bounding box center [187, 171] width 21 height 5
type input "JA"
click at [213, 181] on div "JAWASIL SUSP [MEDICAL_DATA]" at bounding box center [224, 185] width 101 height 10
type input "1800"
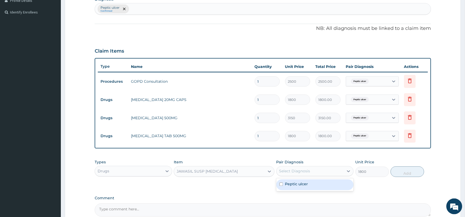
click at [311, 170] on div "Select Diagnosis" at bounding box center [310, 171] width 67 height 8
click at [279, 184] on div "Peptic ulcer" at bounding box center [314, 185] width 77 height 11
checkbox input "true"
click at [408, 171] on button "Add" at bounding box center [408, 172] width 34 height 11
type input "0"
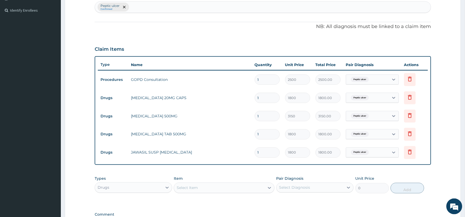
scroll to position [212, 0]
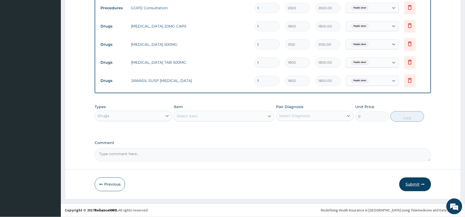
click at [414, 184] on button "Submit" at bounding box center [415, 185] width 32 height 14
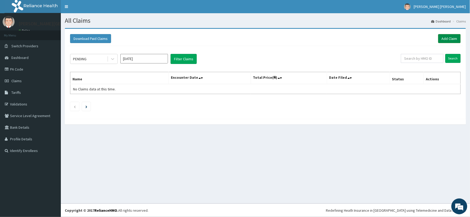
click at [450, 38] on link "Add Claim" at bounding box center [449, 38] width 22 height 9
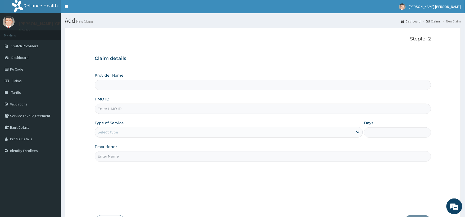
click at [138, 108] on input "HMO ID" at bounding box center [263, 109] width 337 height 10
type input "[PERSON_NAME][GEOGRAPHIC_DATA] And Diagnostics Centre"
type input "B"
type input "GBI/10385/A"
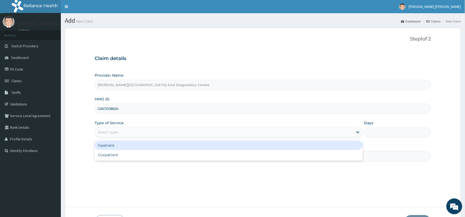
click at [110, 129] on div "Select type" at bounding box center [224, 132] width 258 height 8
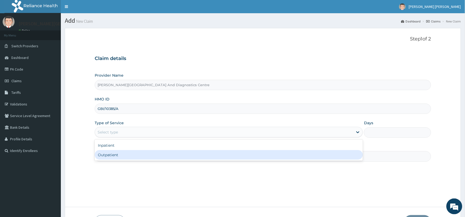
click at [108, 156] on div "Outpatient" at bounding box center [229, 155] width 268 height 10
type input "1"
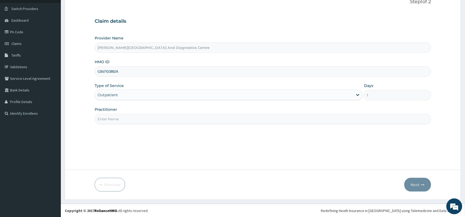
scroll to position [38, 0]
drag, startPoint x: 126, startPoint y: 118, endPoint x: 126, endPoint y: 125, distance: 6.6
click at [126, 118] on input "Practitioner" at bounding box center [263, 119] width 337 height 10
type input "[PERSON_NAME]"
click at [417, 183] on button "Next" at bounding box center [418, 185] width 27 height 14
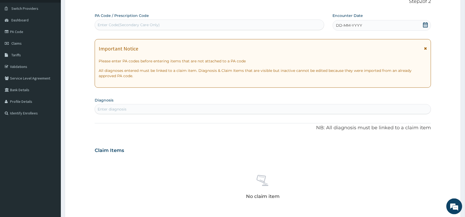
click at [429, 24] on div "DD-MM-YYYY" at bounding box center [382, 25] width 98 height 11
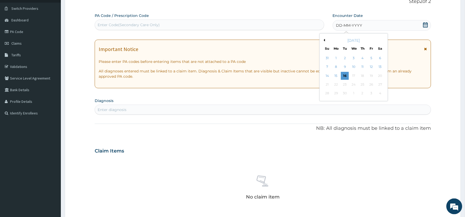
click at [323, 40] on button "Previous Month" at bounding box center [324, 40] width 3 height 3
click at [354, 76] on div "13" at bounding box center [354, 76] width 8 height 8
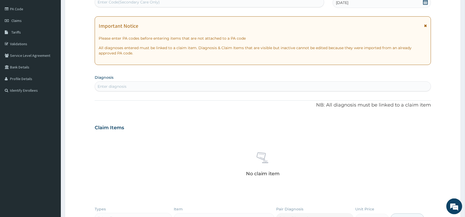
scroll to position [96, 0]
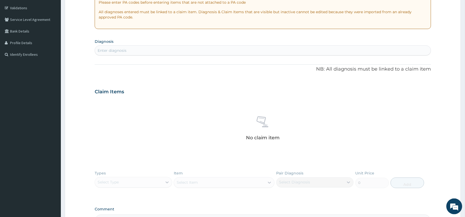
click at [127, 49] on div "Enter diagnosis" at bounding box center [263, 50] width 336 height 8
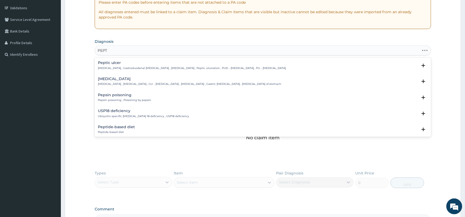
type input "PEPTI"
click at [155, 67] on p "[MEDICAL_DATA] , Gastroduodenal [MEDICAL_DATA] , [MEDICAL_DATA] , Peptic ulcera…" at bounding box center [192, 68] width 188 height 4
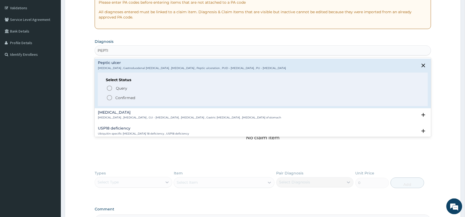
click at [111, 95] on icon "status option filled" at bounding box center [109, 98] width 6 height 6
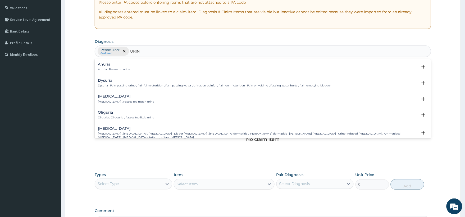
type input "URINA"
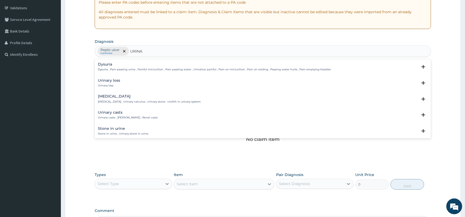
click at [162, 71] on p "Dysuria , Pain passing urine , Painful micturition , Pain passing water , Urina…" at bounding box center [214, 70] width 233 height 4
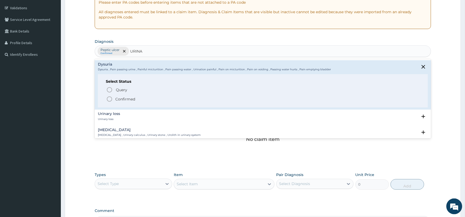
click at [109, 99] on icon "status option filled" at bounding box center [109, 99] width 6 height 6
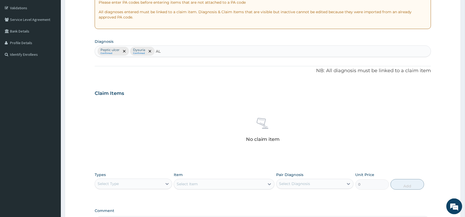
type input "ALL"
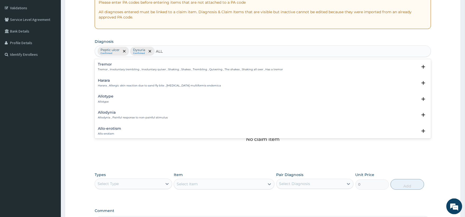
click at [141, 84] on p "Harara , Allergic skin reaction due to sand fly bite , [MEDICAL_DATA] multiform…" at bounding box center [159, 86] width 123 height 4
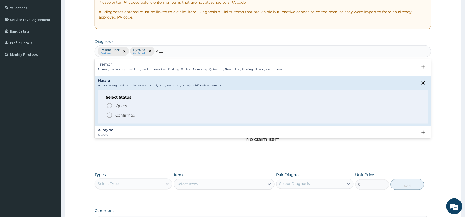
click at [111, 114] on icon "status option filled" at bounding box center [109, 115] width 6 height 6
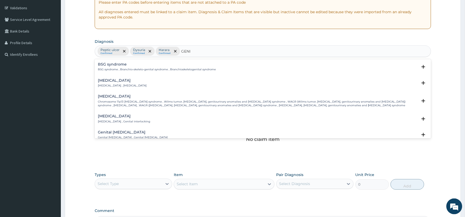
type input "GENIT"
click at [130, 82] on h4 "[MEDICAL_DATA]" at bounding box center [122, 81] width 49 height 4
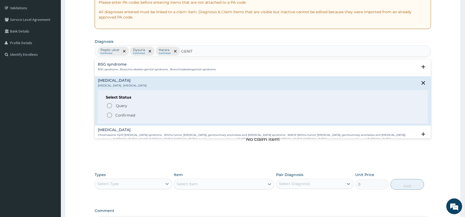
click at [109, 115] on icon "status option filled" at bounding box center [109, 115] width 6 height 6
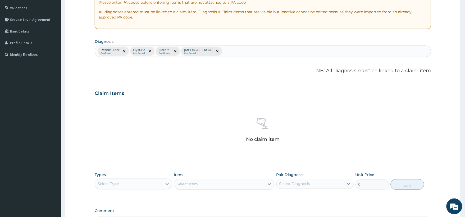
click at [164, 48] on p "Harara" at bounding box center [165, 50] width 12 height 4
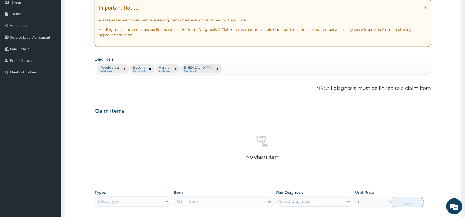
scroll to position [76, 0]
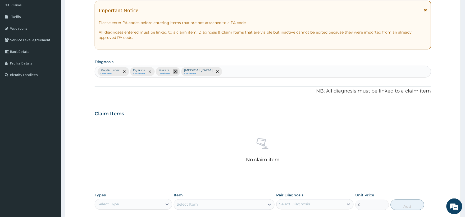
click at [175, 72] on icon "remove selection option" at bounding box center [175, 71] width 3 height 3
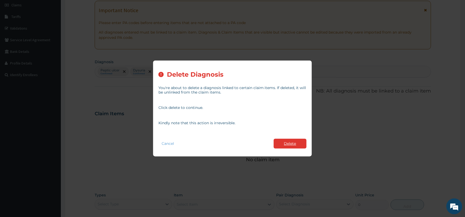
click at [294, 142] on button "Delete" at bounding box center [290, 144] width 33 height 10
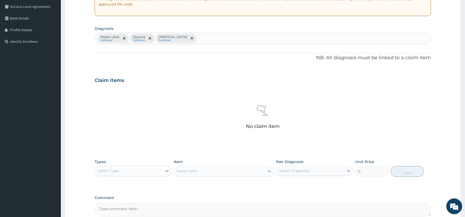
scroll to position [164, 0]
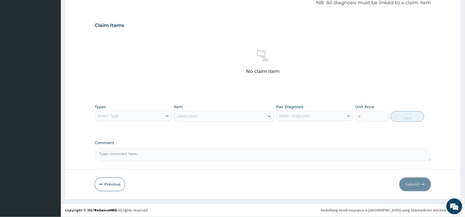
click at [142, 117] on div "Select Type" at bounding box center [128, 116] width 67 height 8
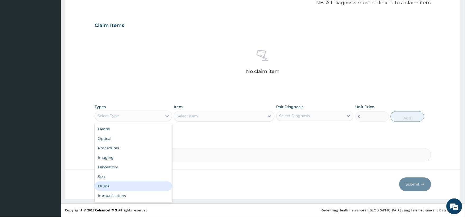
click at [104, 185] on div "Drugs" at bounding box center [133, 187] width 77 height 10
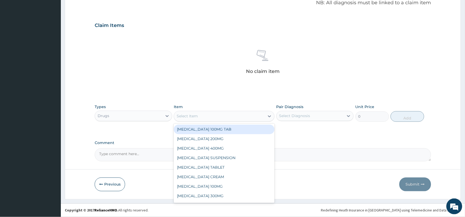
click at [222, 117] on div "Select Item" at bounding box center [219, 116] width 91 height 8
type input "ja"
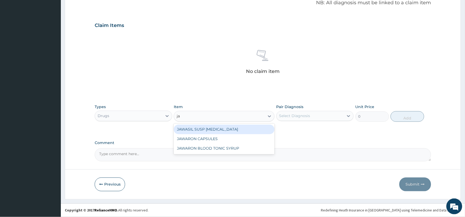
click at [220, 128] on div "JAWASIL SUSP [MEDICAL_DATA]" at bounding box center [224, 130] width 101 height 10
type input "1800"
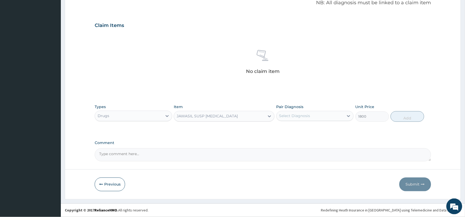
drag, startPoint x: 305, startPoint y: 115, endPoint x: 303, endPoint y: 119, distance: 4.6
click at [305, 115] on div "Select Diagnosis" at bounding box center [294, 115] width 31 height 5
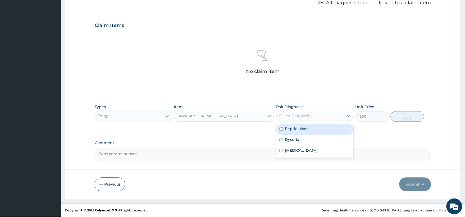
click at [281, 129] on input "checkbox" at bounding box center [281, 129] width 3 height 3
checkbox input "true"
click at [411, 117] on button "Add" at bounding box center [408, 116] width 34 height 11
type input "0"
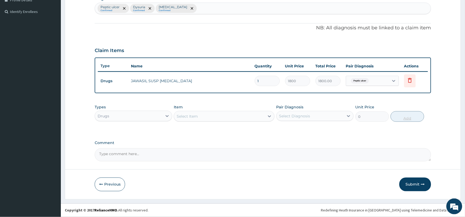
scroll to position [139, 0]
click at [166, 115] on icon at bounding box center [167, 116] width 5 height 5
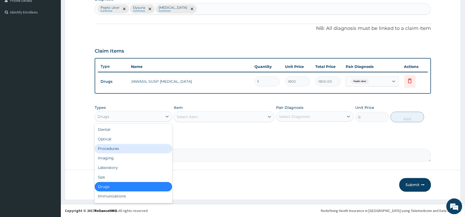
click at [119, 149] on div "Procedures" at bounding box center [133, 149] width 77 height 10
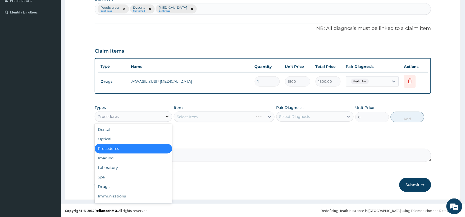
click at [162, 118] on div "Procedures" at bounding box center [133, 116] width 77 height 11
click at [108, 167] on div "Laboratory" at bounding box center [133, 168] width 77 height 10
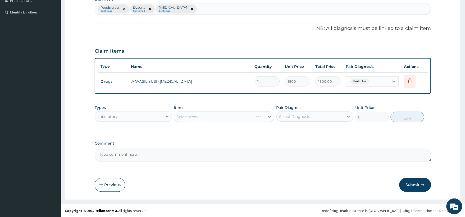
click at [210, 117] on div "Select Item" at bounding box center [224, 117] width 101 height 11
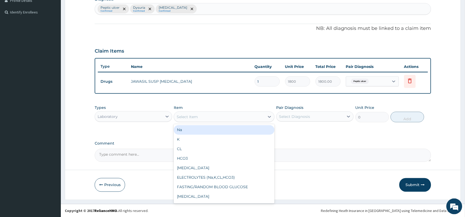
click at [210, 115] on div "Select Item" at bounding box center [219, 117] width 91 height 8
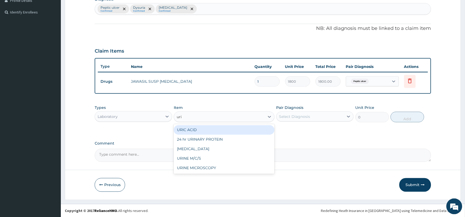
type input "urin"
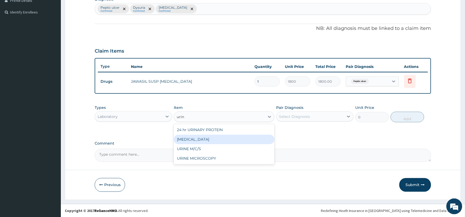
click at [201, 143] on div "[MEDICAL_DATA]" at bounding box center [224, 140] width 101 height 10
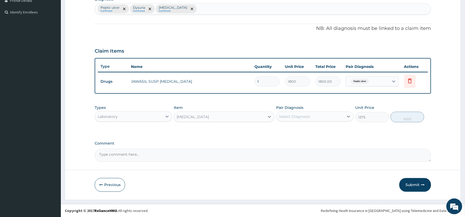
click at [220, 115] on div "[MEDICAL_DATA]" at bounding box center [219, 117] width 91 height 8
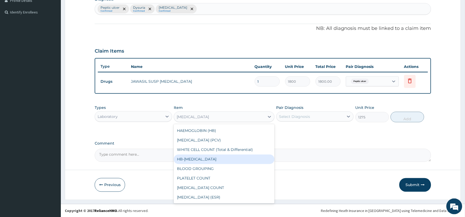
scroll to position [709, 0]
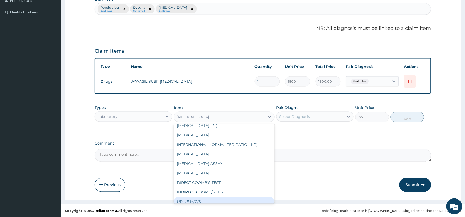
click at [193, 199] on div "URINE M/C/S" at bounding box center [224, 202] width 101 height 10
type input "2975"
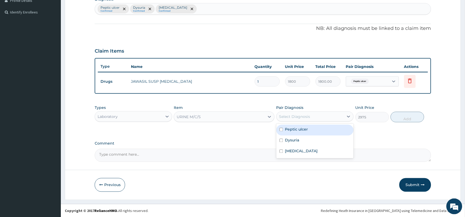
drag, startPoint x: 308, startPoint y: 117, endPoint x: 295, endPoint y: 136, distance: 23.3
click at [308, 117] on div "Select Diagnosis" at bounding box center [294, 116] width 31 height 5
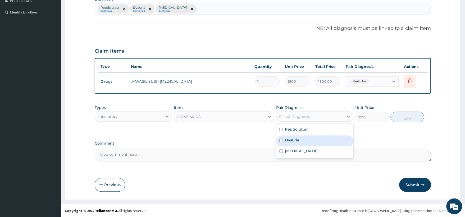
click at [282, 140] on input "checkbox" at bounding box center [281, 140] width 3 height 3
checkbox input "true"
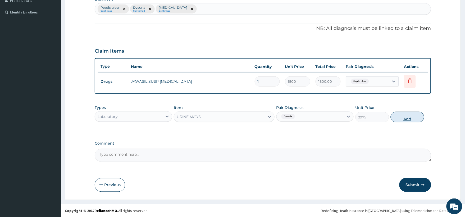
click at [409, 119] on button "Add" at bounding box center [408, 117] width 34 height 11
type input "0"
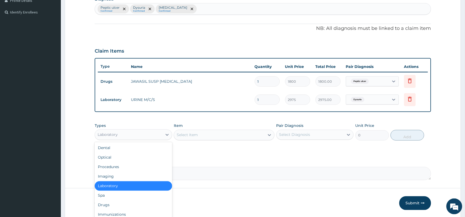
drag, startPoint x: 166, startPoint y: 134, endPoint x: 134, endPoint y: 156, distance: 38.1
click at [166, 134] on icon at bounding box center [167, 134] width 5 height 5
click at [105, 203] on div "Drugs" at bounding box center [133, 206] width 77 height 10
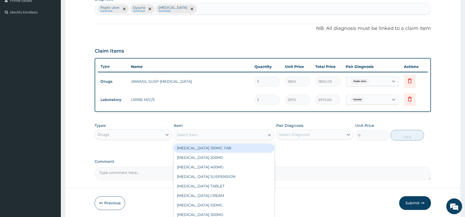
click at [202, 135] on div "Select Item" at bounding box center [219, 135] width 91 height 8
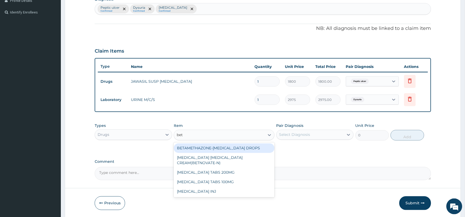
type input "beta"
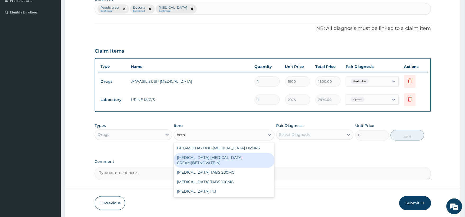
click at [215, 161] on div "[MEDICAL_DATA] [MEDICAL_DATA] CREAM(BETNOVATE-N)" at bounding box center [224, 160] width 101 height 15
type input "1800"
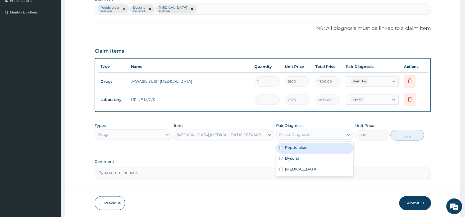
click at [311, 133] on div "Select Diagnosis" at bounding box center [310, 135] width 67 height 8
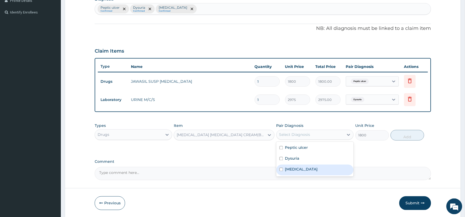
click at [281, 169] on input "checkbox" at bounding box center [281, 169] width 3 height 3
checkbox input "true"
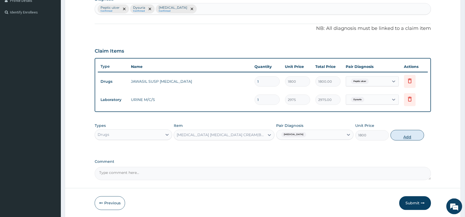
click at [408, 135] on button "Add" at bounding box center [408, 135] width 34 height 11
type input "0"
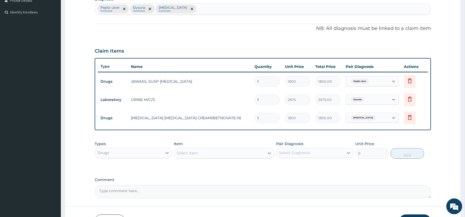
click at [184, 153] on div "Select Item" at bounding box center [187, 153] width 21 height 5
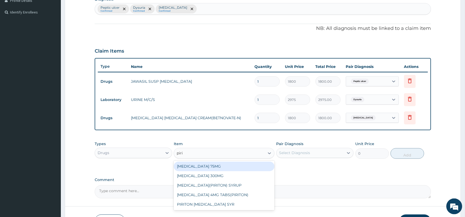
type input "pirit"
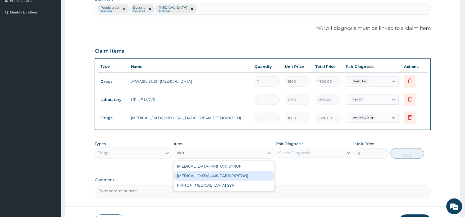
click at [243, 177] on div "[MEDICAL_DATA] 4MG TABS(PIRITON)" at bounding box center [224, 176] width 101 height 10
type input "900"
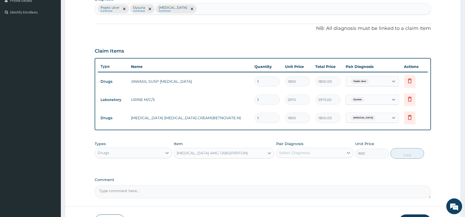
click at [322, 150] on div "Select Diagnosis" at bounding box center [310, 153] width 67 height 8
click at [282, 187] on input "checkbox" at bounding box center [281, 187] width 3 height 3
checkbox input "true"
click at [408, 154] on button "Add" at bounding box center [408, 153] width 34 height 11
type input "0"
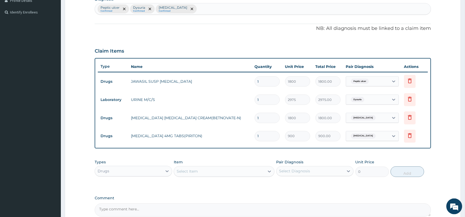
scroll to position [194, 0]
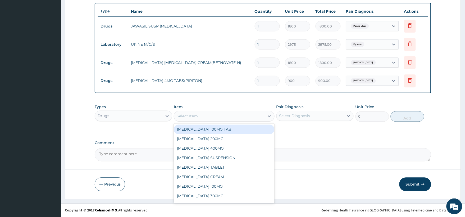
click at [184, 115] on div "Select Item" at bounding box center [187, 116] width 21 height 5
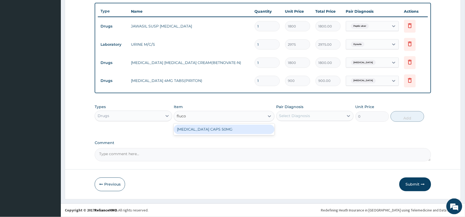
type input "flucon"
click at [203, 131] on div "FLUCONAZOLE CAPS 50MG" at bounding box center [224, 130] width 101 height 10
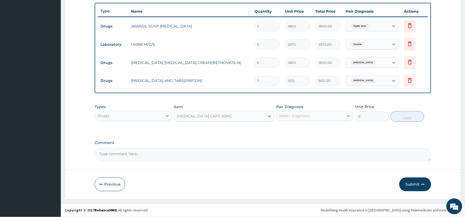
type input "3150"
click at [295, 115] on div "Select Diagnosis" at bounding box center [294, 115] width 31 height 5
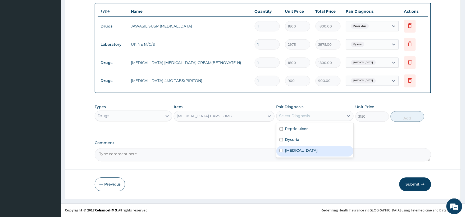
click at [282, 152] on input "checkbox" at bounding box center [281, 150] width 3 height 3
checkbox input "true"
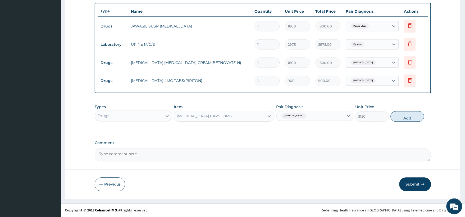
click at [406, 117] on button "Add" at bounding box center [408, 116] width 34 height 11
type input "0"
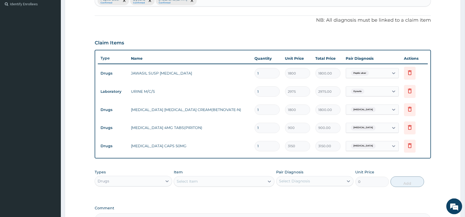
scroll to position [212, 0]
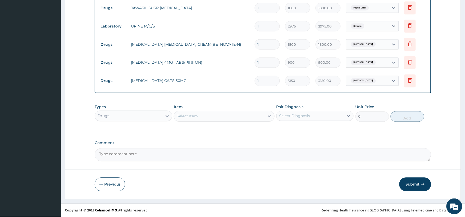
click at [417, 181] on button "Submit" at bounding box center [415, 185] width 32 height 14
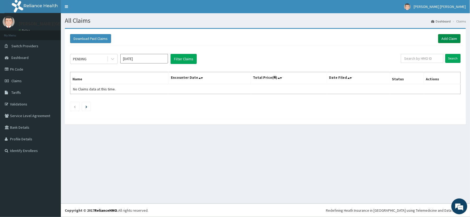
click at [453, 37] on link "Add Claim" at bounding box center [449, 38] width 22 height 9
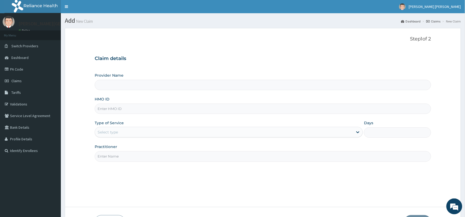
click at [129, 107] on input "HMO ID" at bounding box center [263, 109] width 337 height 10
type input "[PERSON_NAME][GEOGRAPHIC_DATA] And Diagnostics Centre"
type input "SUN/10047/A"
click at [139, 129] on div "Select type" at bounding box center [224, 132] width 258 height 8
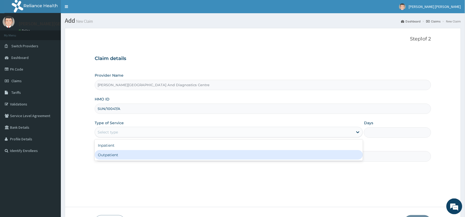
click at [113, 154] on div "Outpatient" at bounding box center [229, 155] width 268 height 10
type input "1"
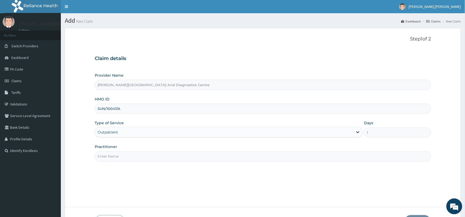
drag, startPoint x: 121, startPoint y: 159, endPoint x: 120, endPoint y: 162, distance: 3.3
click at [120, 159] on input "Practitioner" at bounding box center [263, 156] width 337 height 10
type input "[PERSON_NAME]"
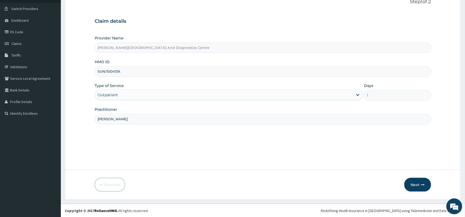
scroll to position [38, 0]
click at [414, 182] on button "Next" at bounding box center [418, 185] width 27 height 14
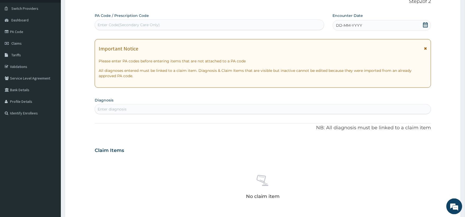
click at [154, 27] on div "Enter Code(Secondary Care Only)" at bounding box center [129, 24] width 62 height 5
paste input "PA/B577A4"
type input "PA/B577A4"
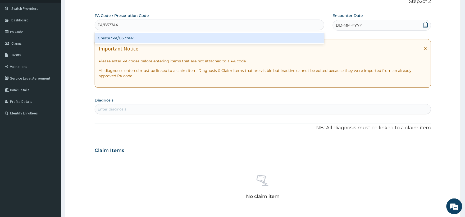
click at [111, 39] on div "Create "PA/B577A4"" at bounding box center [210, 38] width 230 height 10
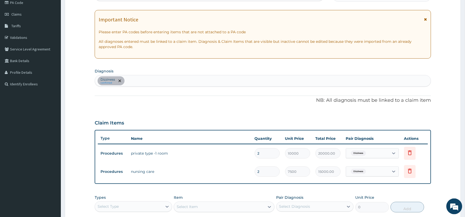
scroll to position [67, 0]
click at [195, 76] on div "Dizziness confirmed" at bounding box center [263, 81] width 337 height 12
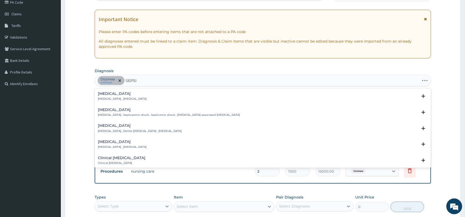
type input "SEPSIS"
click at [122, 99] on p "Systemic infection , Sepsis" at bounding box center [122, 99] width 49 height 4
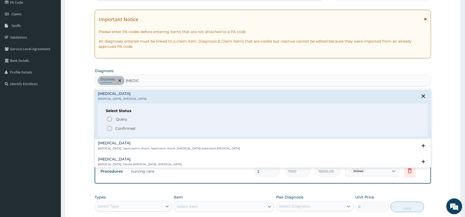
drag, startPoint x: 110, startPoint y: 126, endPoint x: 138, endPoint y: 108, distance: 34.4
click at [110, 126] on icon "status option filled" at bounding box center [109, 128] width 6 height 6
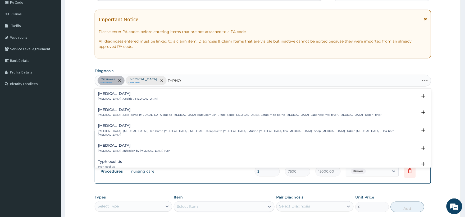
type input "TYPHOI"
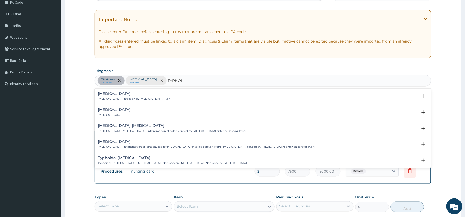
click at [125, 97] on p "Typhoid fever , Infection by Salmonella Typhi" at bounding box center [135, 99] width 74 height 4
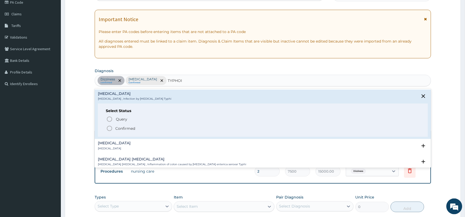
click at [110, 129] on icon "status option filled" at bounding box center [109, 128] width 6 height 6
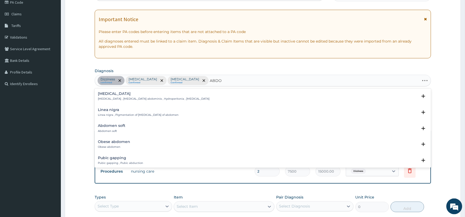
type input "ABDOM"
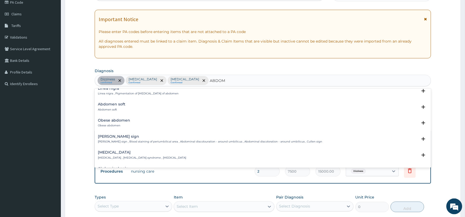
scroll to position [29, 0]
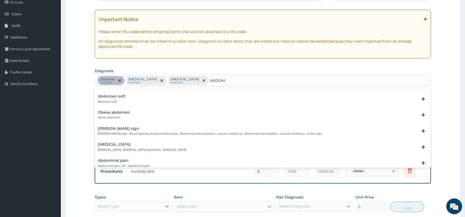
click at [149, 147] on div "Acute abdomen Acute abdomen , Acute abdominal pain syndrome , Surgical abdomen" at bounding box center [142, 147] width 88 height 9
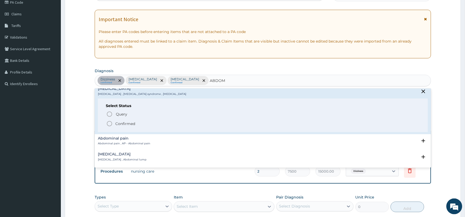
scroll to position [88, 0]
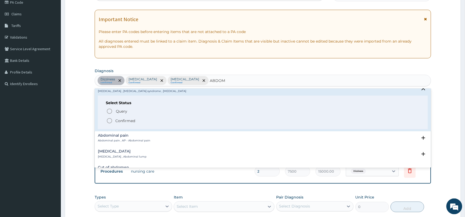
click at [109, 121] on icon "status option filled" at bounding box center [109, 121] width 6 height 6
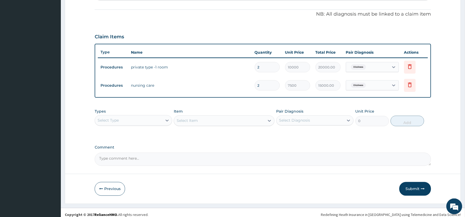
scroll to position [155, 0]
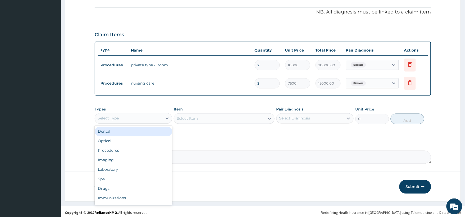
click at [153, 120] on div "Select Type" at bounding box center [128, 118] width 67 height 8
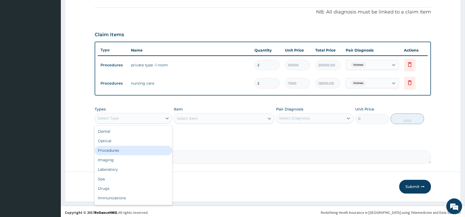
click at [118, 150] on div "Procedures" at bounding box center [133, 151] width 77 height 10
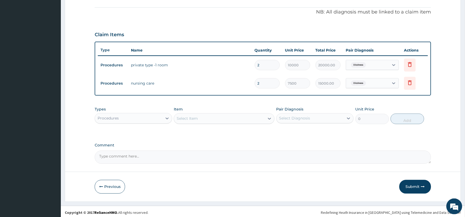
click at [244, 120] on div "Select Item" at bounding box center [219, 119] width 91 height 8
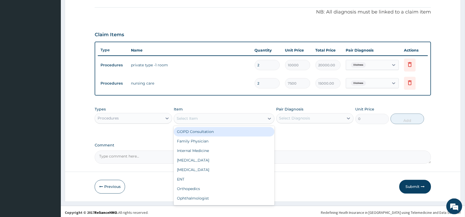
click at [215, 132] on div "GOPD Consultation" at bounding box center [224, 132] width 101 height 10
type input "2500"
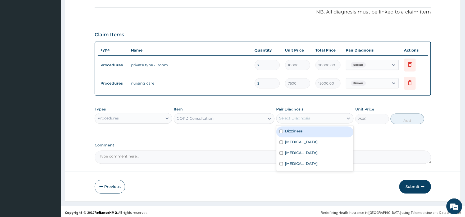
click at [311, 116] on div "Select Diagnosis" at bounding box center [310, 118] width 67 height 8
click at [282, 131] on input "checkbox" at bounding box center [281, 131] width 3 height 3
checkbox input "true"
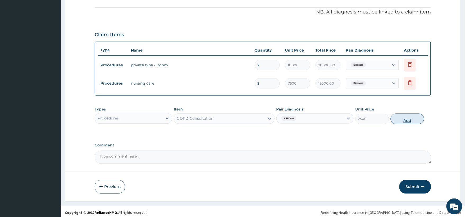
click at [408, 121] on button "Add" at bounding box center [408, 119] width 34 height 11
type input "0"
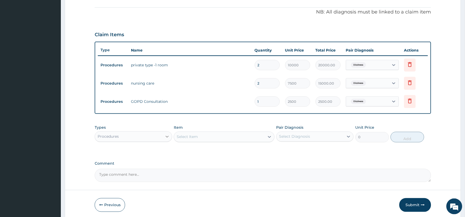
click at [169, 136] on icon at bounding box center [167, 136] width 5 height 5
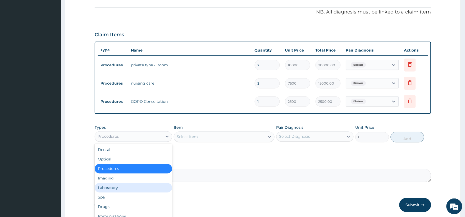
click at [116, 187] on div "Laboratory" at bounding box center [133, 188] width 77 height 10
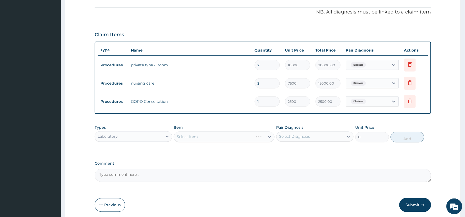
click at [228, 136] on div "Select Item" at bounding box center [224, 137] width 101 height 11
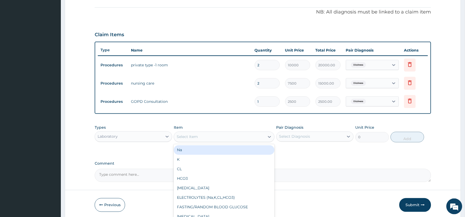
click at [228, 136] on div "Select Item" at bounding box center [219, 137] width 91 height 8
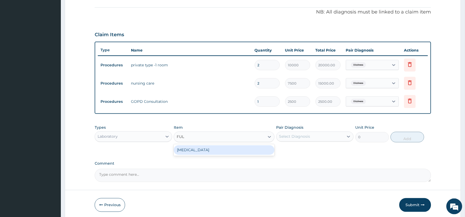
type input "FULL"
click at [220, 149] on div "FULL BLOOD COUNT" at bounding box center [224, 151] width 101 height 10
type input "4675"
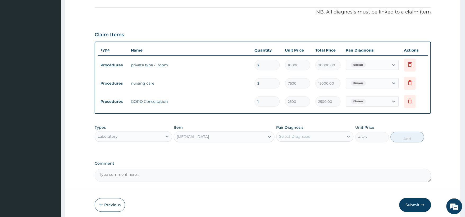
click at [315, 135] on div "Select Diagnosis" at bounding box center [310, 137] width 67 height 8
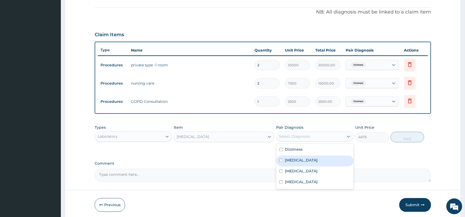
click at [281, 160] on input "checkbox" at bounding box center [281, 160] width 3 height 3
checkbox input "true"
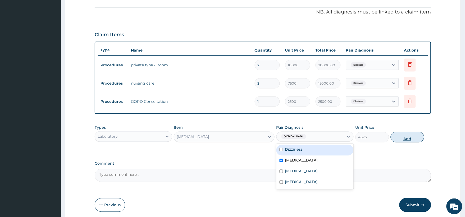
click at [408, 136] on button "Add" at bounding box center [408, 137] width 34 height 11
type input "0"
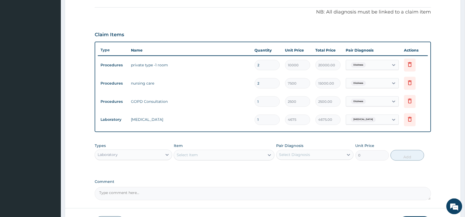
click at [189, 155] on div "Select Item" at bounding box center [187, 155] width 21 height 5
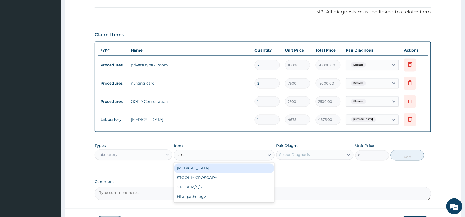
type input "STOO"
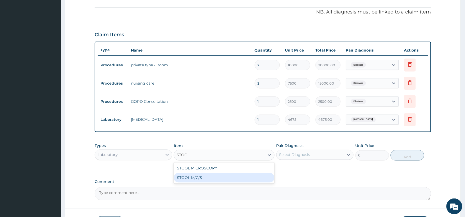
click at [194, 178] on div "STOOL M/C/S" at bounding box center [224, 178] width 101 height 10
type input "4675"
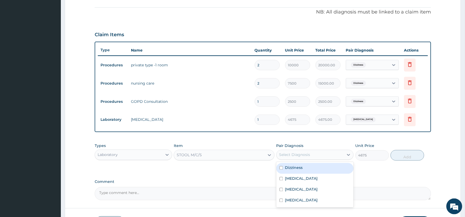
click at [295, 155] on div "Select Diagnosis" at bounding box center [294, 154] width 31 height 5
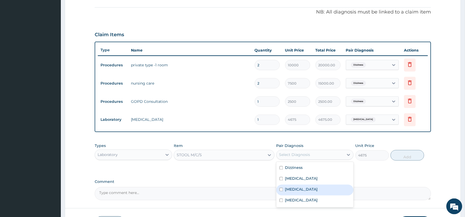
click at [281, 188] on input "checkbox" at bounding box center [281, 189] width 3 height 3
checkbox input "true"
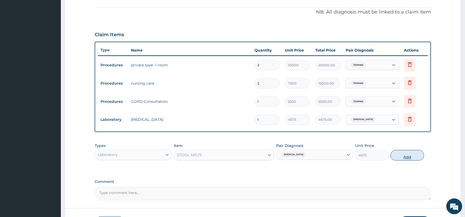
click at [406, 155] on button "Add" at bounding box center [408, 155] width 34 height 11
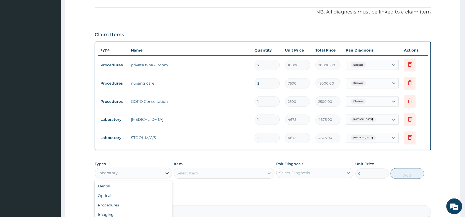
drag, startPoint x: 169, startPoint y: 173, endPoint x: 168, endPoint y: 176, distance: 3.0
click at [168, 173] on icon at bounding box center [167, 173] width 5 height 5
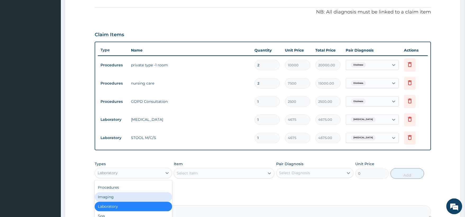
click at [121, 197] on div "Imaging" at bounding box center [133, 198] width 77 height 10
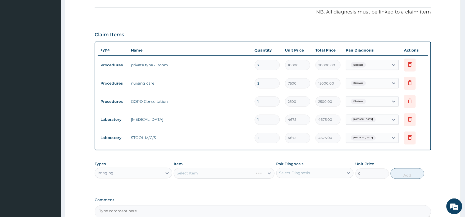
click at [196, 171] on div "Select Item" at bounding box center [224, 173] width 101 height 11
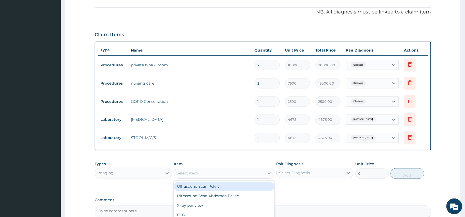
click at [206, 171] on div "Select Item" at bounding box center [219, 173] width 91 height 8
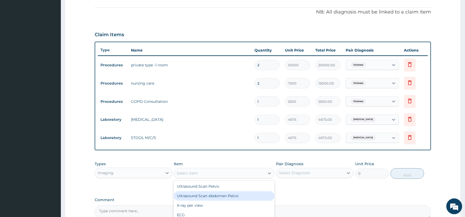
click at [214, 196] on div "Ultrasound Scan Abdomen Pelvic" at bounding box center [224, 197] width 101 height 10
type input "5100"
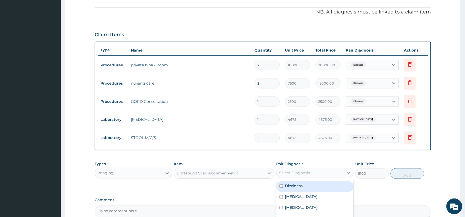
click at [297, 174] on div "Select Diagnosis" at bounding box center [294, 173] width 31 height 5
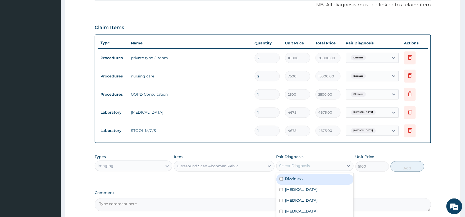
scroll to position [184, 0]
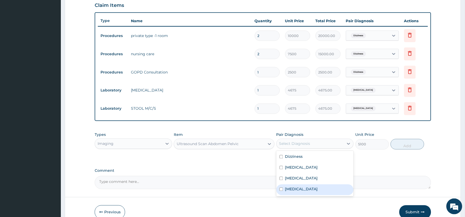
click at [282, 189] on input "checkbox" at bounding box center [281, 189] width 3 height 3
checkbox input "true"
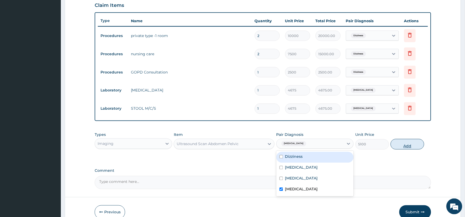
click at [409, 145] on button "Add" at bounding box center [408, 144] width 34 height 11
type input "0"
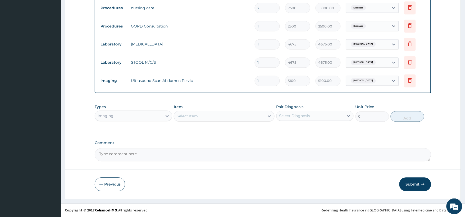
scroll to position [113, 0]
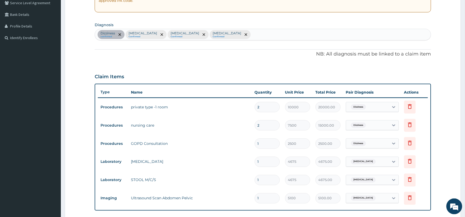
drag, startPoint x: 319, startPoint y: 123, endPoint x: 276, endPoint y: 52, distance: 83.0
click at [276, 52] on p "NB: All diagnosis must be linked to a claim item" at bounding box center [263, 54] width 337 height 7
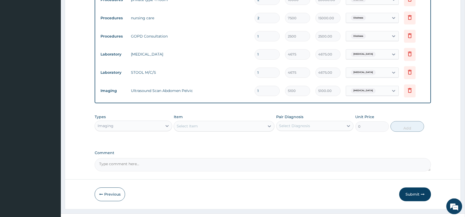
scroll to position [231, 0]
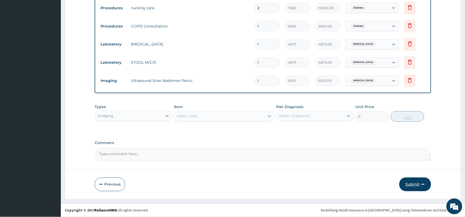
click at [415, 185] on button "Submit" at bounding box center [415, 185] width 32 height 14
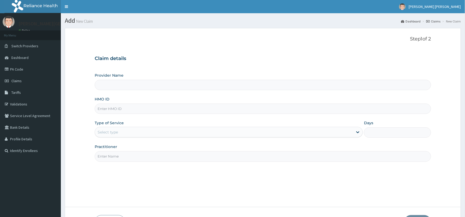
type input "[PERSON_NAME][GEOGRAPHIC_DATA] And Diagnostics Centre"
click at [117, 110] on input "HMO ID" at bounding box center [263, 109] width 337 height 10
type input "EXL/10019/A"
click at [116, 131] on div "Select type" at bounding box center [108, 132] width 20 height 5
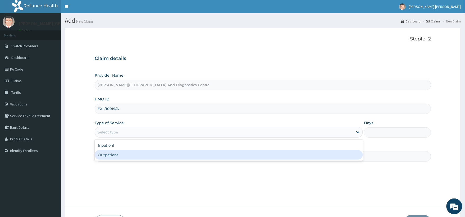
click at [109, 156] on div "Outpatient" at bounding box center [229, 155] width 268 height 10
type input "1"
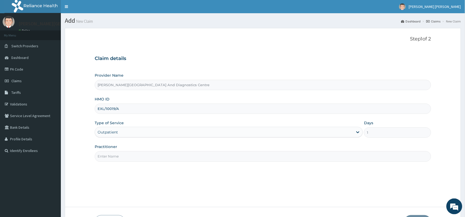
click at [120, 159] on input "Practitioner" at bounding box center [263, 156] width 337 height 10
type input "[PERSON_NAME]"
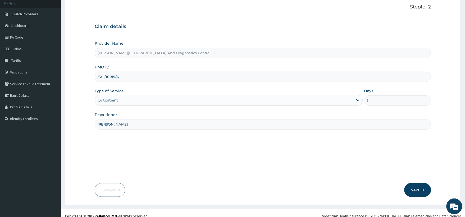
scroll to position [38, 0]
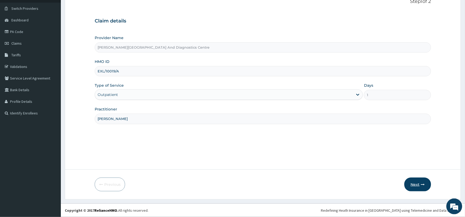
click at [419, 184] on button "Next" at bounding box center [418, 185] width 27 height 14
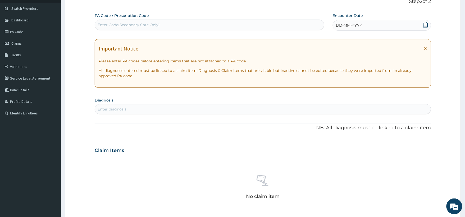
click at [133, 24] on div "Enter Code(Secondary Care Only)" at bounding box center [129, 24] width 62 height 5
paste input "PA/26D74B"
type input "PA/26D74B"
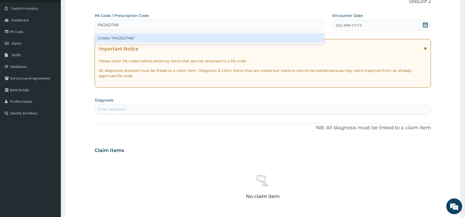
click at [129, 36] on div "Create "PA/26D74B"" at bounding box center [210, 38] width 230 height 10
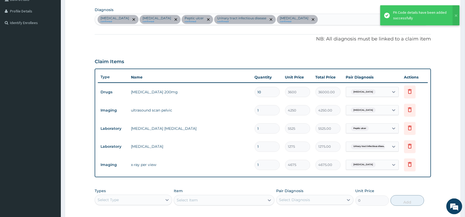
scroll to position [118, 0]
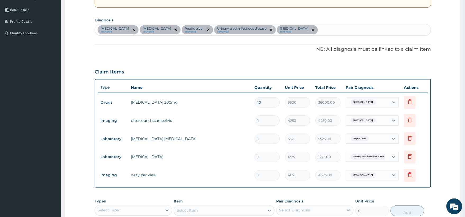
click at [328, 28] on div "[MEDICAL_DATA] confirmed [MEDICAL_DATA] confirmed [MEDICAL_DATA] confirmed Urin…" at bounding box center [263, 29] width 336 height 11
type input "URINAR"
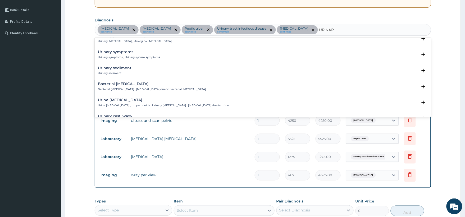
scroll to position [117, 0]
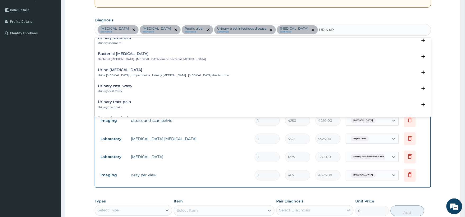
click at [162, 57] on p "Bacterial [MEDICAL_DATA] , [MEDICAL_DATA] due to bacterial [MEDICAL_DATA]" at bounding box center [152, 59] width 108 height 4
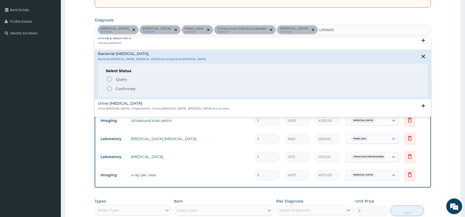
click at [112, 88] on circle "status option filled" at bounding box center [109, 89] width 5 height 5
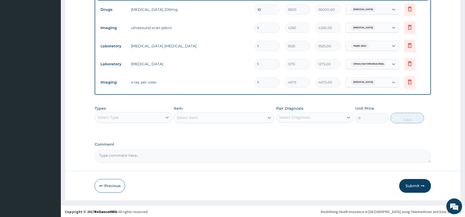
scroll to position [212, 0]
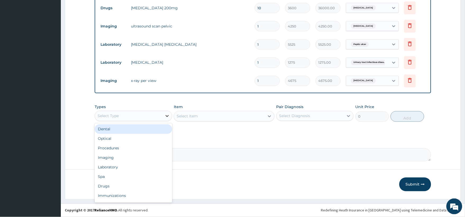
click at [166, 117] on icon at bounding box center [167, 115] width 5 height 5
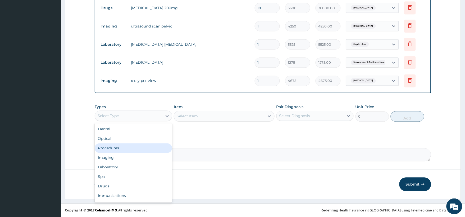
click at [115, 148] on div "Procedures" at bounding box center [133, 149] width 77 height 10
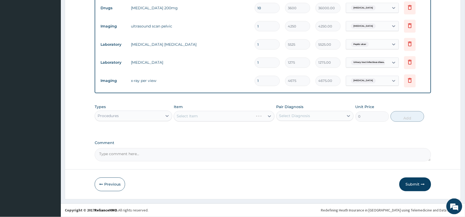
click at [220, 117] on div "Select Item" at bounding box center [224, 116] width 101 height 11
click at [220, 116] on div "Select Item" at bounding box center [219, 116] width 91 height 8
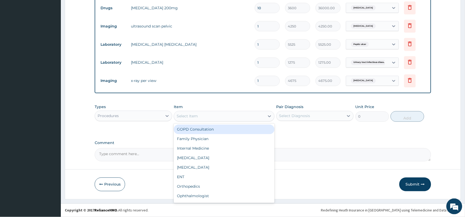
click at [202, 133] on div "GOPD Consultation" at bounding box center [224, 130] width 101 height 10
type input "2500"
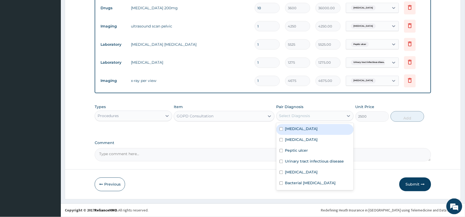
click at [313, 116] on div "Select Diagnosis" at bounding box center [310, 116] width 67 height 8
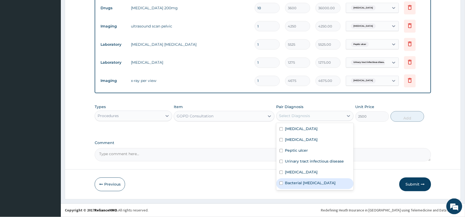
click at [282, 184] on input "checkbox" at bounding box center [281, 183] width 3 height 3
checkbox input "true"
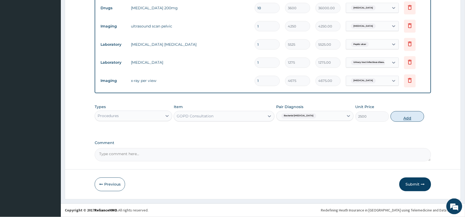
click at [410, 117] on button "Add" at bounding box center [408, 116] width 34 height 11
type input "0"
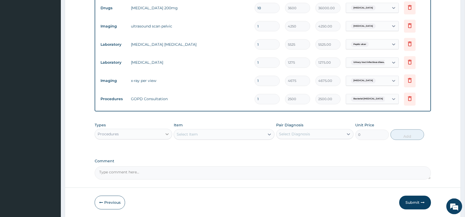
click at [167, 134] on icon at bounding box center [167, 135] width 3 height 2
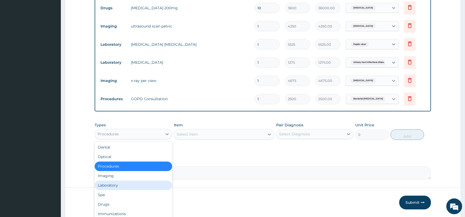
click at [111, 186] on div "Laboratory" at bounding box center [133, 186] width 77 height 10
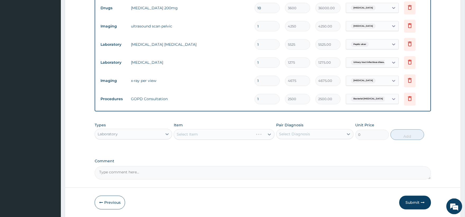
click at [195, 131] on div "Select Item" at bounding box center [224, 134] width 101 height 11
click at [196, 134] on div "Select Item" at bounding box center [224, 134] width 101 height 11
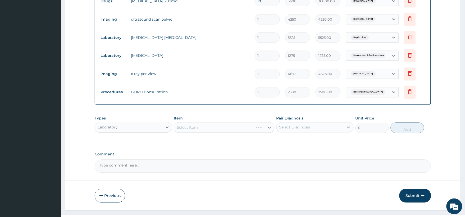
scroll to position [231, 0]
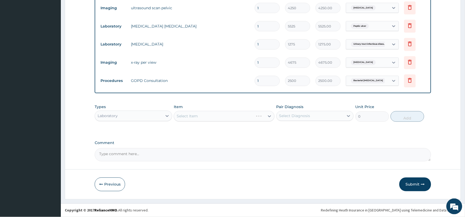
click at [206, 115] on div "Select Item" at bounding box center [224, 116] width 101 height 11
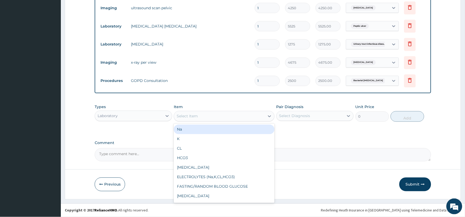
click at [212, 115] on div "Select Item" at bounding box center [219, 116] width 91 height 8
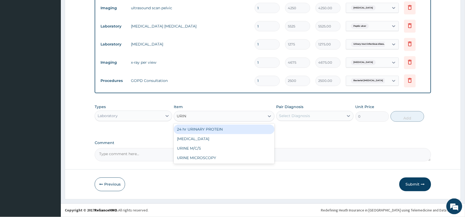
type input "URINE"
drag, startPoint x: 202, startPoint y: 131, endPoint x: 199, endPoint y: 127, distance: 4.8
click at [202, 130] on div "URINE M/C/S" at bounding box center [224, 130] width 101 height 10
type input "2975"
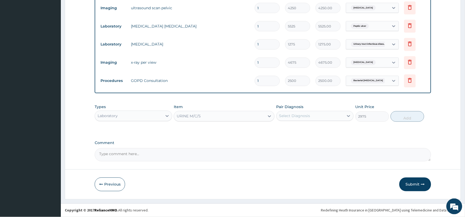
click at [304, 116] on div "Select Diagnosis" at bounding box center [294, 115] width 31 height 5
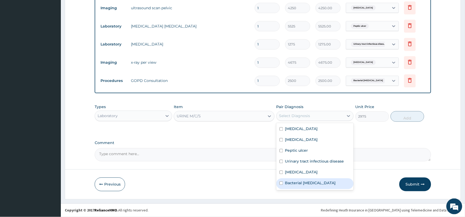
click at [282, 184] on input "checkbox" at bounding box center [281, 183] width 3 height 3
checkbox input "true"
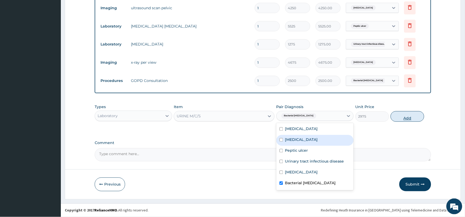
click at [409, 117] on button "Add" at bounding box center [408, 116] width 34 height 11
type input "0"
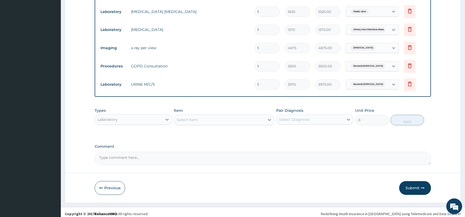
scroll to position [249, 0]
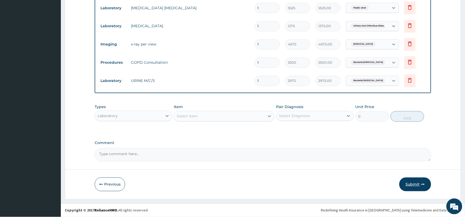
click at [414, 187] on button "Submit" at bounding box center [415, 185] width 32 height 14
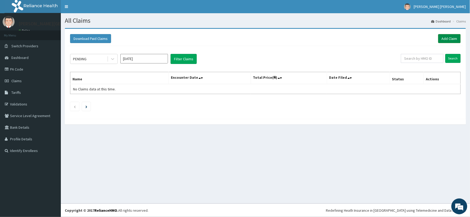
click at [450, 36] on link "Add Claim" at bounding box center [449, 38] width 22 height 9
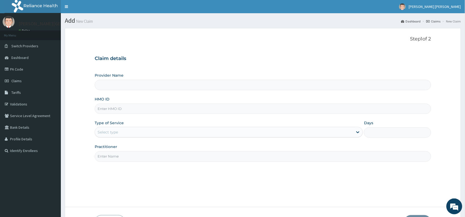
click at [132, 106] on input "HMO ID" at bounding box center [263, 109] width 337 height 10
type input "[PERSON_NAME][GEOGRAPHIC_DATA] And Diagnostics Centre"
type input "HPY/10049/A"
click at [123, 132] on div "Select type" at bounding box center [224, 132] width 258 height 8
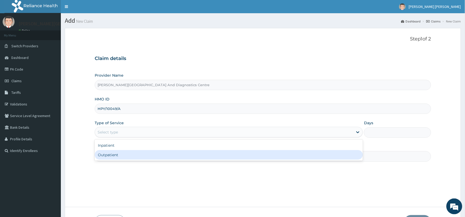
click at [114, 154] on div "Outpatient" at bounding box center [229, 155] width 268 height 10
type input "1"
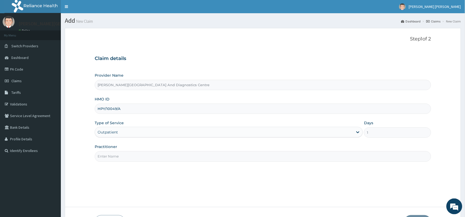
click at [121, 157] on input "Practitioner" at bounding box center [263, 156] width 337 height 10
type input "[PERSON_NAME]"
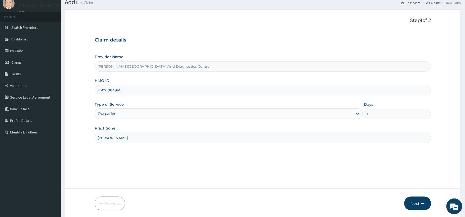
scroll to position [38, 0]
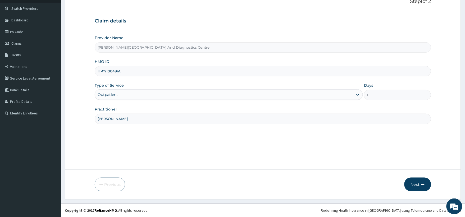
click at [411, 185] on button "Next" at bounding box center [418, 185] width 27 height 14
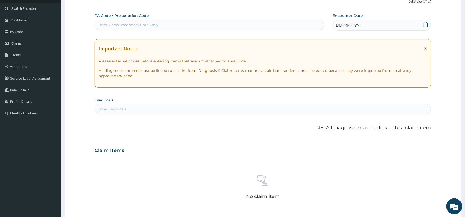
click at [427, 24] on icon at bounding box center [425, 24] width 5 height 5
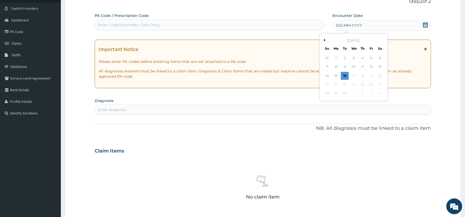
click at [325, 39] on div "[DATE]" at bounding box center [354, 40] width 64 height 5
click at [324, 40] on button "Previous Month" at bounding box center [324, 40] width 3 height 3
click at [381, 75] on div "16" at bounding box center [380, 76] width 8 height 8
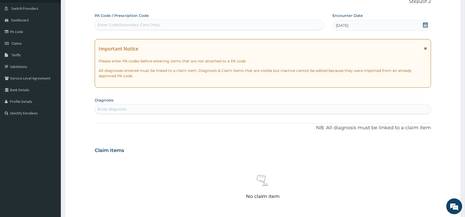
click at [137, 108] on div "Enter diagnosis" at bounding box center [263, 109] width 336 height 8
type input "[MEDICAL_DATA]"
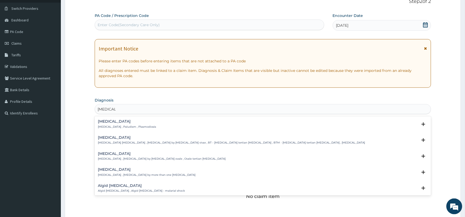
click at [133, 126] on p "[MEDICAL_DATA] , Paludism , Plasmodiosis" at bounding box center [127, 127] width 58 height 4
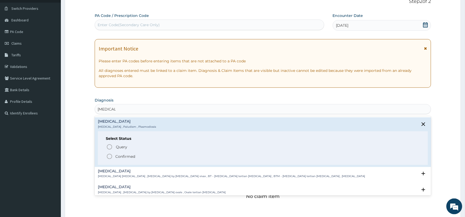
click at [109, 155] on icon "status option filled" at bounding box center [109, 156] width 6 height 6
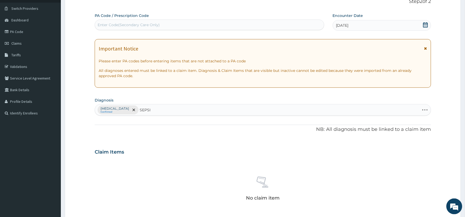
type input "[MEDICAL_DATA]"
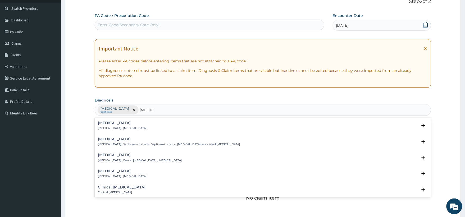
click at [117, 126] on p "[MEDICAL_DATA] , [MEDICAL_DATA]" at bounding box center [122, 128] width 49 height 4
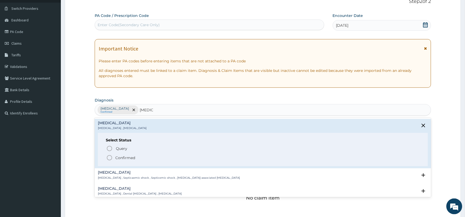
click at [110, 158] on icon "status option filled" at bounding box center [109, 158] width 6 height 6
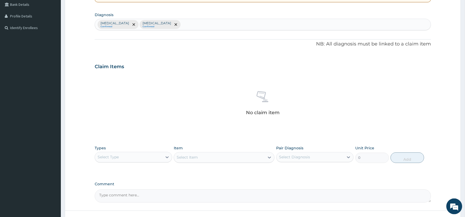
scroll to position [126, 0]
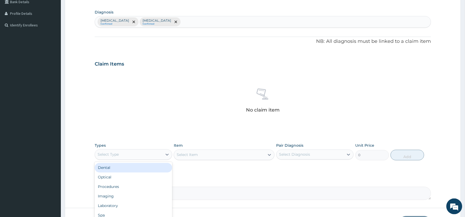
click at [130, 153] on div "Select Type" at bounding box center [128, 155] width 67 height 8
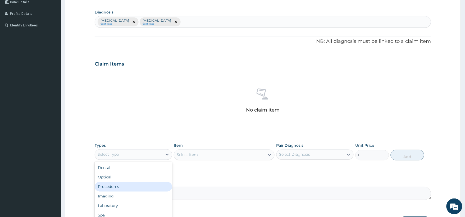
click at [115, 186] on div "Procedures" at bounding box center [133, 187] width 77 height 10
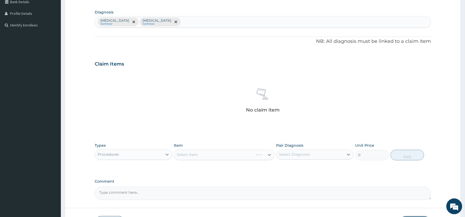
scroll to position [164, 0]
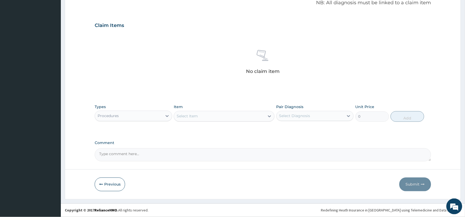
click at [232, 116] on div "Select Item" at bounding box center [219, 116] width 91 height 8
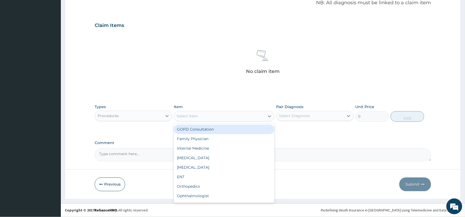
click at [214, 129] on div "GOPD Consultation" at bounding box center [224, 130] width 101 height 10
type input "2500"
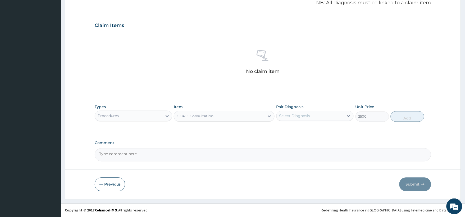
click at [317, 114] on div "Select Diagnosis" at bounding box center [310, 116] width 67 height 8
click at [282, 127] on div "[MEDICAL_DATA]" at bounding box center [314, 129] width 77 height 11
checkbox input "true"
click at [403, 119] on button "Add" at bounding box center [408, 116] width 34 height 11
type input "0"
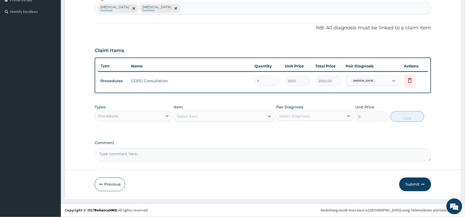
scroll to position [139, 0]
click at [111, 115] on div "Procedures" at bounding box center [108, 116] width 21 height 5
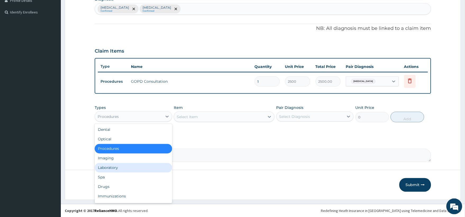
click at [109, 170] on div "Laboratory" at bounding box center [133, 168] width 77 height 10
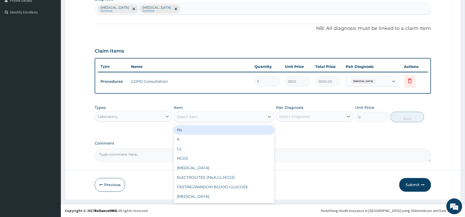
click at [258, 113] on div "Select Item" at bounding box center [219, 117] width 91 height 8
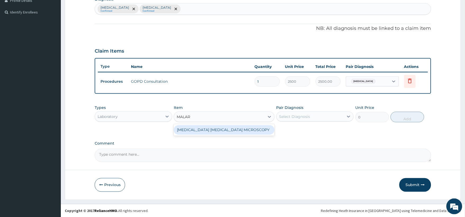
type input "MALARI"
click at [249, 126] on div "[MEDICAL_DATA] [MEDICAL_DATA] MICROSCOPY" at bounding box center [224, 130] width 101 height 10
type input "1275"
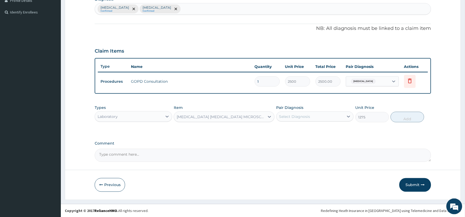
click at [311, 117] on div "Select Diagnosis" at bounding box center [310, 116] width 67 height 8
click at [282, 129] on input "checkbox" at bounding box center [281, 129] width 3 height 3
checkbox input "true"
click at [406, 118] on button "Add" at bounding box center [408, 117] width 34 height 11
type input "0"
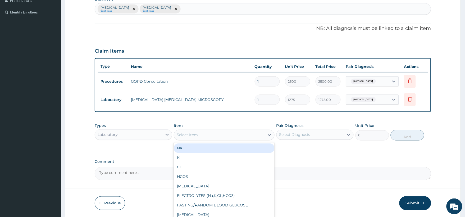
click at [198, 134] on div "Select Item" at bounding box center [187, 135] width 21 height 5
type input "FULL"
click at [208, 147] on div "[MEDICAL_DATA]" at bounding box center [224, 149] width 101 height 10
type input "4675"
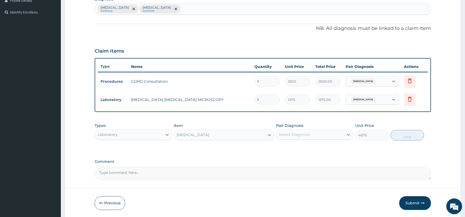
click at [289, 136] on div "Select Diagnosis" at bounding box center [294, 134] width 31 height 5
click at [280, 159] on input "checkbox" at bounding box center [281, 158] width 3 height 3
checkbox input "true"
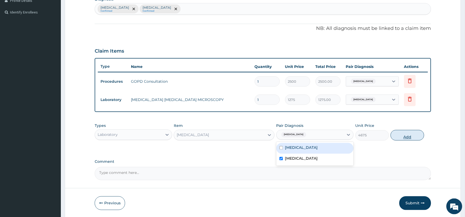
click at [406, 137] on button "Add" at bounding box center [408, 135] width 34 height 11
type input "0"
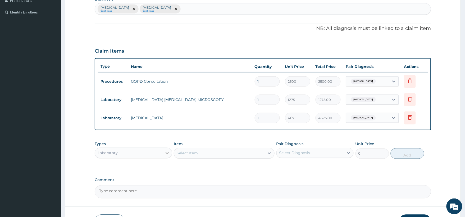
click at [165, 155] on icon at bounding box center [167, 153] width 5 height 5
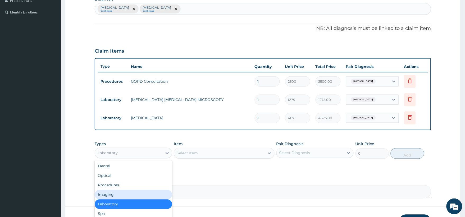
scroll to position [18, 0]
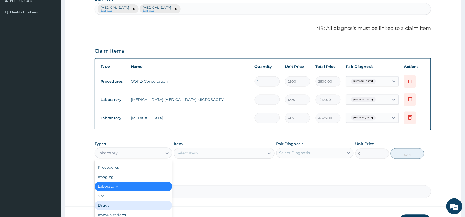
click at [109, 203] on div "Drugs" at bounding box center [133, 206] width 77 height 10
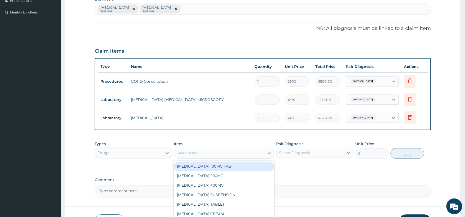
click at [211, 153] on div "Select Item" at bounding box center [219, 153] width 91 height 8
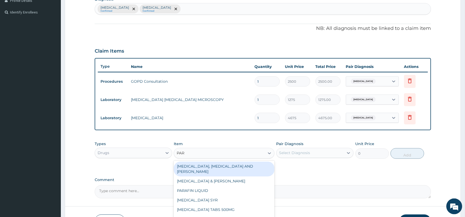
type input "PARA"
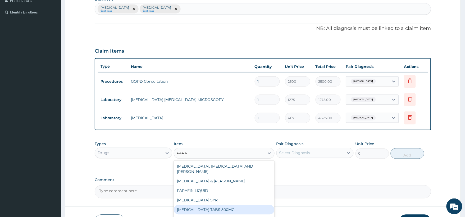
click at [209, 205] on div "[MEDICAL_DATA] TABS 500MG" at bounding box center [224, 210] width 101 height 10
type input "900"
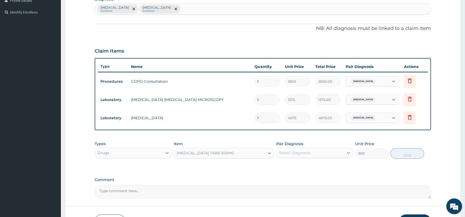
click at [304, 155] on div "Select Diagnosis" at bounding box center [294, 153] width 31 height 5
click at [281, 166] on input "checkbox" at bounding box center [281, 166] width 3 height 3
checkbox input "true"
drag, startPoint x: 408, startPoint y: 153, endPoint x: 388, endPoint y: 154, distance: 19.9
click at [407, 153] on button "Add" at bounding box center [408, 153] width 34 height 11
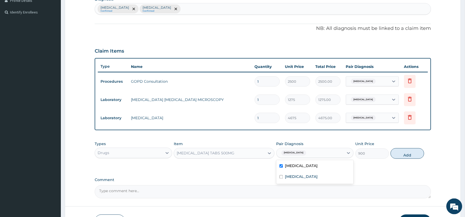
type input "0"
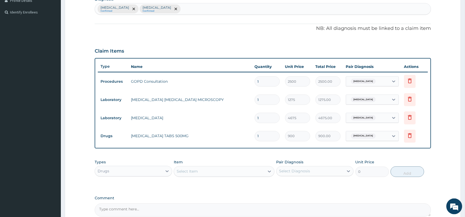
click at [189, 169] on div "Select Item" at bounding box center [187, 171] width 21 height 5
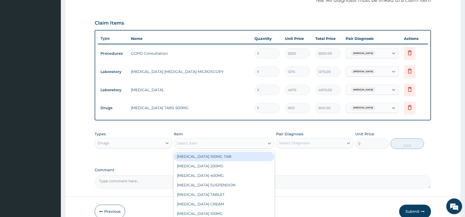
scroll to position [194, 0]
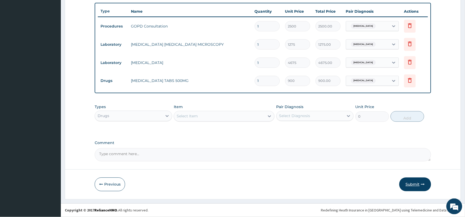
click at [414, 184] on button "Submit" at bounding box center [415, 185] width 32 height 14
